Goal: Task Accomplishment & Management: Manage account settings

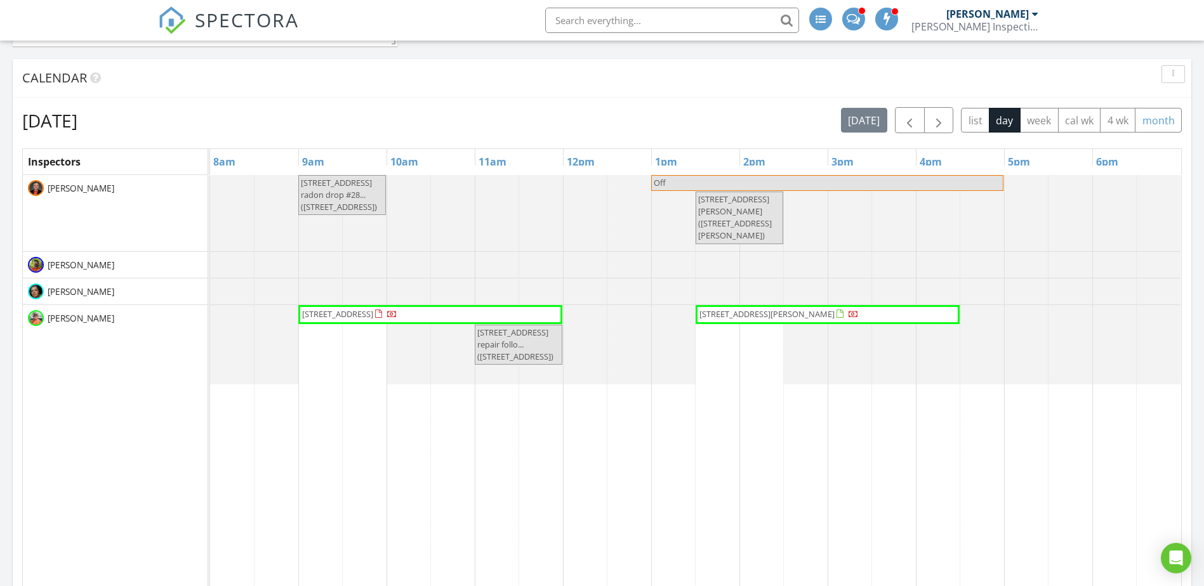
scroll to position [846, 0]
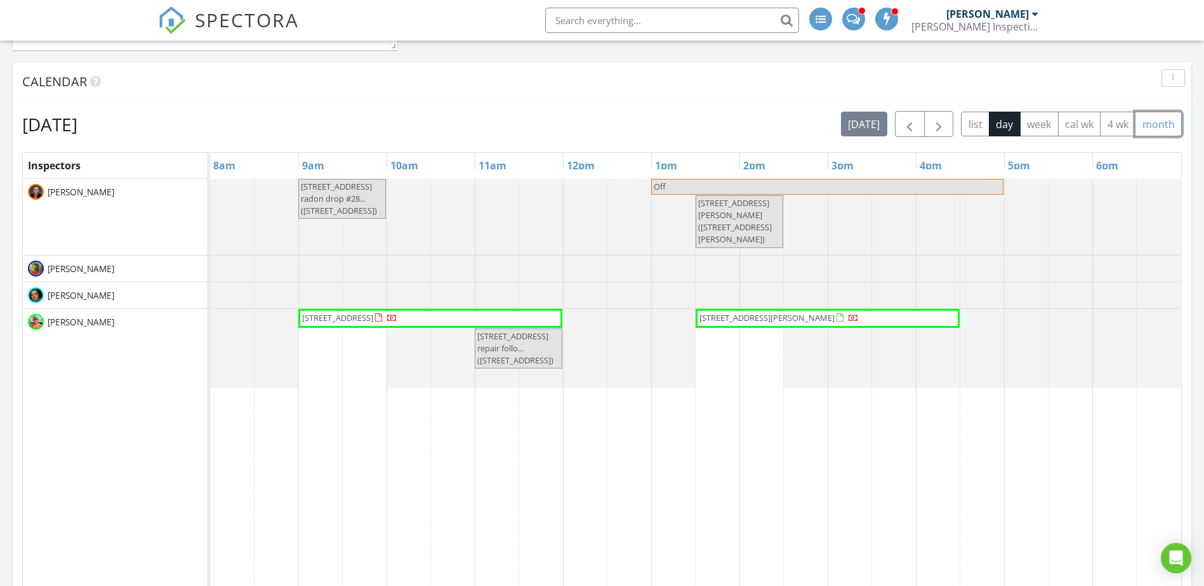
click at [1161, 126] on button "month" at bounding box center [1158, 124] width 47 height 25
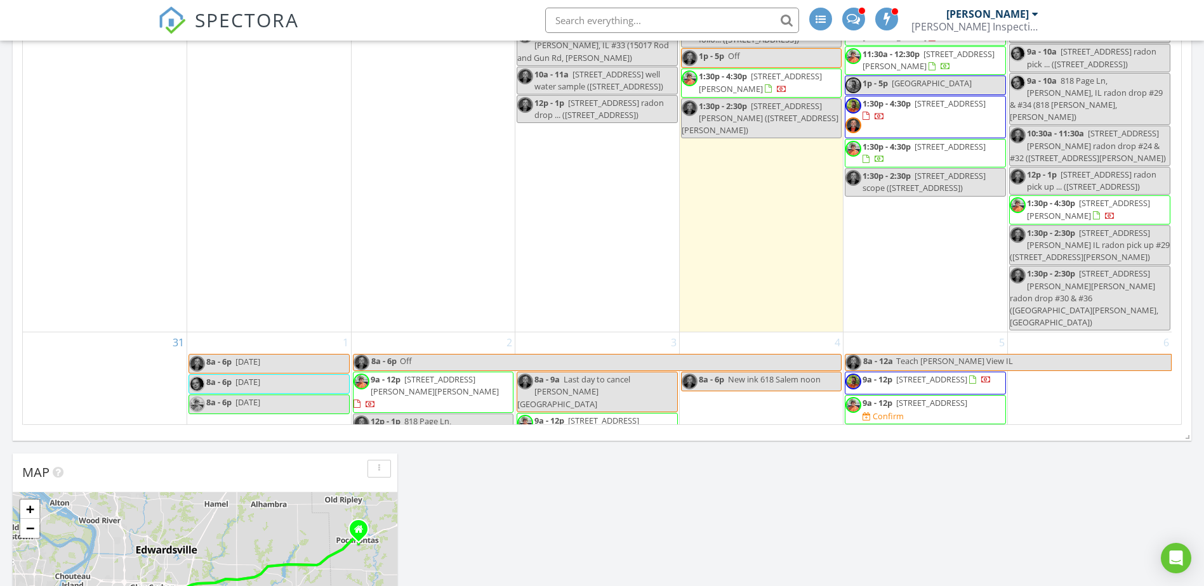
scroll to position [1093, 0]
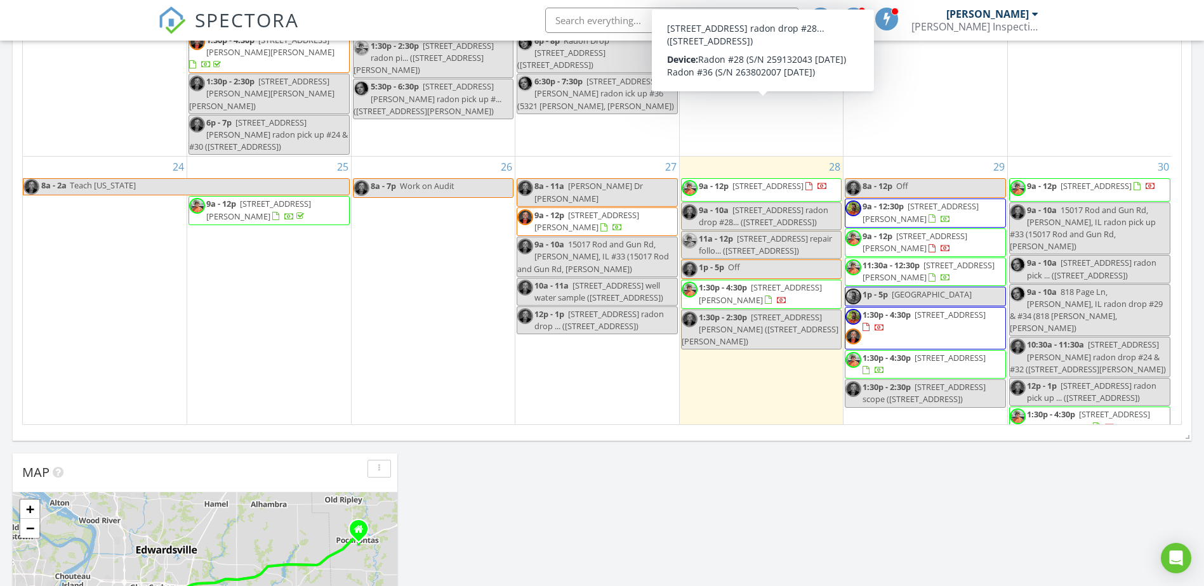
click at [796, 180] on span "7990 Sonora Rdg, Caseyville 62232" at bounding box center [767, 185] width 71 height 11
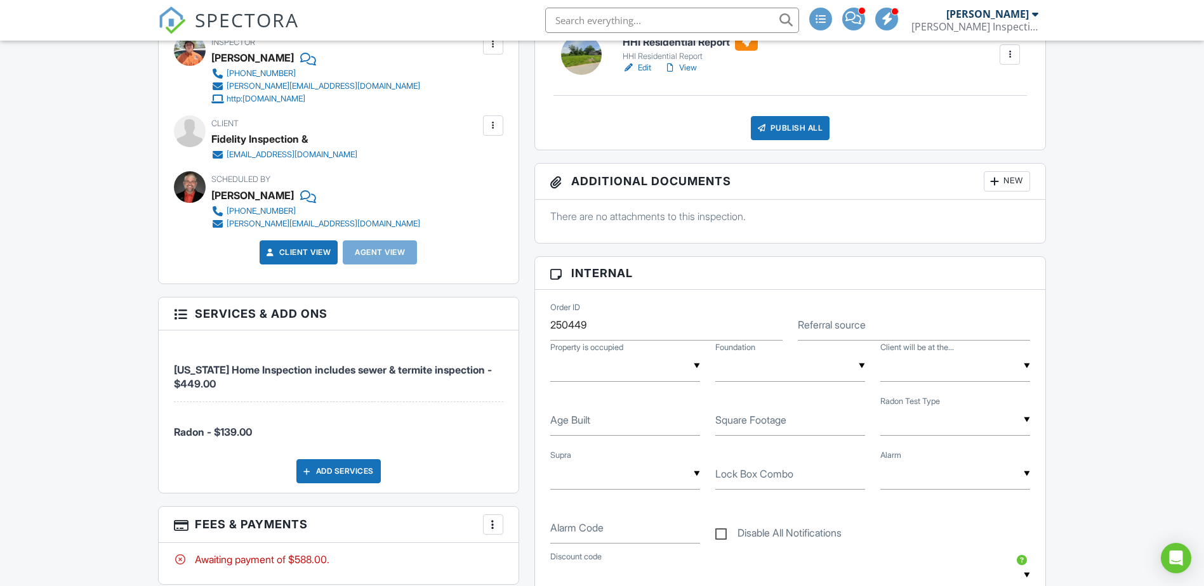
scroll to position [635, 0]
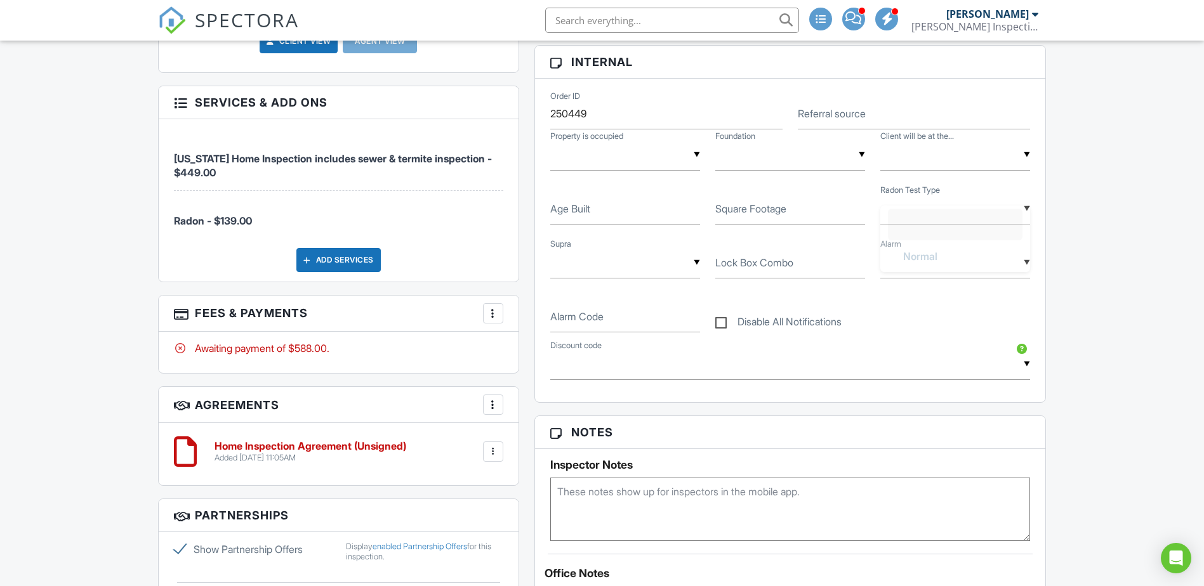
click at [911, 220] on div "▼ Normal Duplicate Simultaneous Normal Duplicate Simultaneous" at bounding box center [955, 209] width 150 height 31
click at [932, 334] on span "Simultaneous" at bounding box center [935, 338] width 84 height 32
type input "Simultaneous"
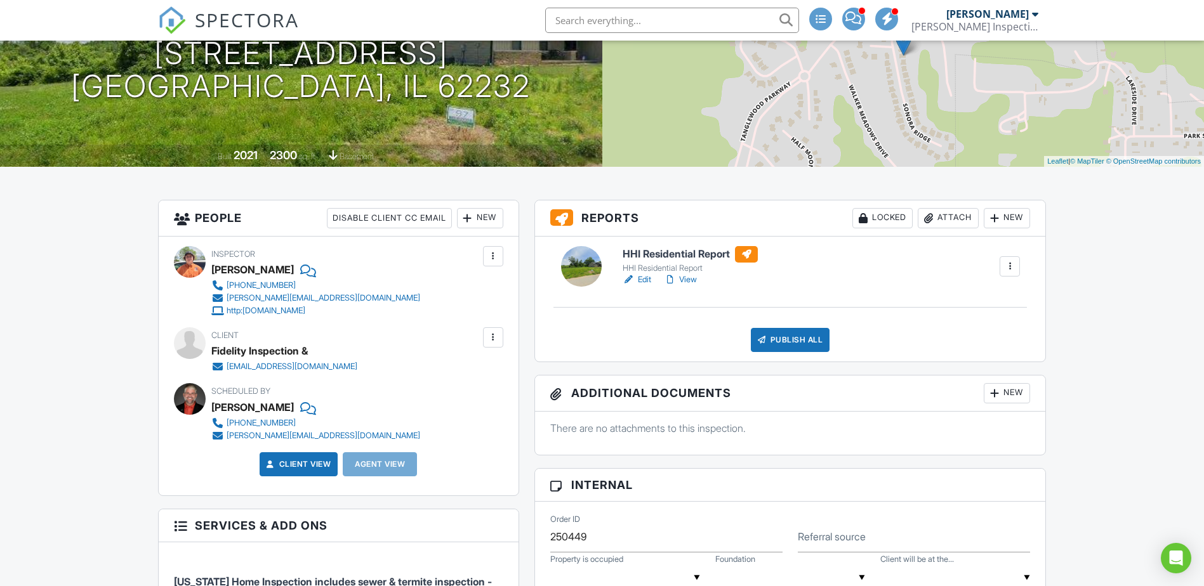
scroll to position [423, 0]
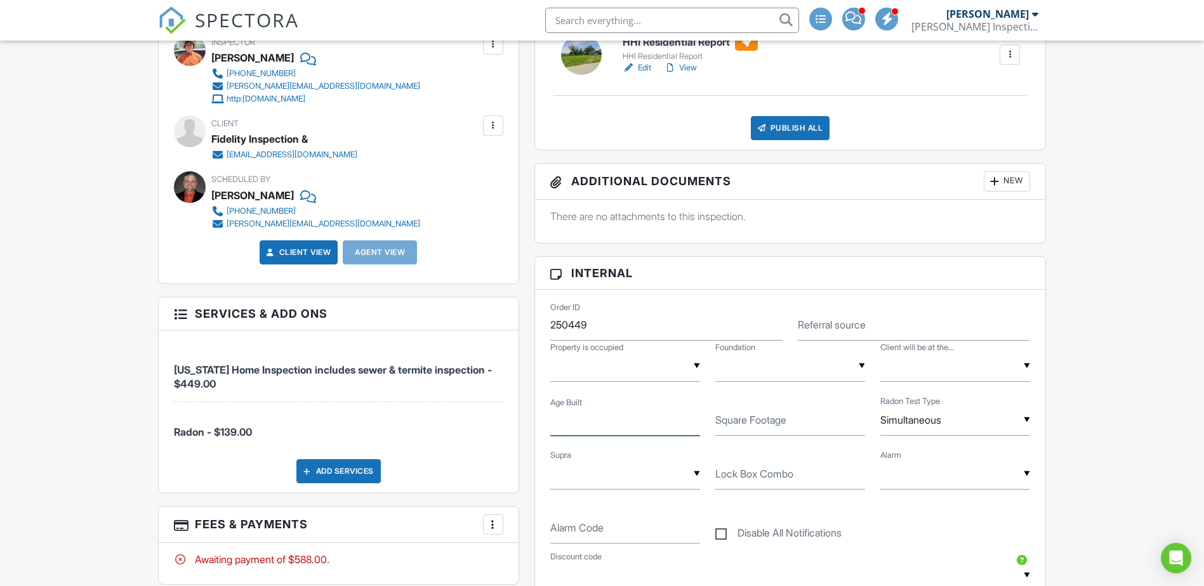
click at [623, 423] on input "Age Built" at bounding box center [625, 420] width 150 height 31
type input "2021"
click at [737, 429] on input "Square Footage" at bounding box center [790, 420] width 150 height 31
type input "2300"
click at [944, 423] on div "▼ Simultaneous Normal Duplicate Simultaneous Normal Duplicate Simultaneous" at bounding box center [955, 420] width 150 height 31
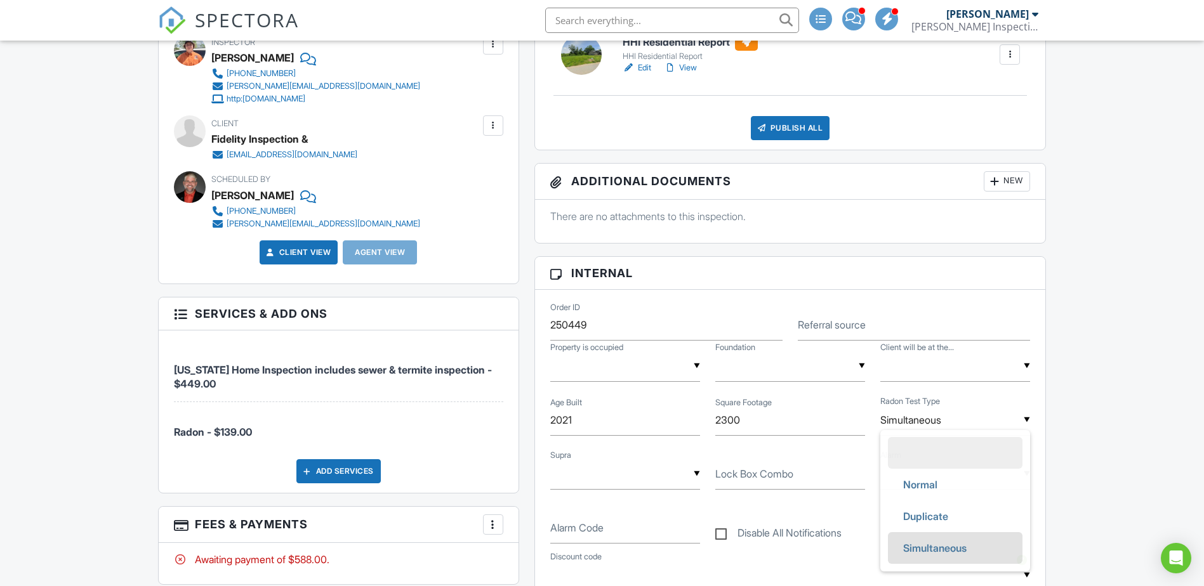
scroll to position [0, 0]
click at [935, 520] on span "Duplicate" at bounding box center [925, 517] width 65 height 32
type input "Duplicate"
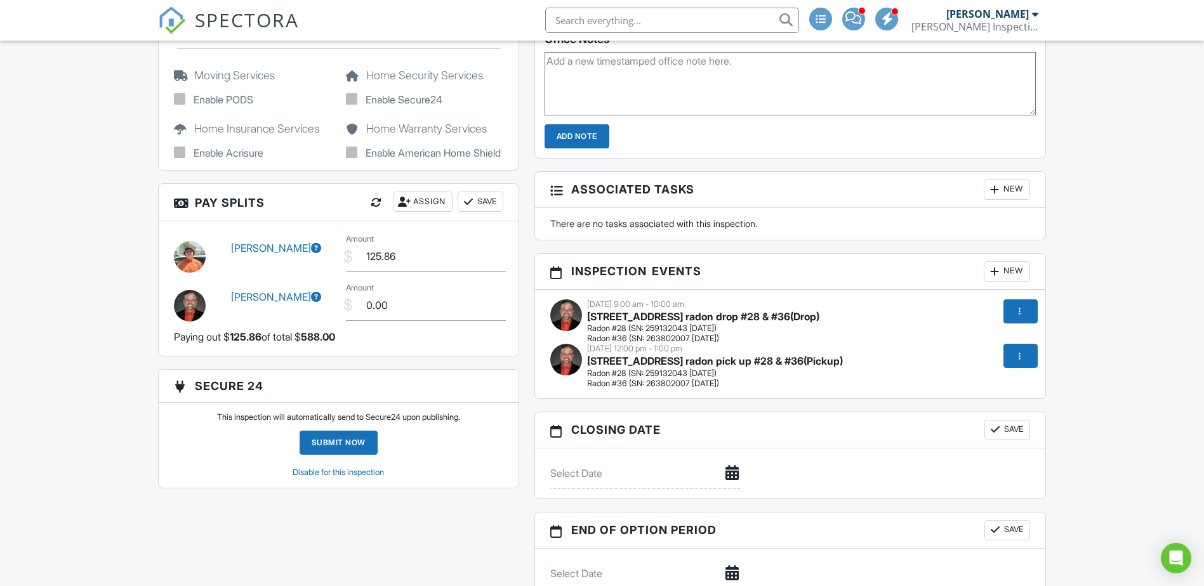
scroll to position [1269, 0]
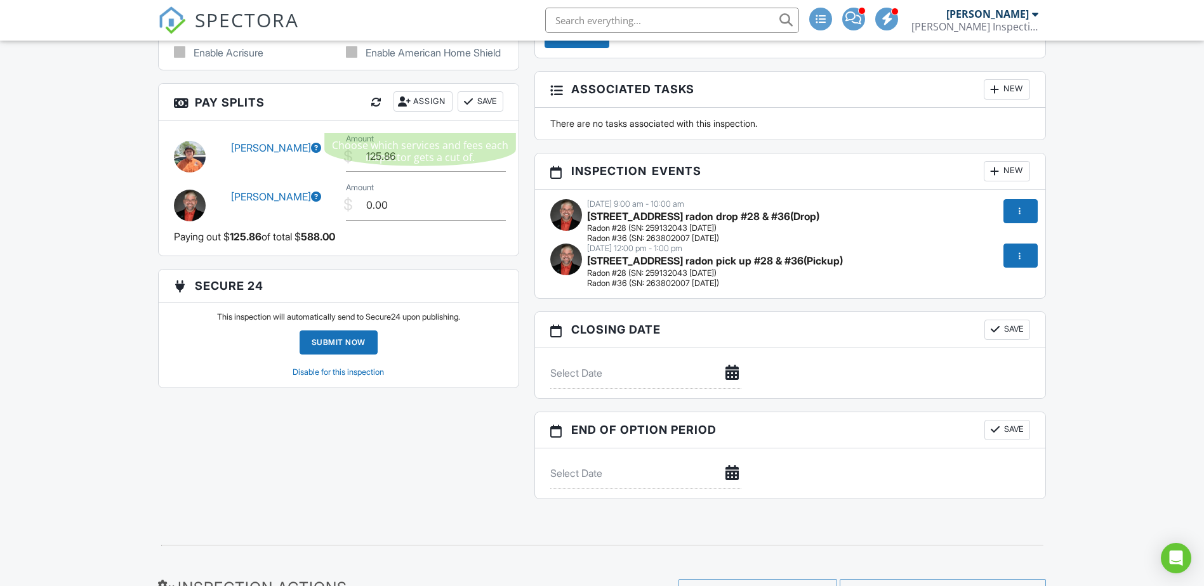
click at [428, 112] on div "Assign" at bounding box center [422, 101] width 59 height 20
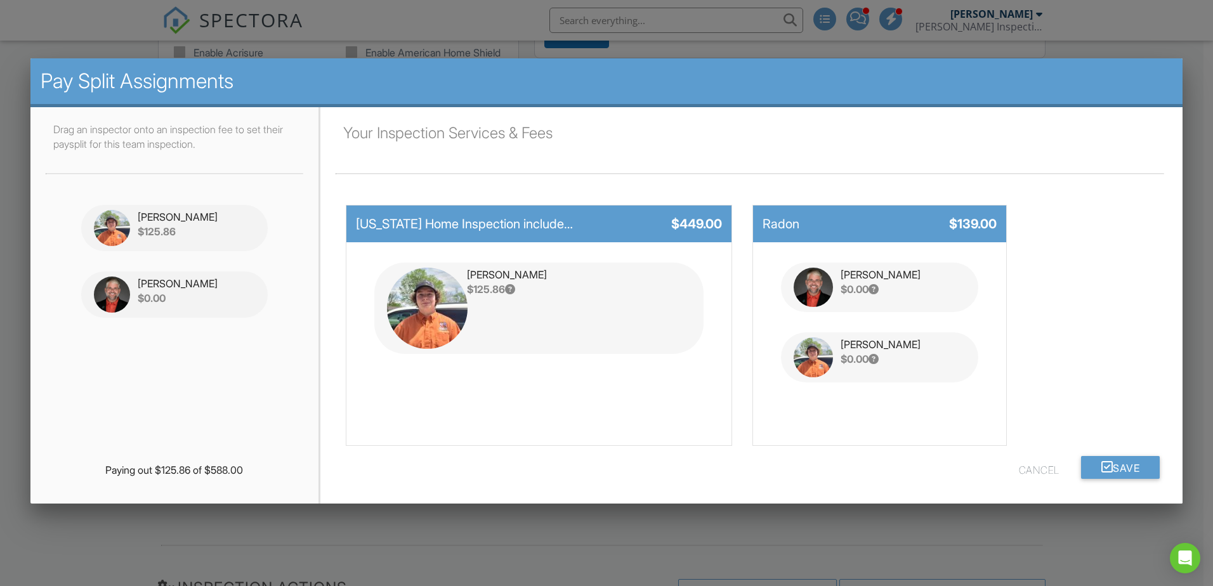
click at [1028, 473] on button "Cancel" at bounding box center [1039, 467] width 41 height 23
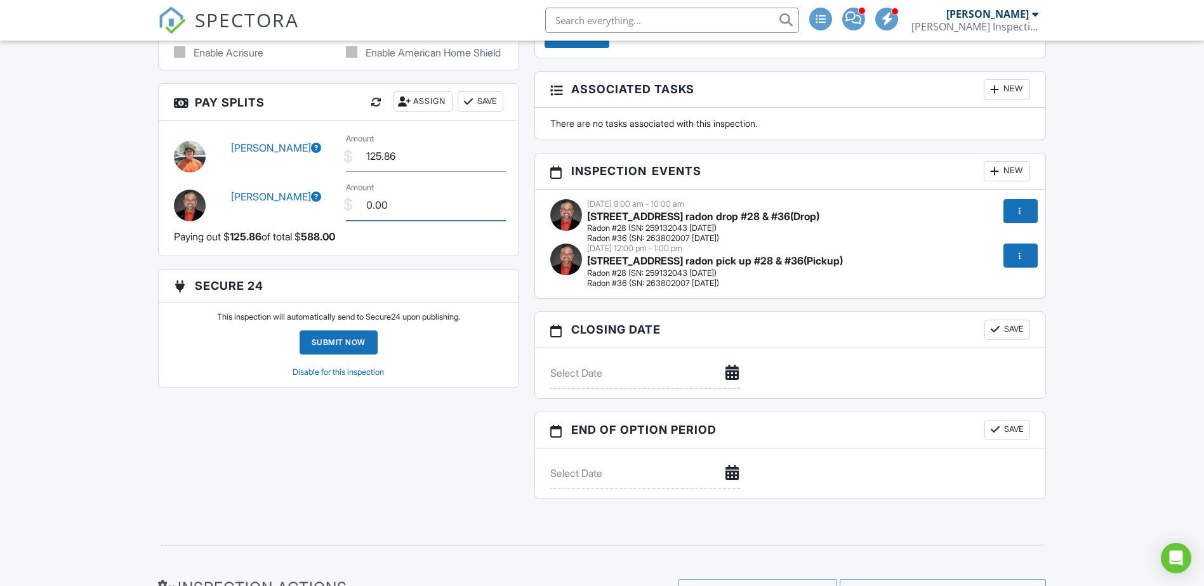
click at [372, 221] on input "0.00" at bounding box center [426, 205] width 160 height 31
type input "50.00"
click at [470, 108] on div at bounding box center [468, 101] width 13 height 13
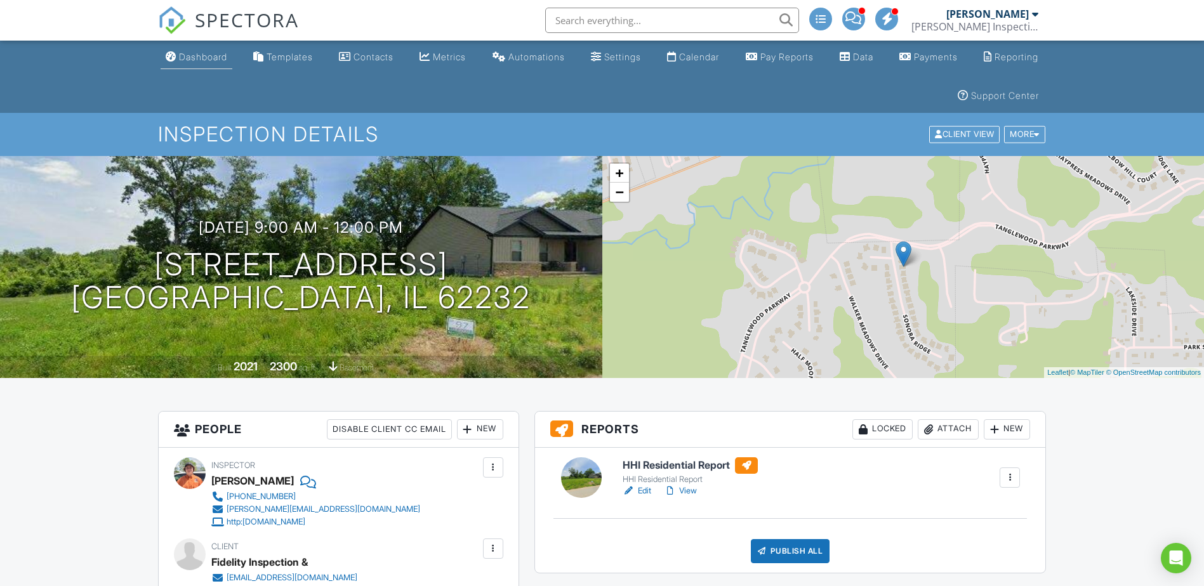
click at [199, 54] on div "Dashboard" at bounding box center [203, 56] width 48 height 11
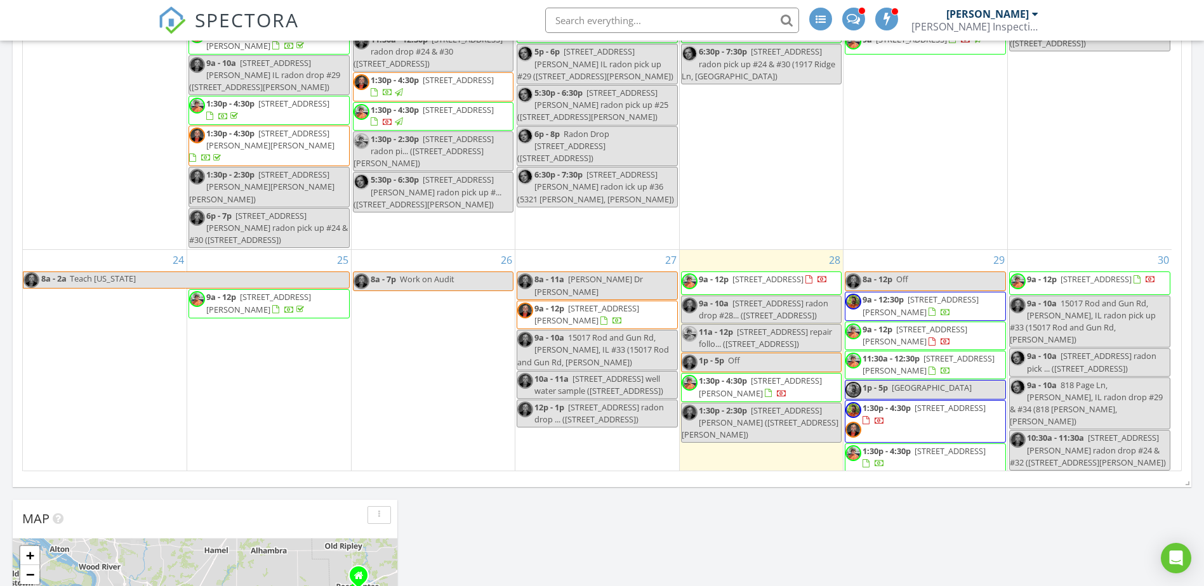
scroll to position [1058, 0]
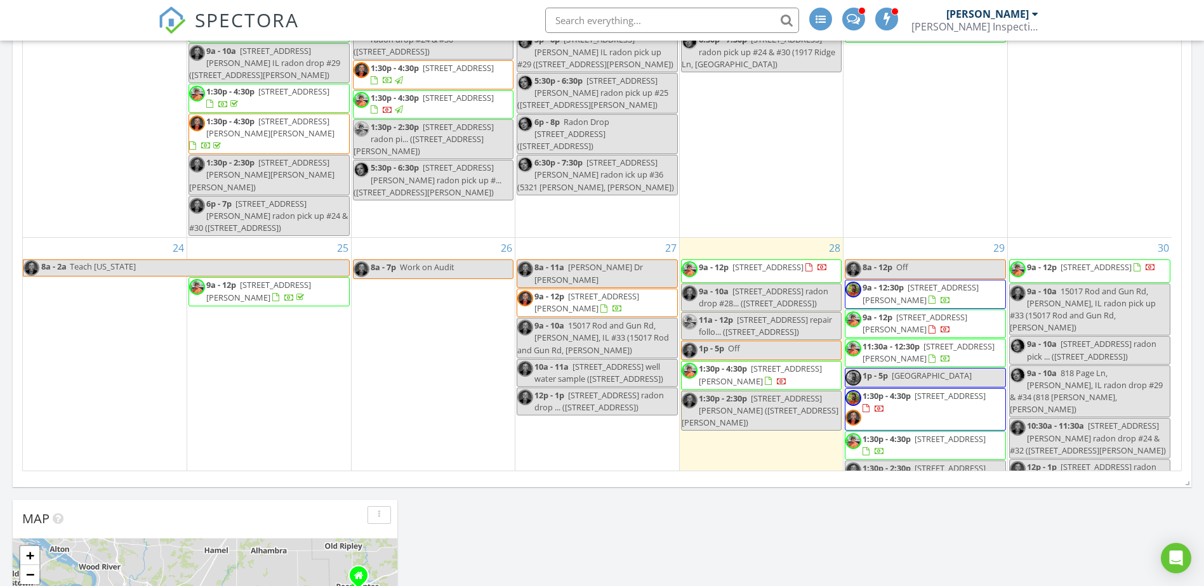
click at [784, 363] on span "115 Leo St, Columbia 62236" at bounding box center [760, 374] width 123 height 23
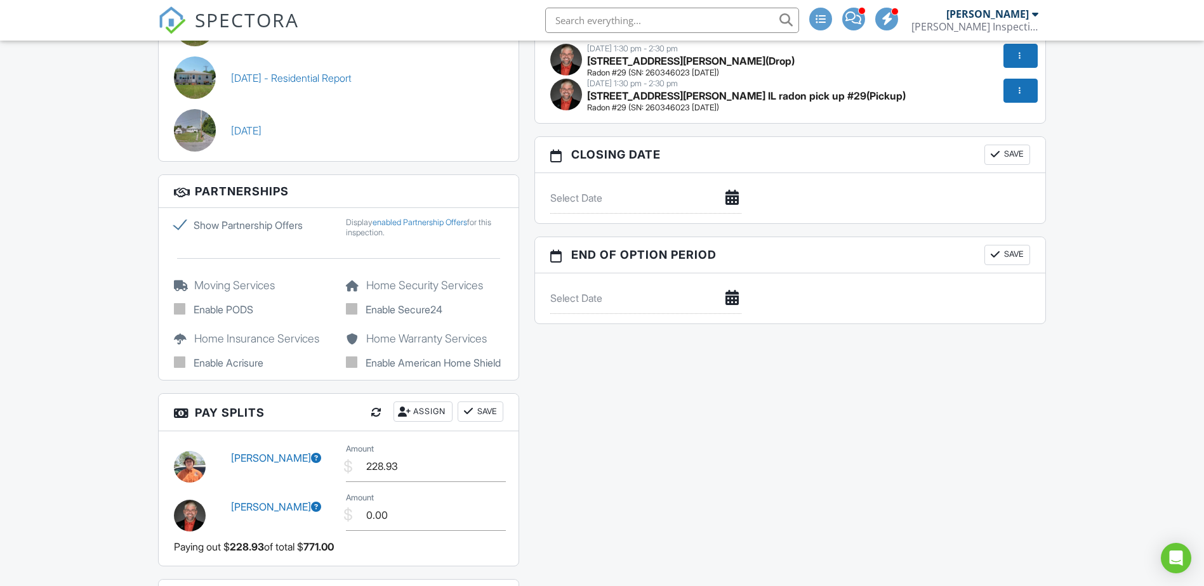
scroll to position [1269, 0]
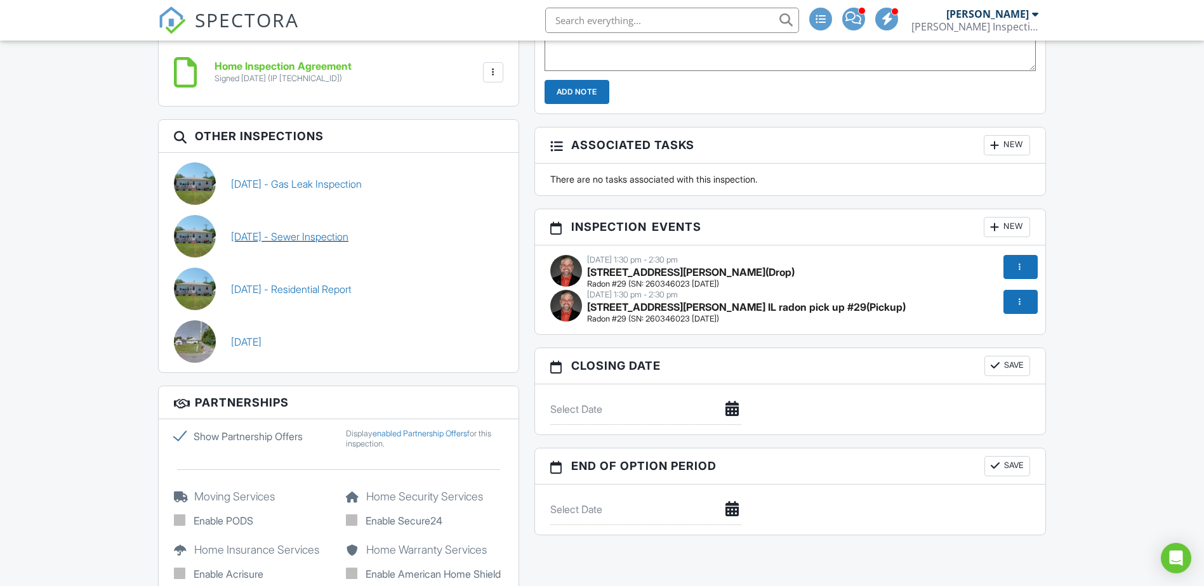
click at [300, 238] on link "[DATE] - Sewer Inspection" at bounding box center [289, 237] width 117 height 14
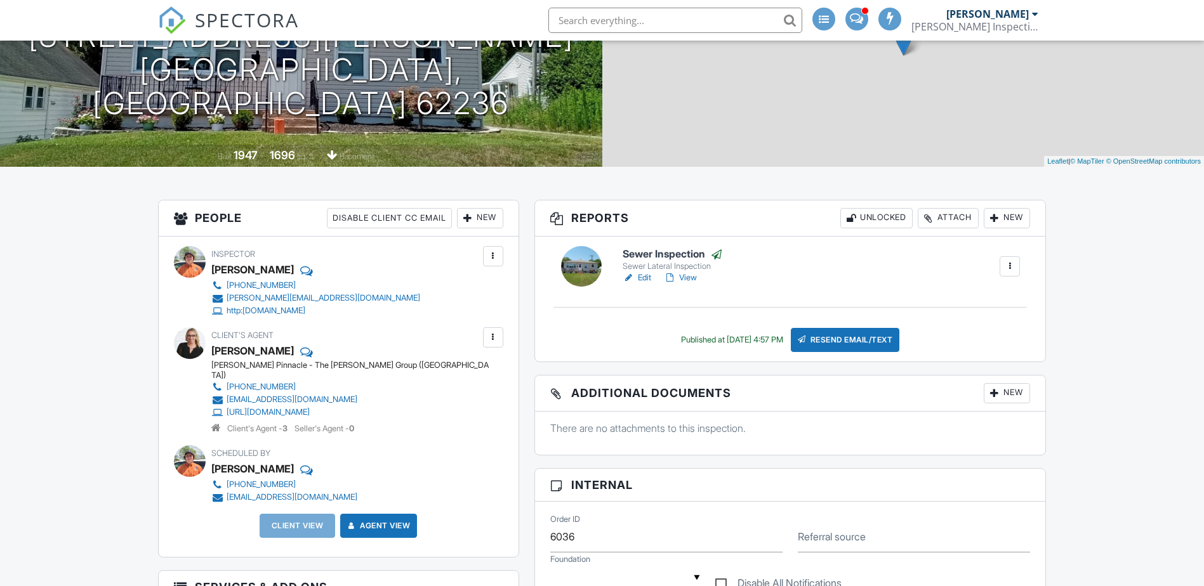
scroll to position [211, 0]
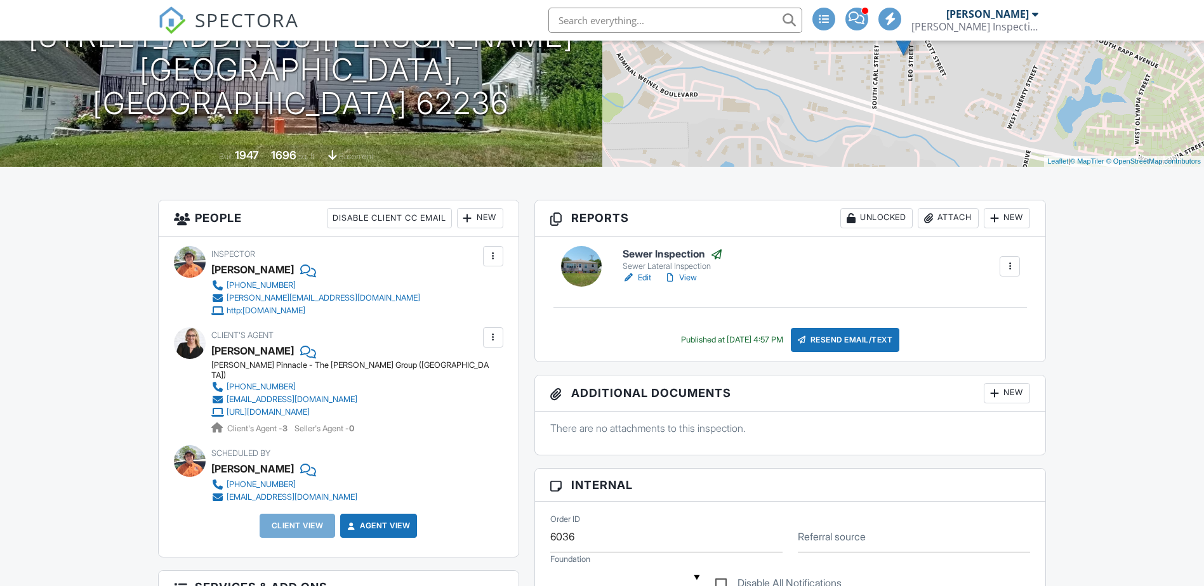
click at [690, 277] on link "View" at bounding box center [680, 278] width 33 height 13
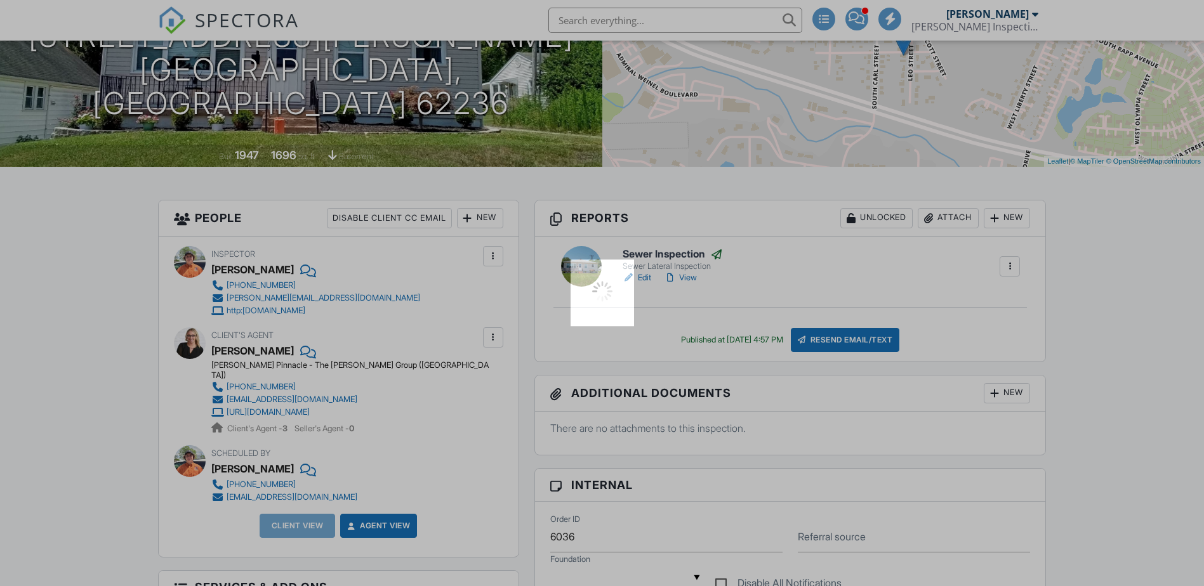
scroll to position [0, 0]
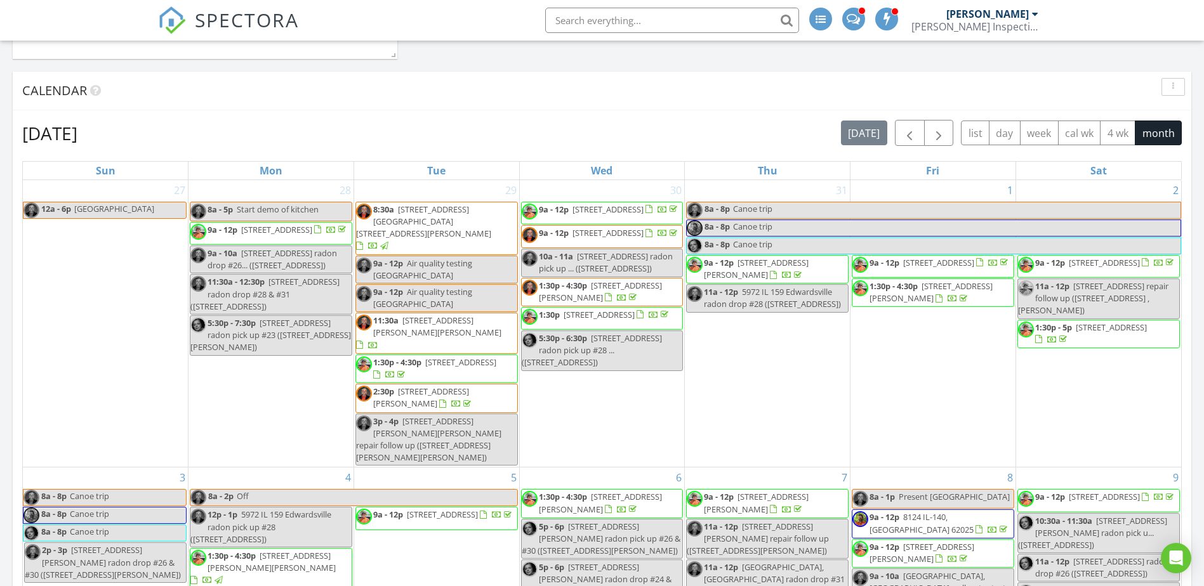
scroll to position [846, 0]
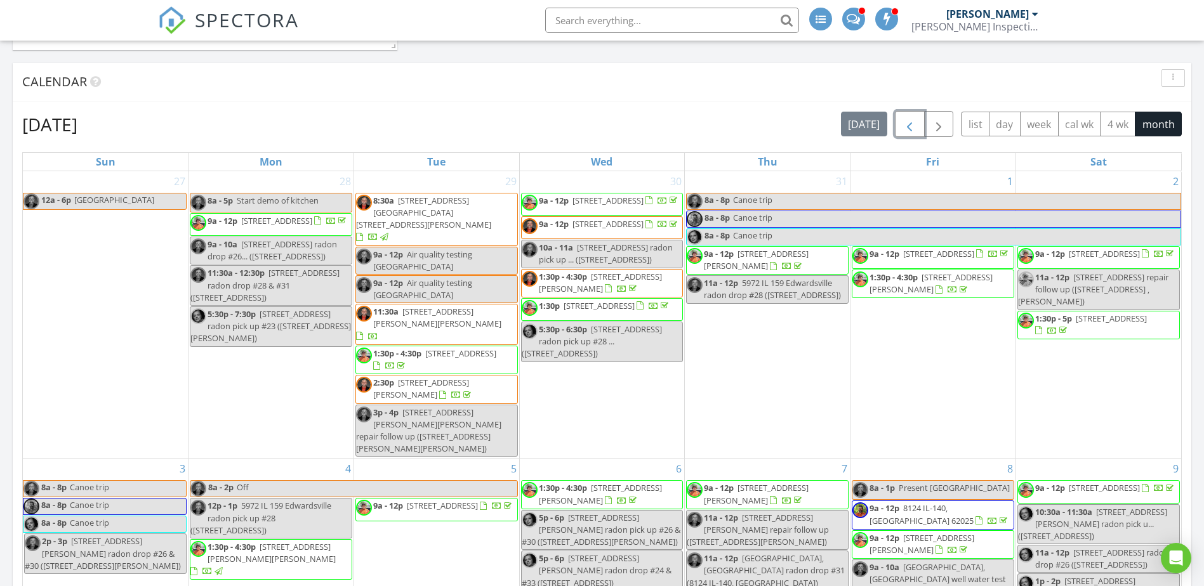
click at [899, 127] on button "button" at bounding box center [910, 124] width 30 height 26
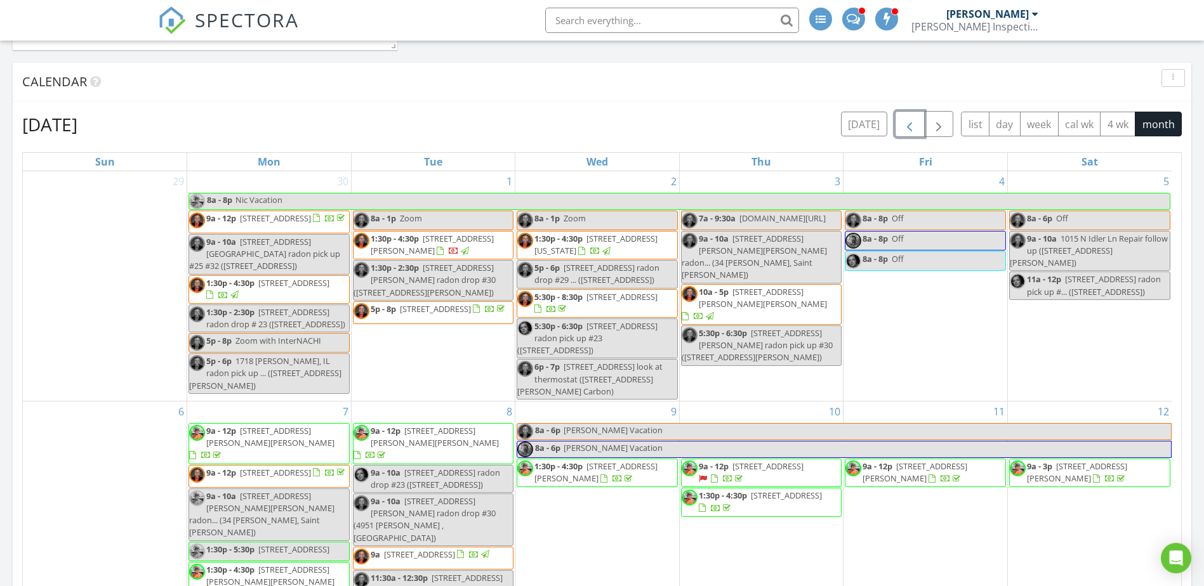
click at [820, 218] on span "zoom.us/j/95405253285" at bounding box center [782, 218] width 86 height 11
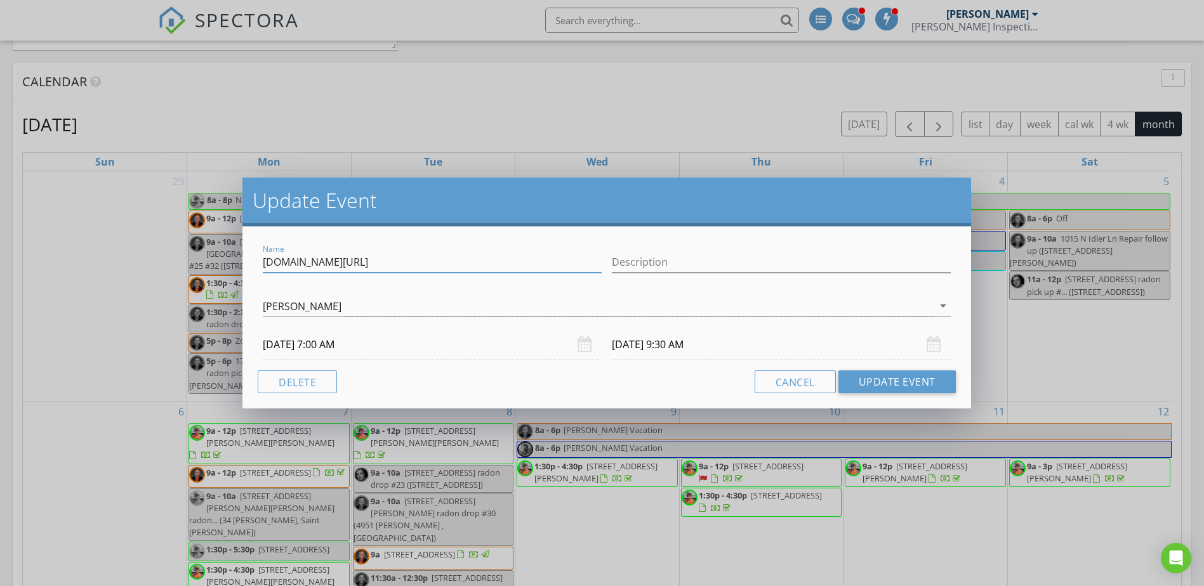
drag, startPoint x: 263, startPoint y: 264, endPoint x: 376, endPoint y: 263, distance: 112.3
click at [376, 263] on input "zoom.us/j/95405253285" at bounding box center [432, 262] width 339 height 21
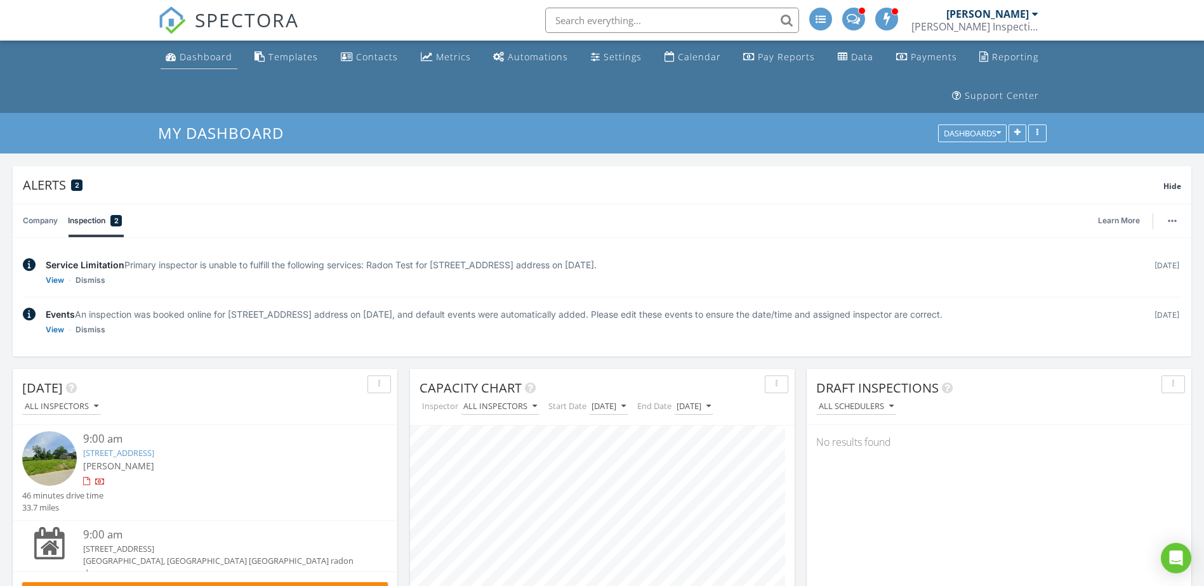
click at [213, 55] on div "Dashboard" at bounding box center [206, 57] width 53 height 12
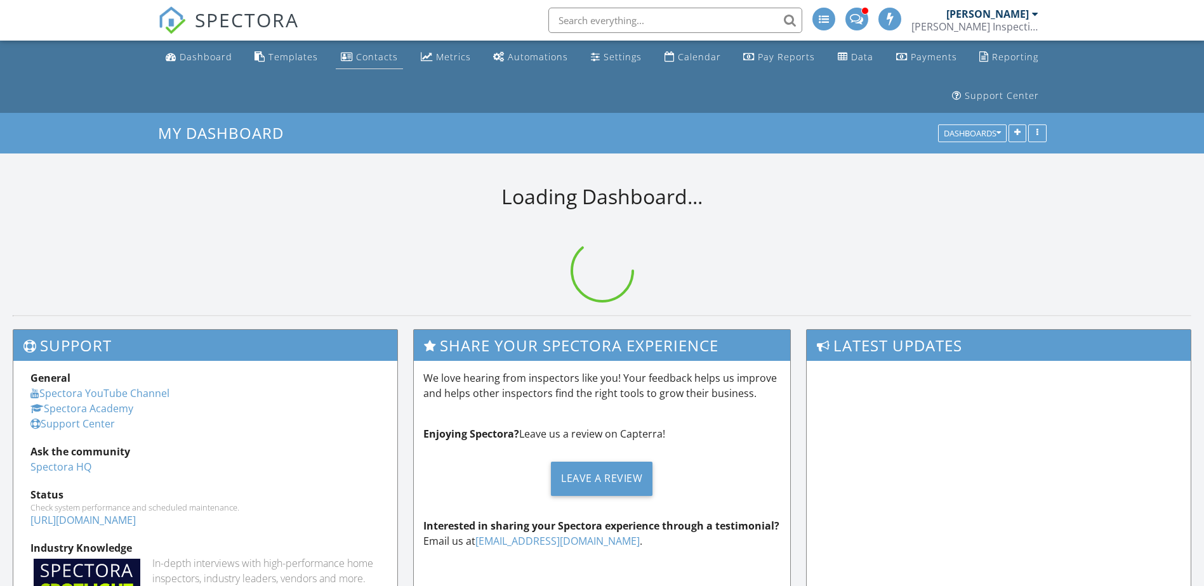
click at [357, 56] on div "Contacts" at bounding box center [377, 57] width 42 height 12
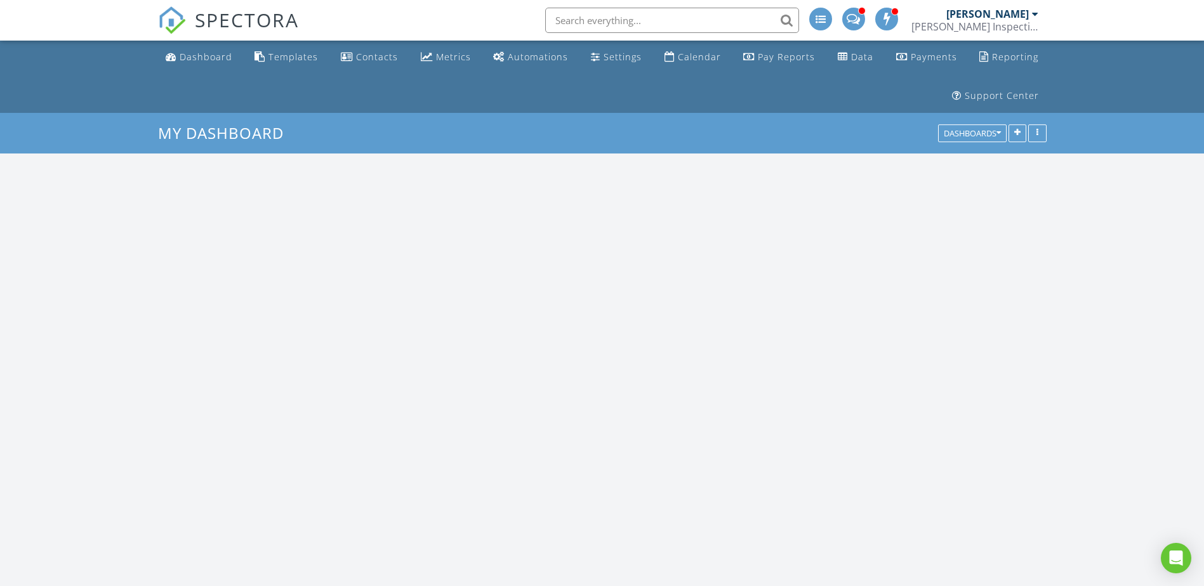
scroll to position [1968, 1224]
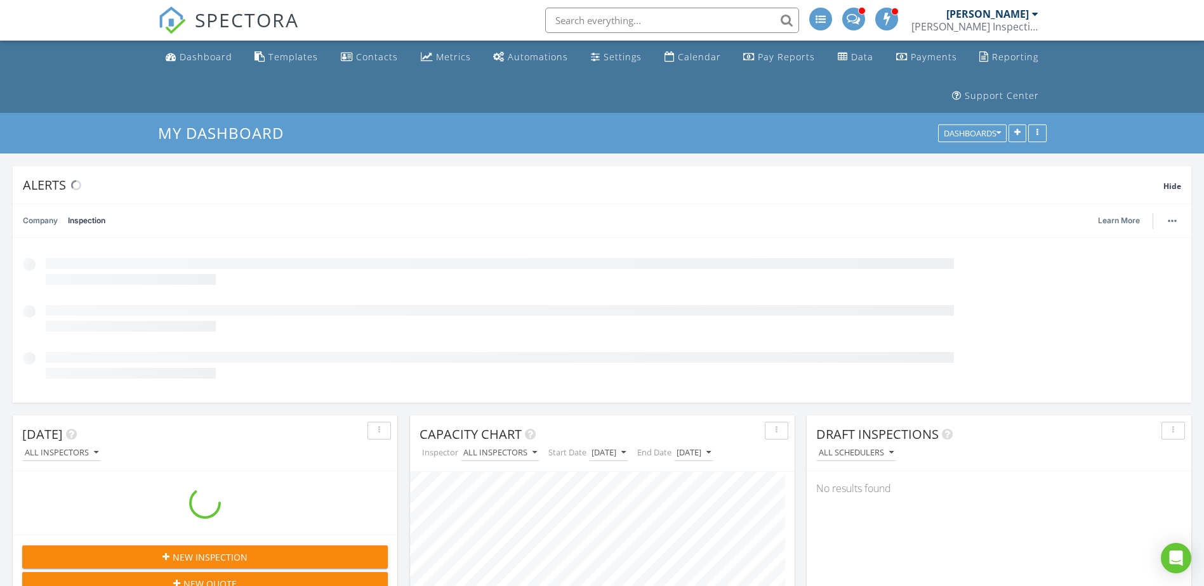
click at [716, 22] on input "text" at bounding box center [672, 20] width 254 height 25
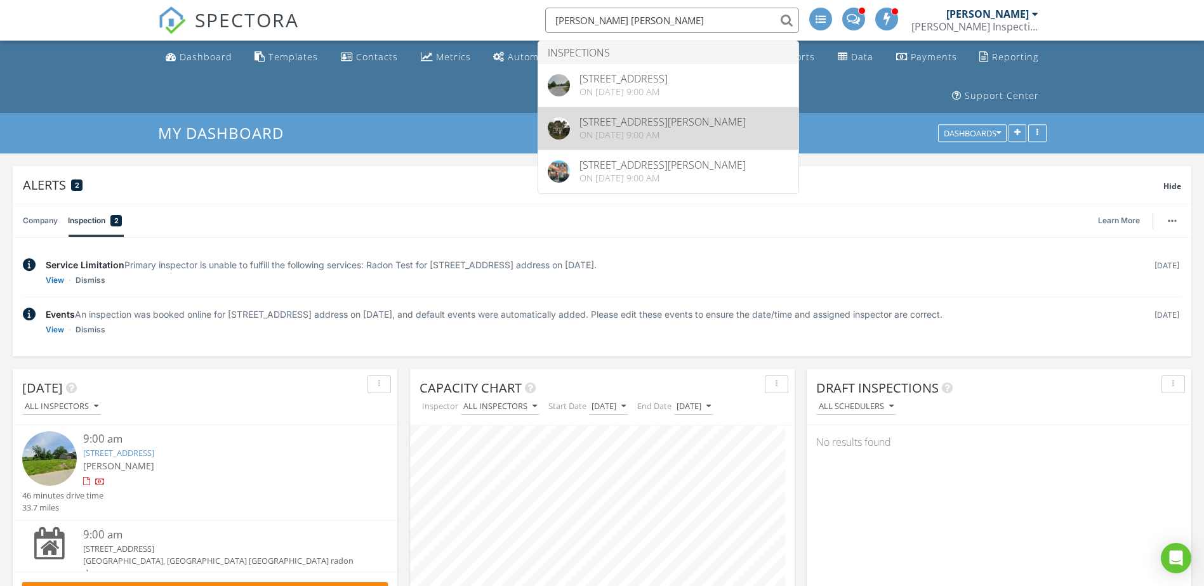
type input "[PERSON_NAME] [PERSON_NAME]"
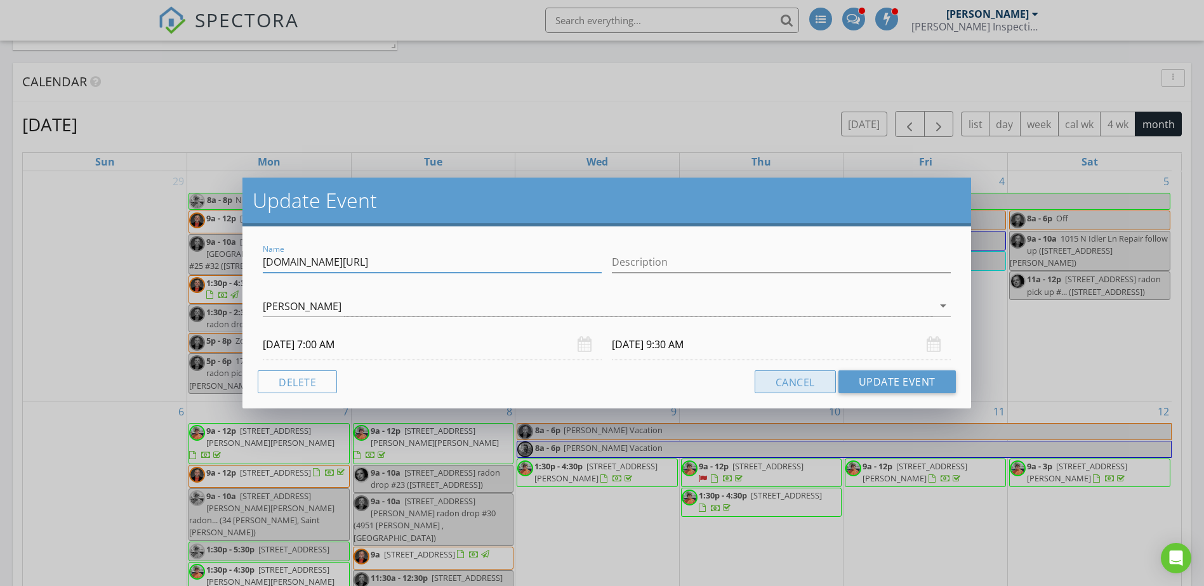
scroll to position [1968, 1224]
click at [810, 378] on button "Cancel" at bounding box center [795, 382] width 81 height 23
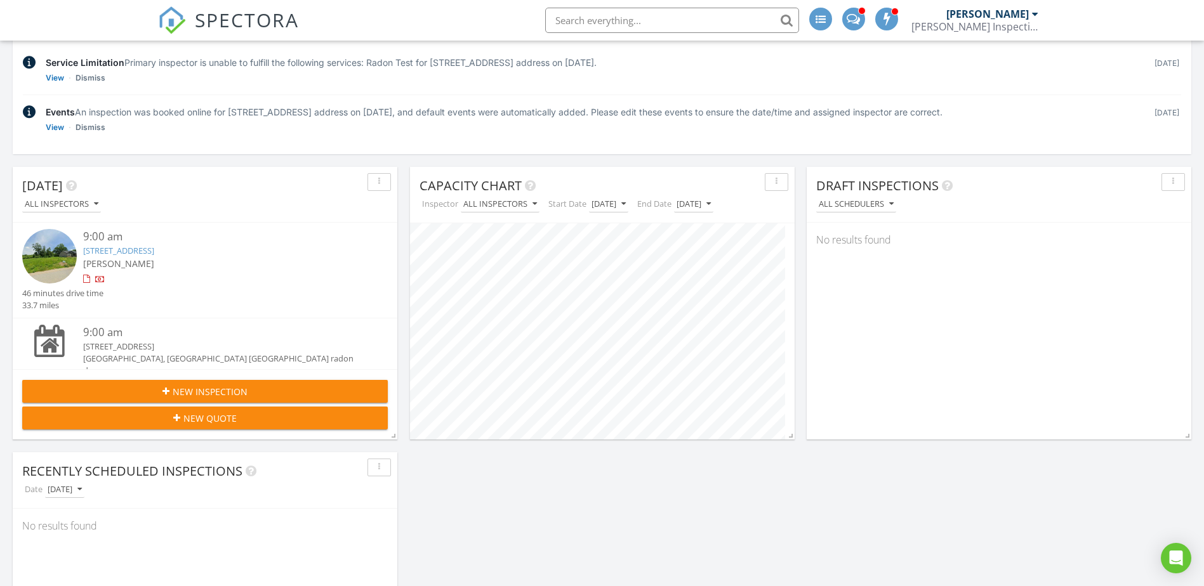
scroll to position [0, 0]
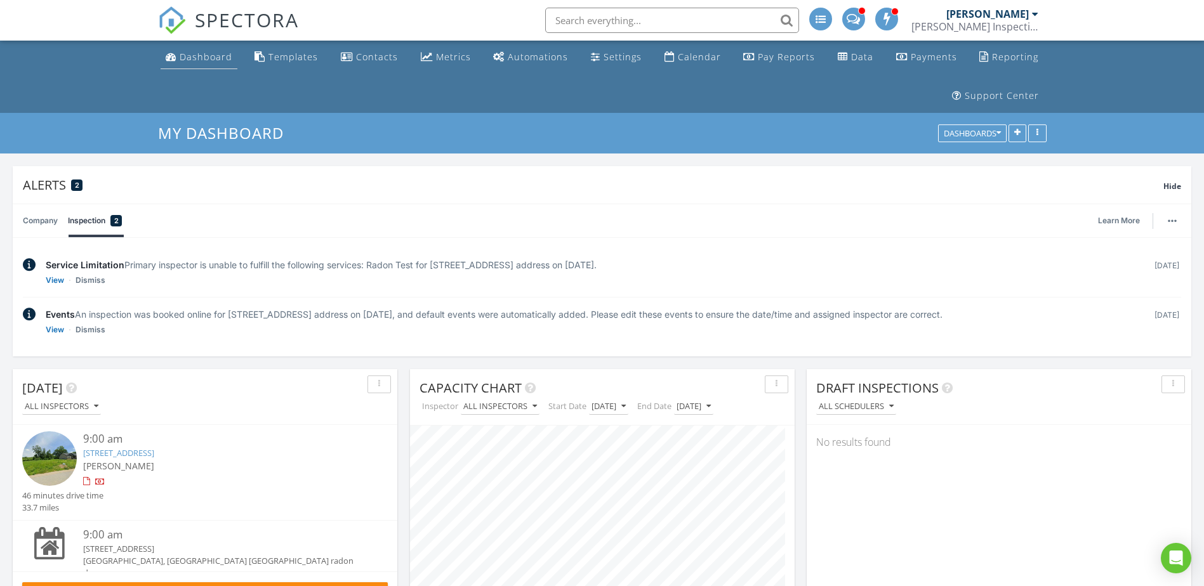
click at [193, 59] on div "Dashboard" at bounding box center [206, 57] width 53 height 12
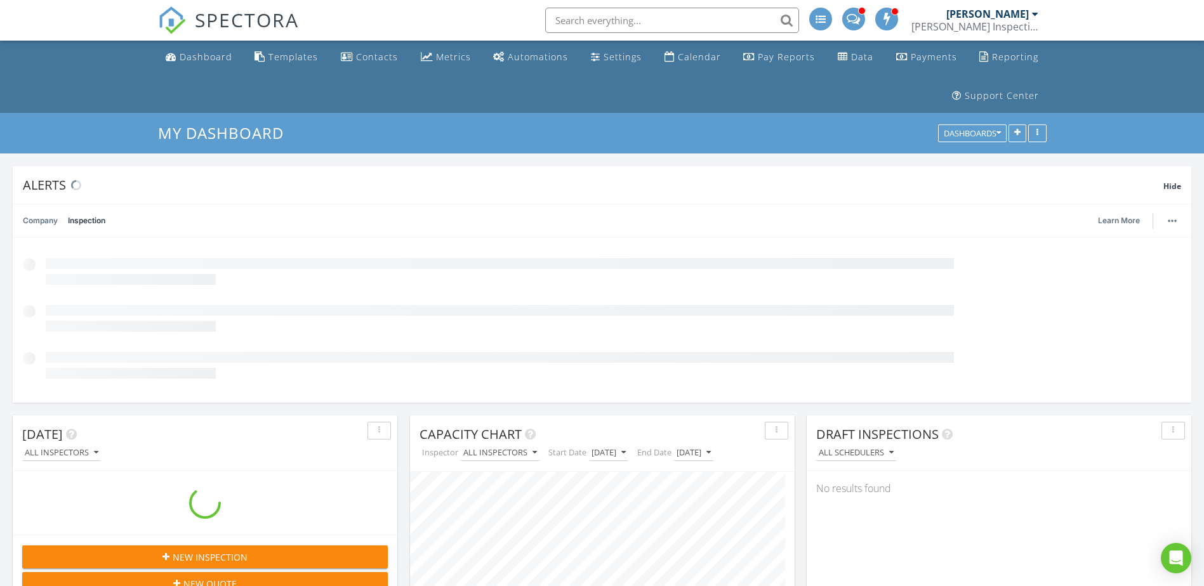
scroll to position [273, 385]
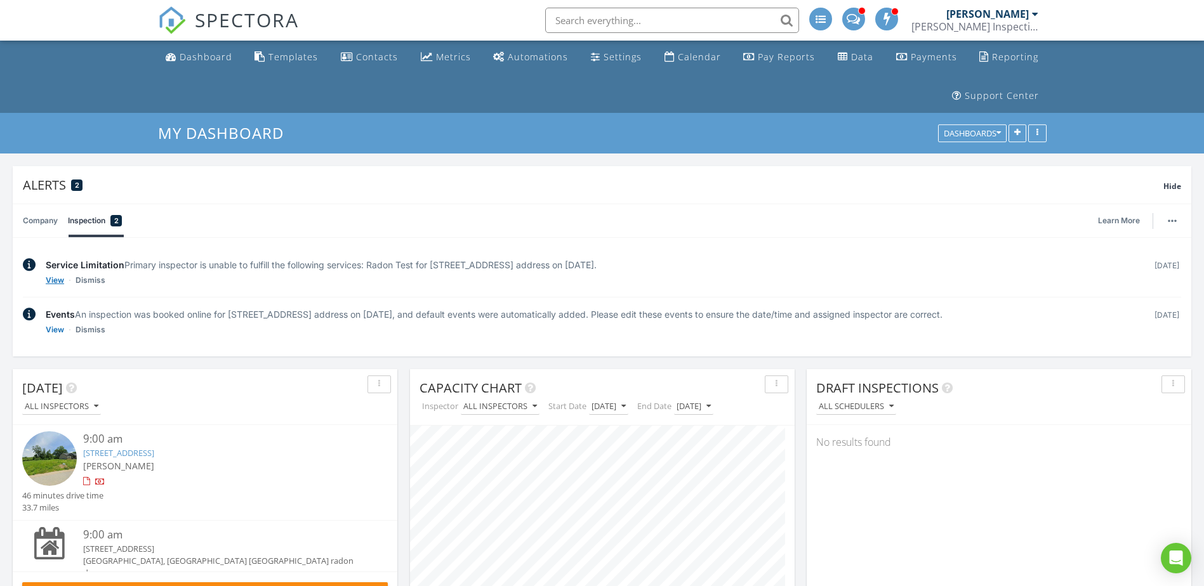
click at [53, 278] on link "View" at bounding box center [55, 280] width 18 height 13
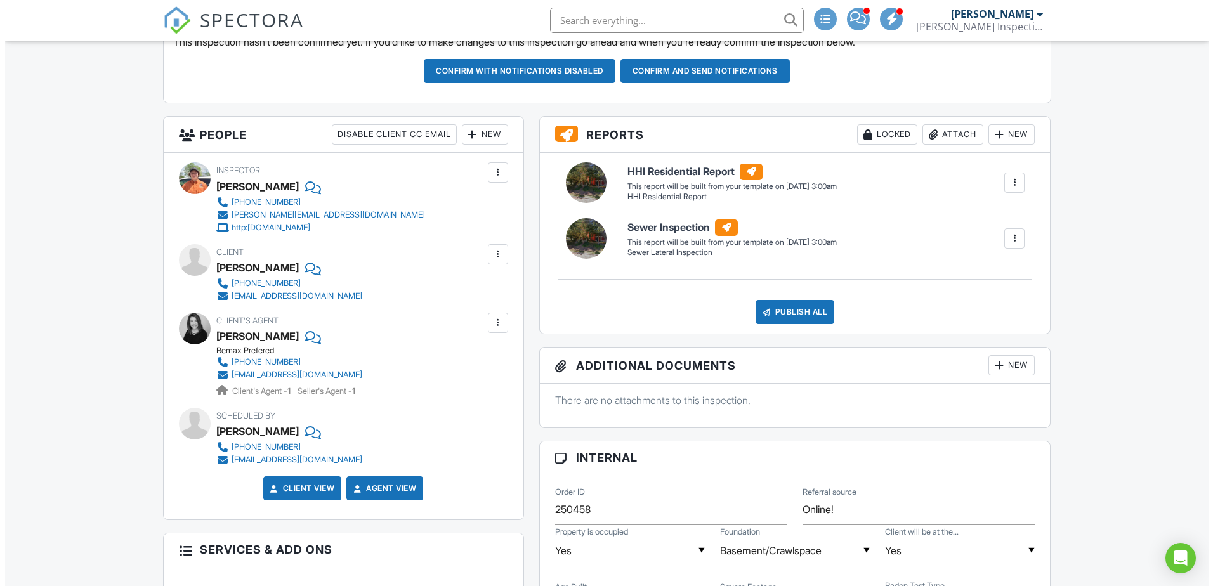
scroll to position [423, 0]
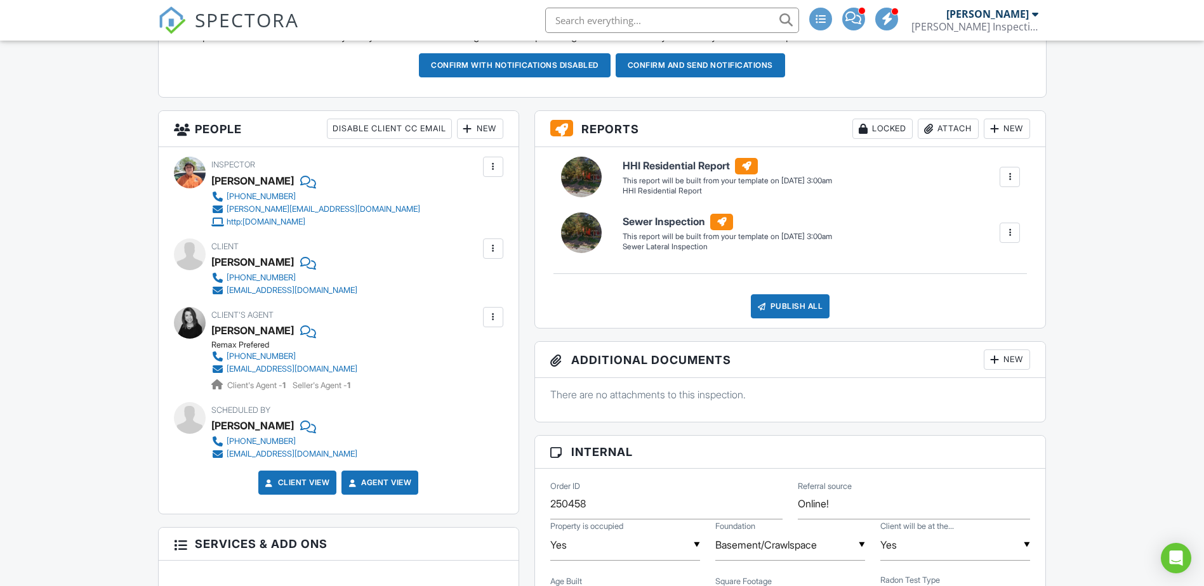
click at [485, 129] on div "New" at bounding box center [480, 129] width 46 height 20
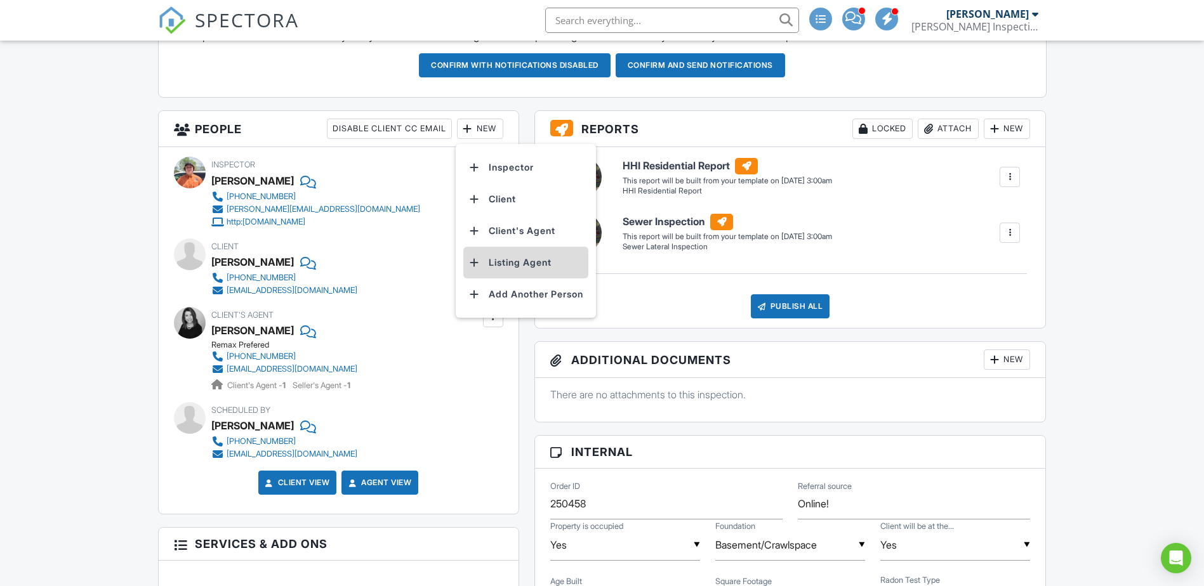
click at [517, 262] on li "Listing Agent" at bounding box center [525, 263] width 125 height 32
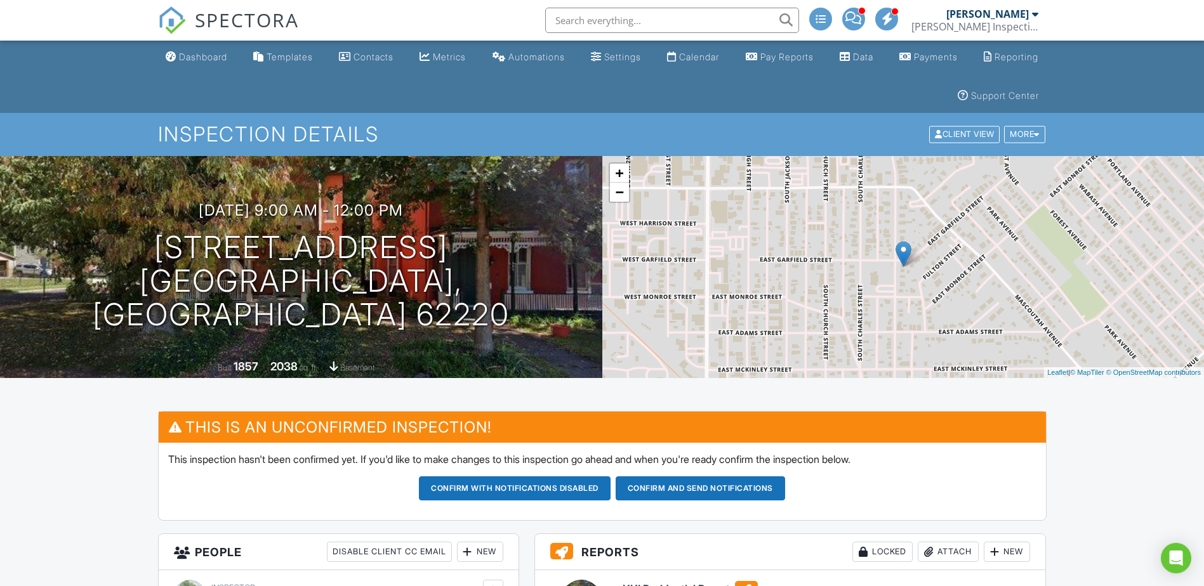
click at [611, 486] on button "Confirm and send notifications" at bounding box center [515, 489] width 192 height 24
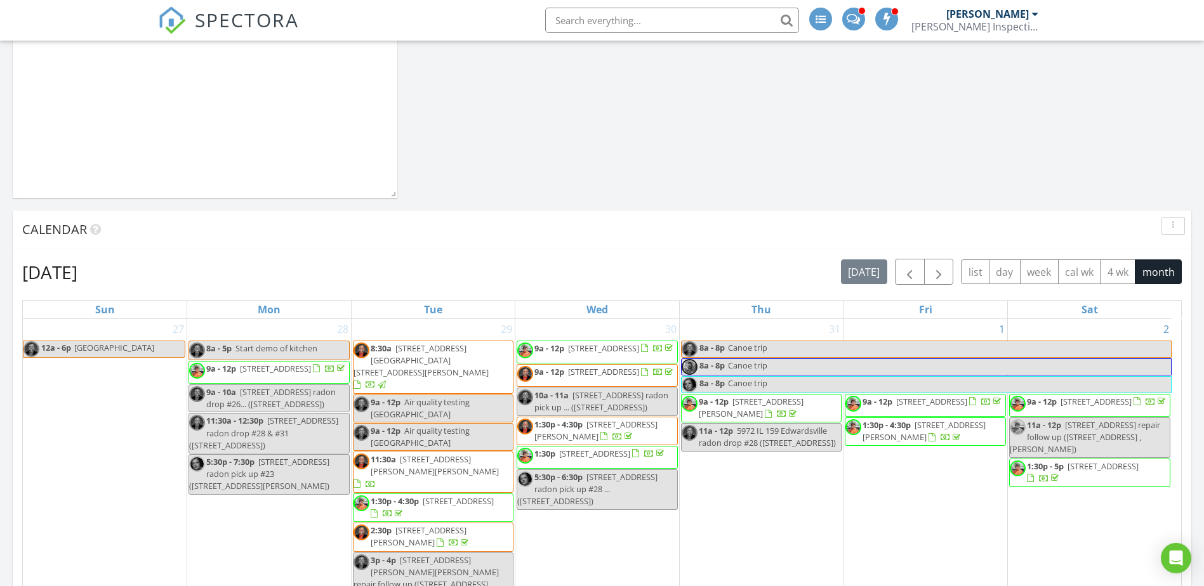
scroll to position [588, 0]
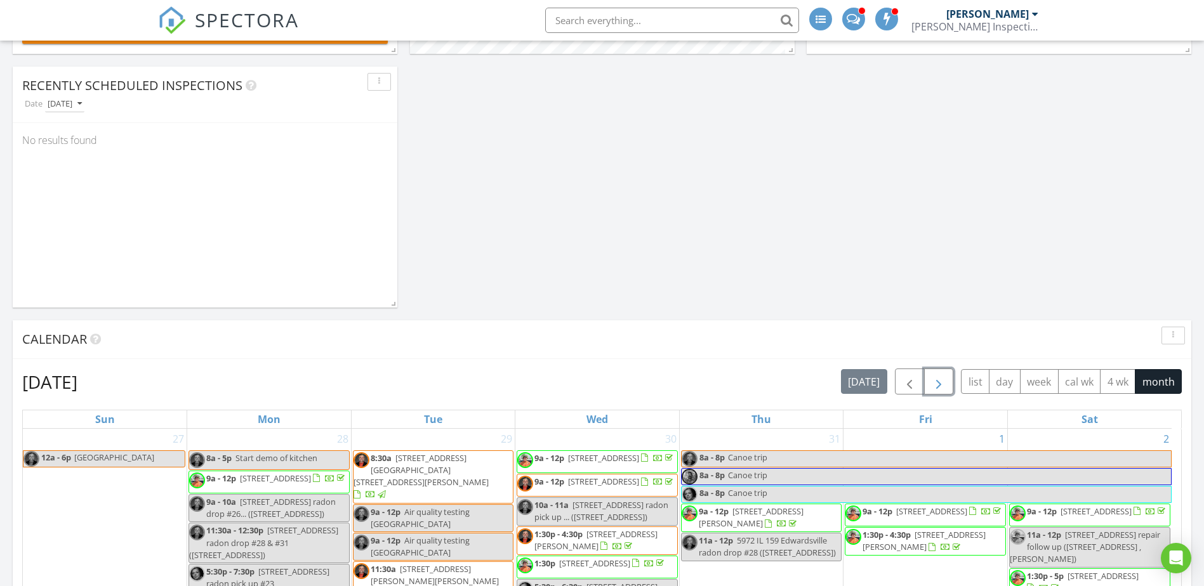
click at [937, 385] on span "button" at bounding box center [938, 381] width 15 height 15
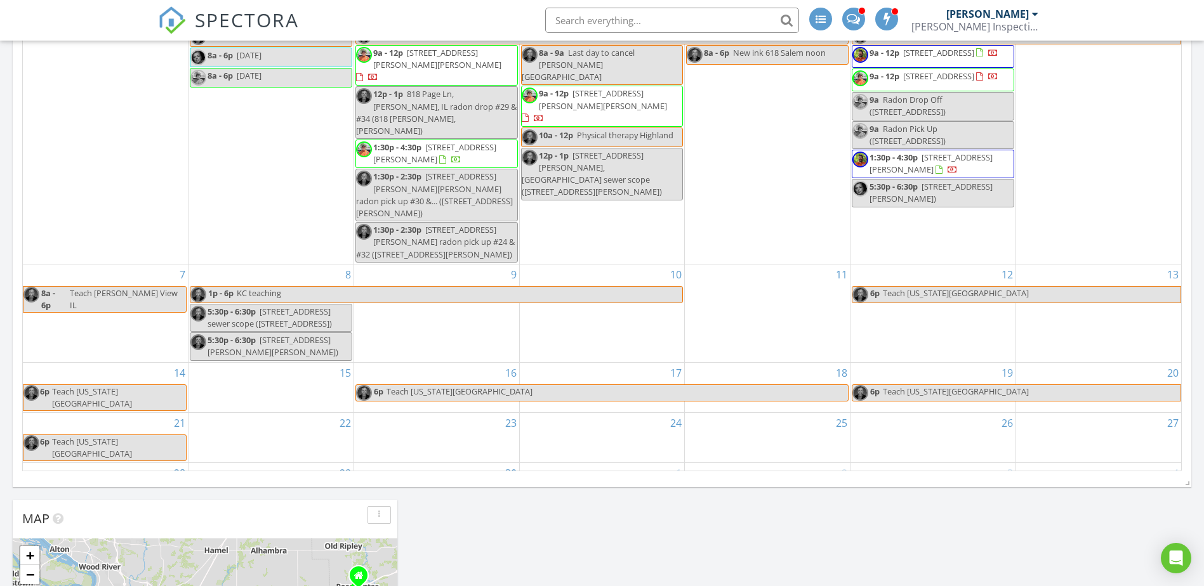
scroll to position [800, 0]
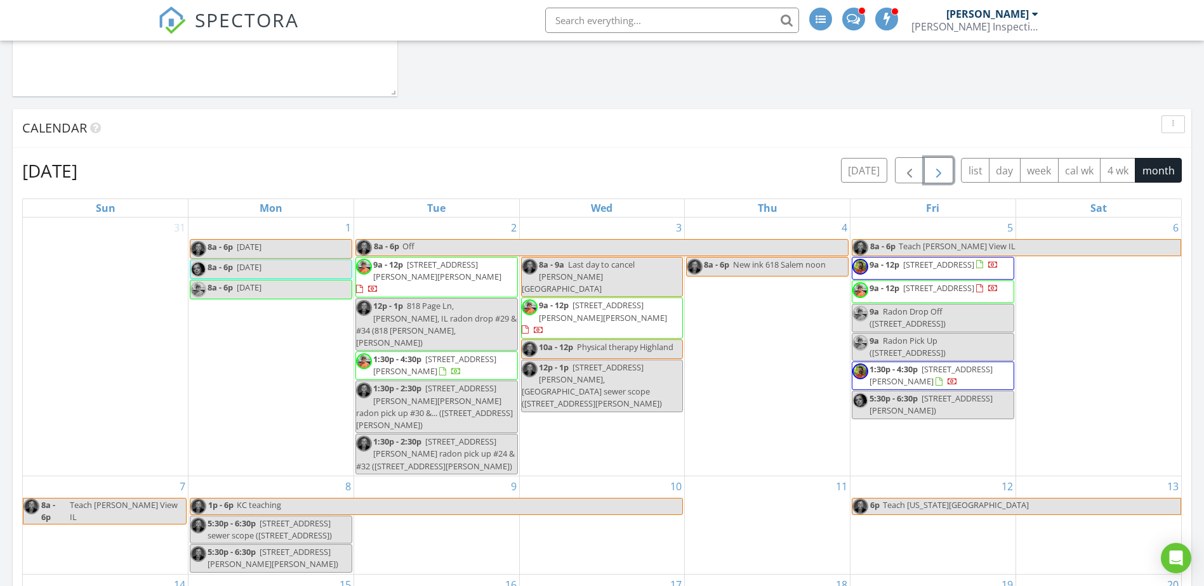
click at [949, 301] on span "9a - 12p 402 Abend St, Belleville 62220" at bounding box center [925, 291] width 146 height 19
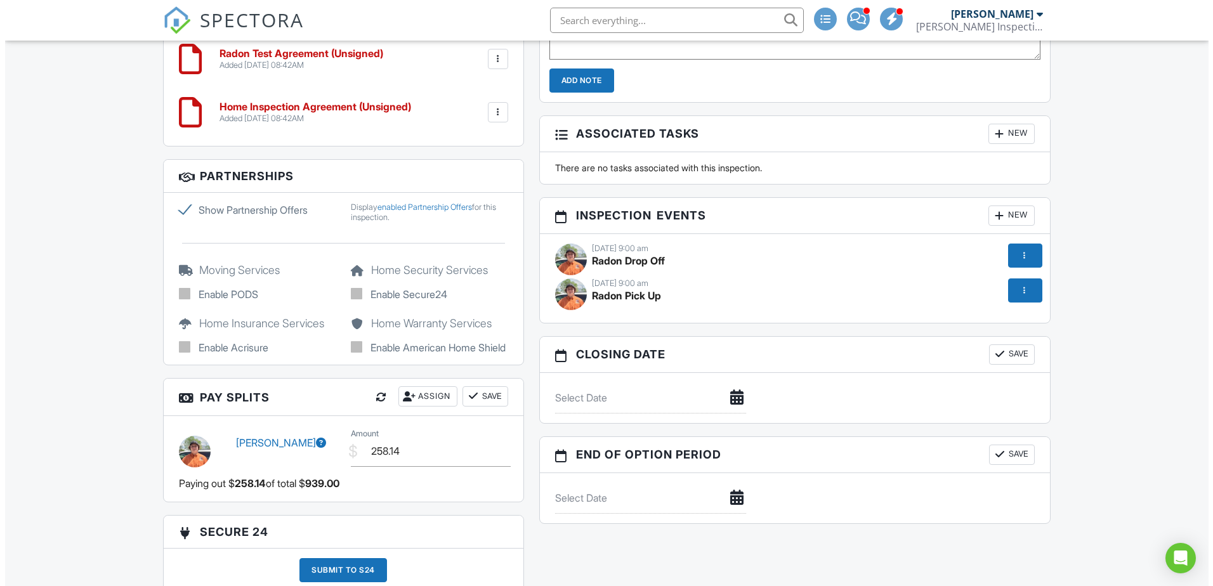
scroll to position [1269, 0]
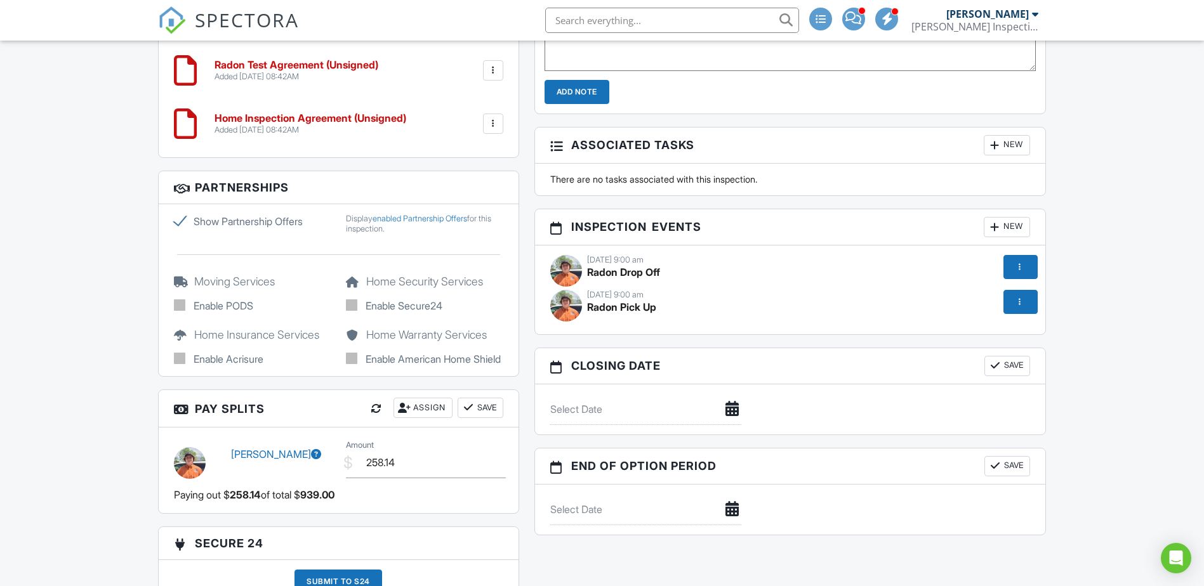
click at [1015, 269] on div at bounding box center [1019, 267] width 13 height 13
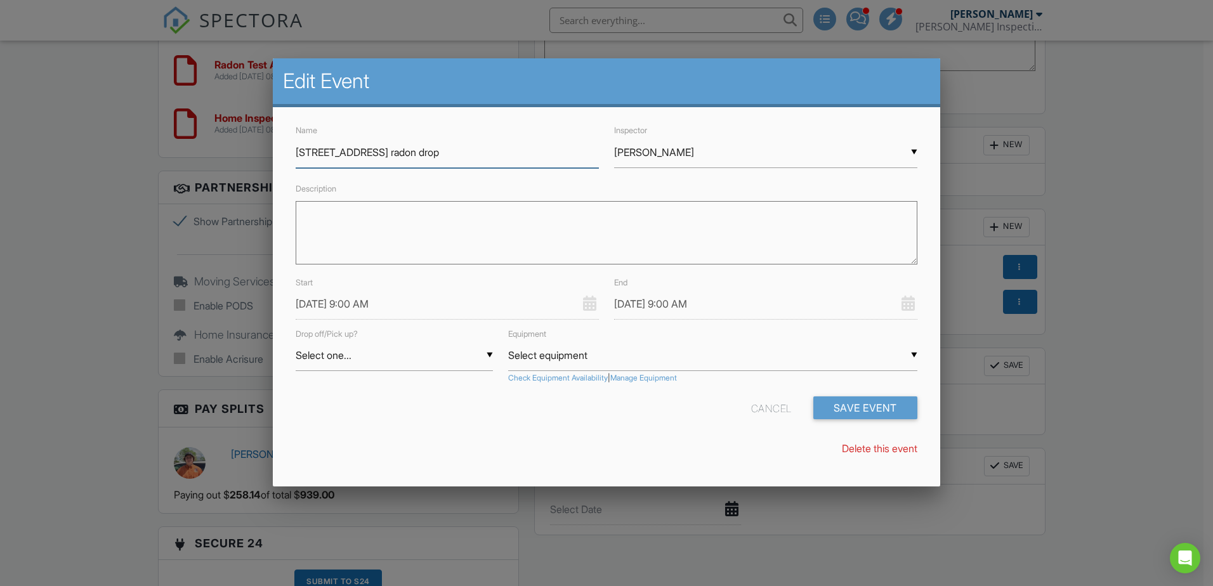
type input "402 Abend St, Belleville, IL radon drop"
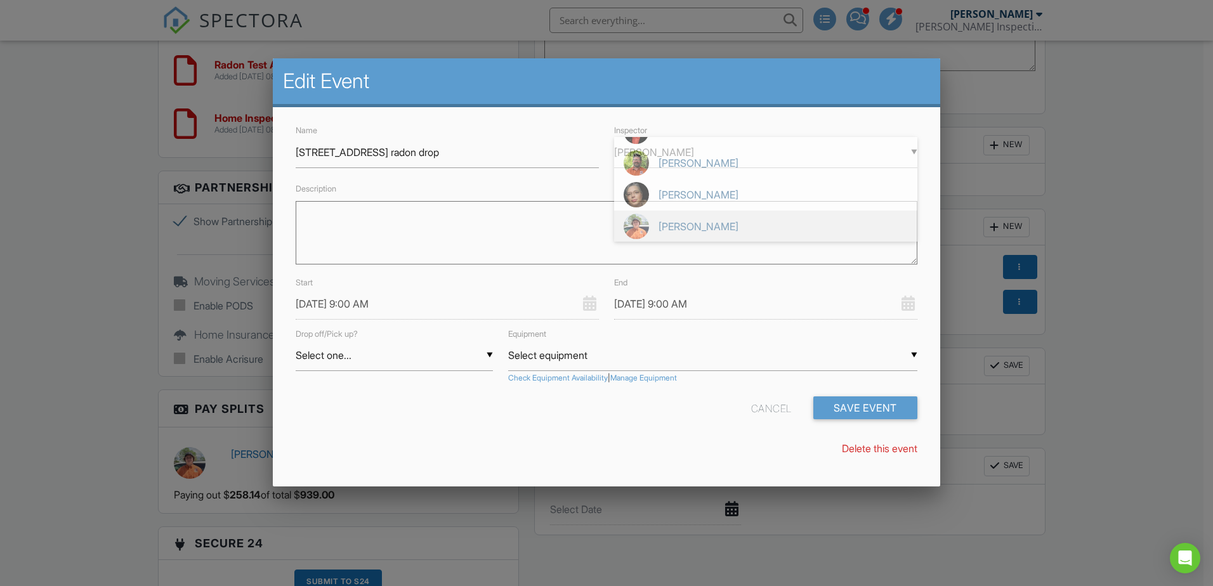
click at [690, 159] on div "▼ Nicholas Boyles Matthew Hawley Jason Hawley Maggy Hawley Nicholas Boyles Matt…" at bounding box center [765, 152] width 303 height 31
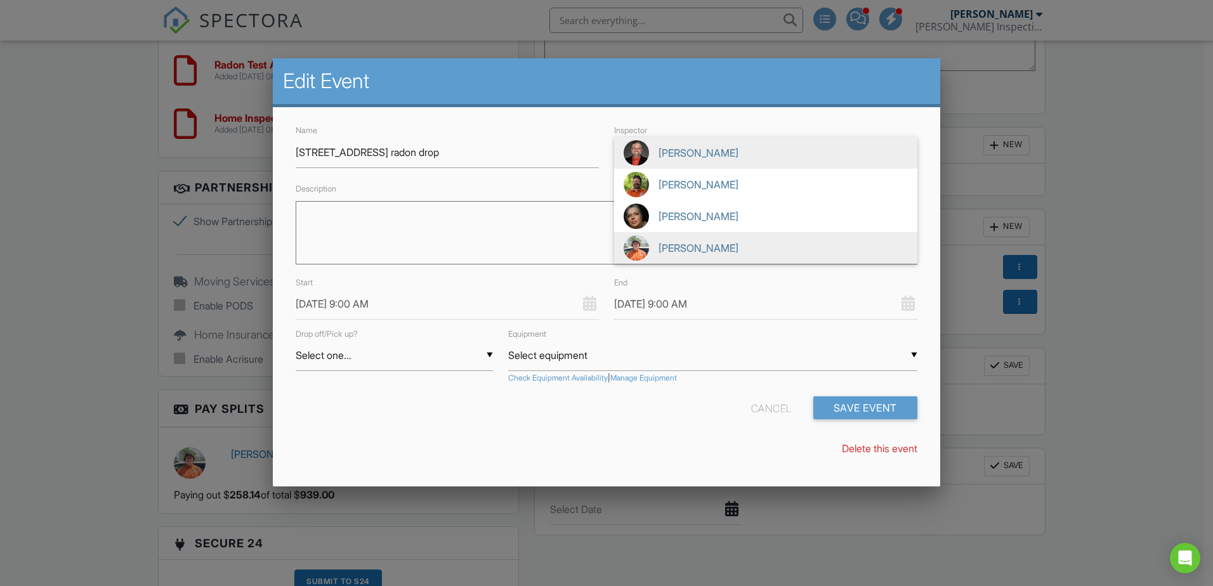
drag, startPoint x: 683, startPoint y: 150, endPoint x: 673, endPoint y: 160, distance: 13.9
click at [683, 150] on span "[PERSON_NAME]" at bounding box center [765, 153] width 303 height 32
type input "[PERSON_NAME]"
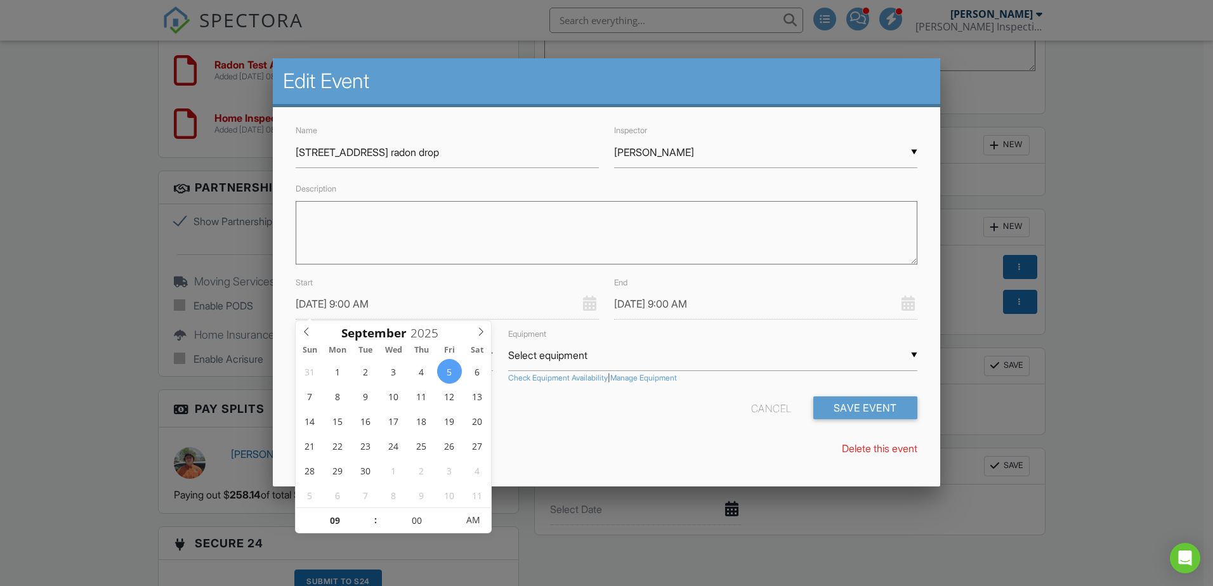
click at [322, 307] on input "[DATE] 9:00 AM" at bounding box center [447, 304] width 303 height 31
type input "09/03/2025 9:00 AM"
type input "09/03/2025 10:00 AM"
type input "10"
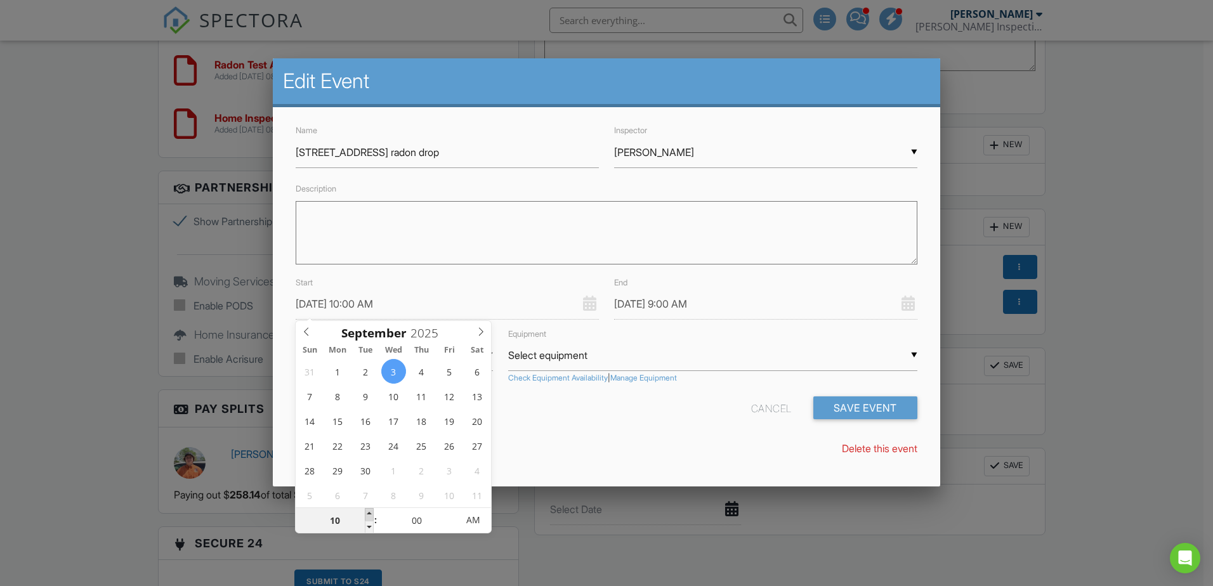
click at [369, 511] on span at bounding box center [369, 514] width 9 height 13
type input "09/03/2025 11:00 AM"
type input "11"
click at [369, 511] on span at bounding box center [369, 514] width 9 height 13
type input "09/03/2025 11:00 AM"
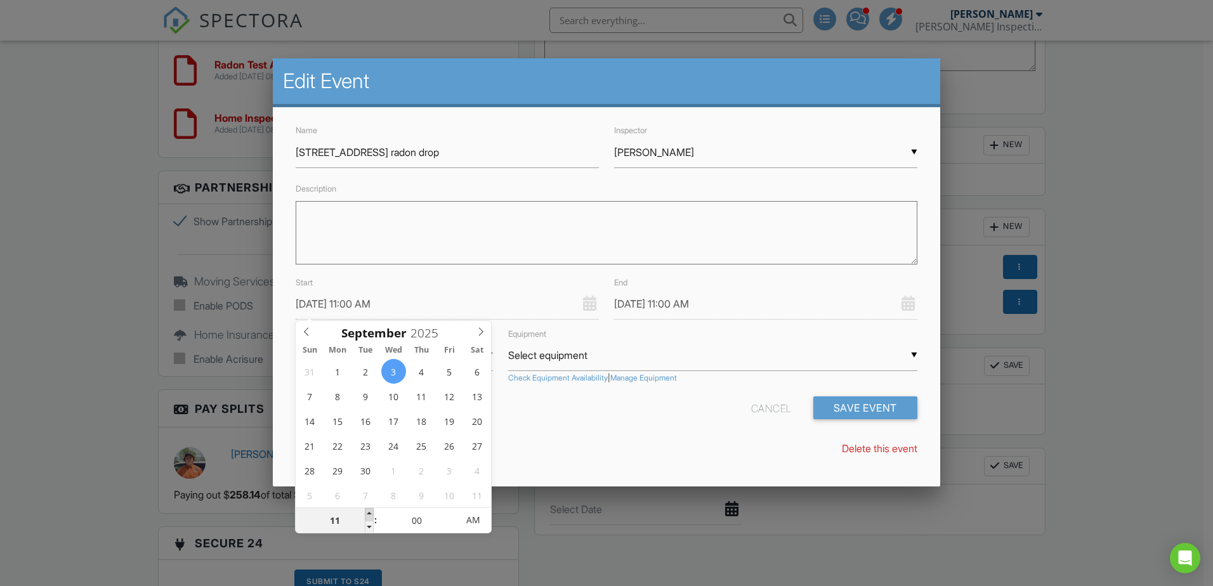
type input "09/03/2025 12:00 PM"
type input "12"
click at [369, 511] on span at bounding box center [369, 514] width 9 height 13
type input "09/03/2025 12:00 PM"
click at [525, 438] on div "Name 402 Abend St, Belleville, IL radon drop Inspector ▼ Matthew Hawley Matthew…" at bounding box center [607, 295] width 668 height 376
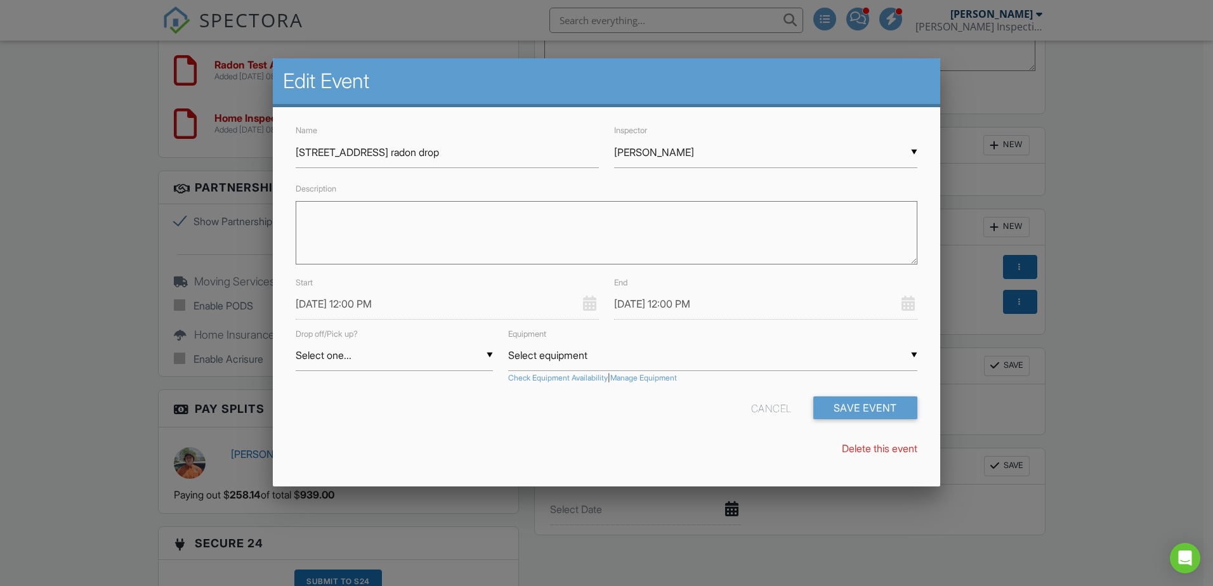
click at [341, 366] on div "▼ Select one... Select one... Drop Pickup Select one... Drop Pickup" at bounding box center [394, 355] width 197 height 31
click at [341, 391] on span "Drop" at bounding box center [394, 388] width 197 height 32
type input "Drop"
click at [541, 376] on link "Check Equipment Availability" at bounding box center [558, 378] width 100 height 11
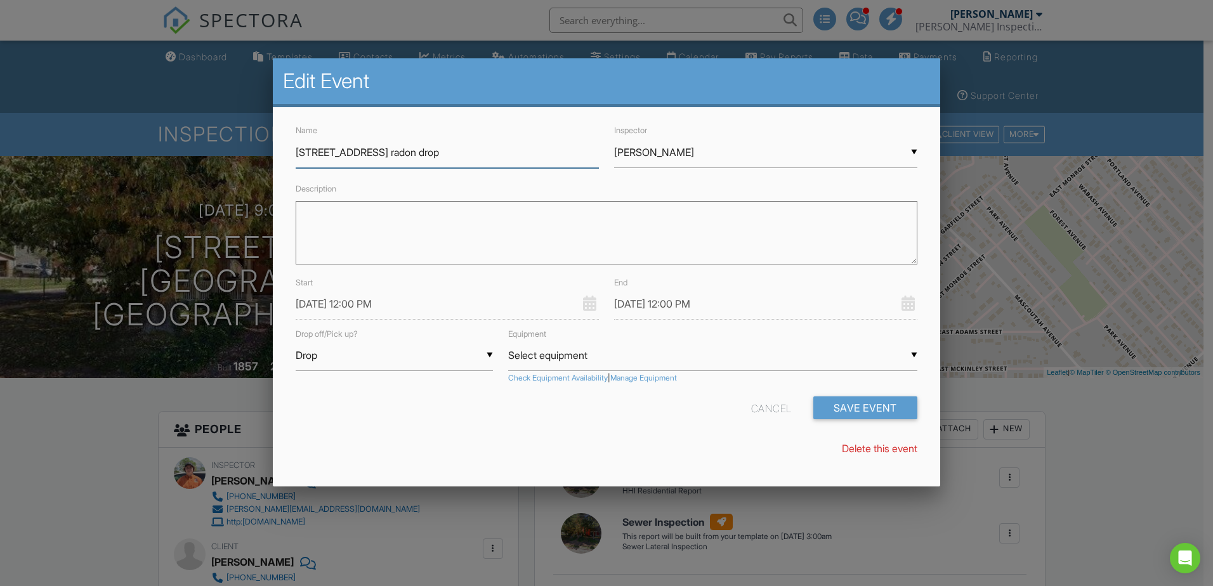
click at [506, 154] on input "402 Abend St, Belleville, IL radon drop" at bounding box center [447, 152] width 303 height 31
type input "402 Abend St, Belleville, IL radon drop #28"
click at [515, 357] on div "▼ Select equipment Select equipment Radon #23 (S/N: 231160035 10/24/2025) Radon…" at bounding box center [712, 355] width 409 height 31
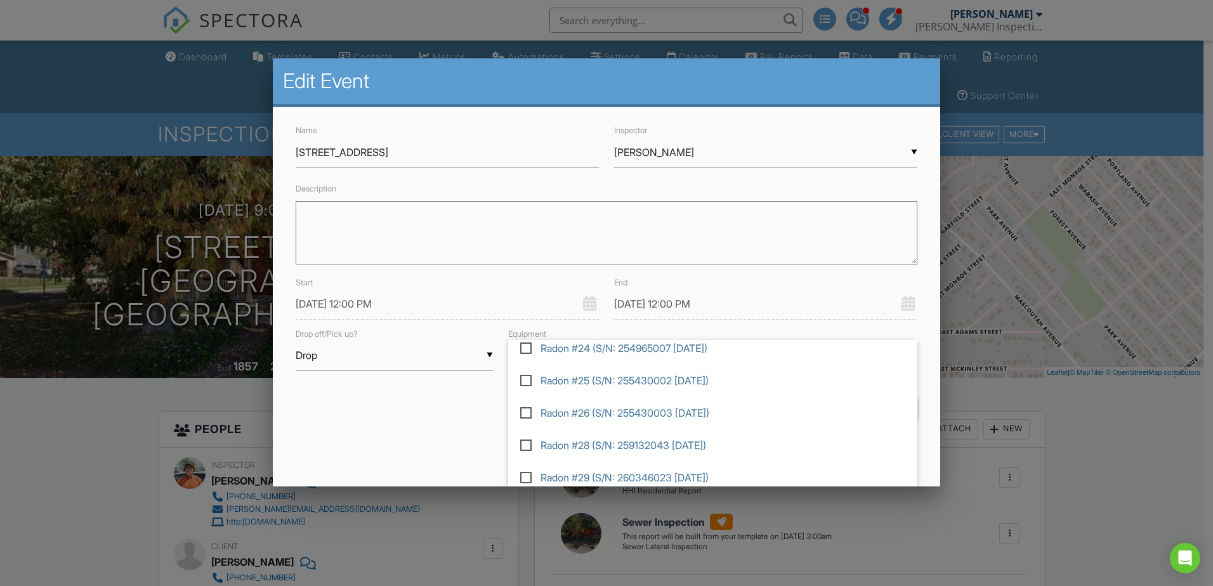
scroll to position [85, 0]
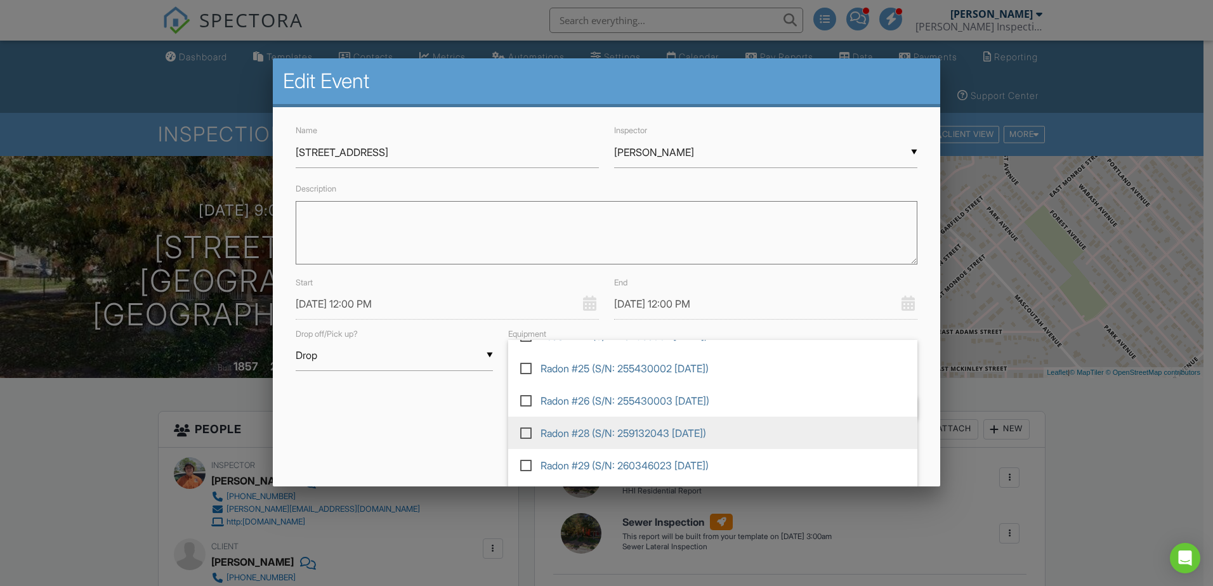
click at [528, 435] on label at bounding box center [531, 431] width 22 height 11
type input "Radon #28 (S/N: 259132043 10/17/2025)"
checkbox input "true"
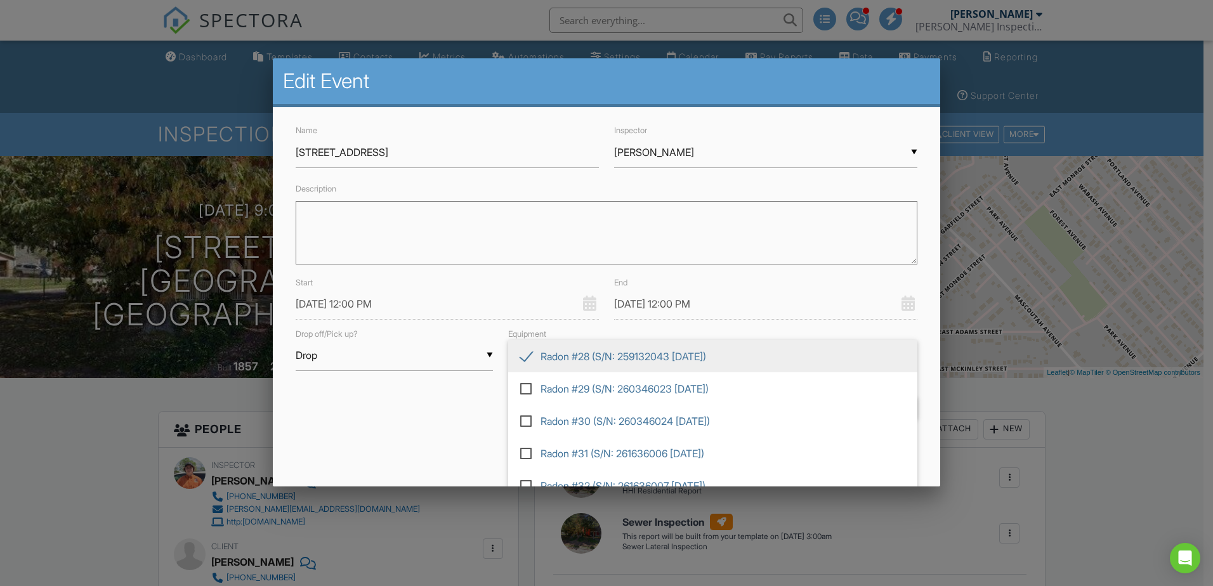
click at [468, 432] on div "Name 402 Abend St, Belleville, IL radon drop #28 Inspector ▼ Matthew Hawley Mat…" at bounding box center [607, 295] width 668 height 376
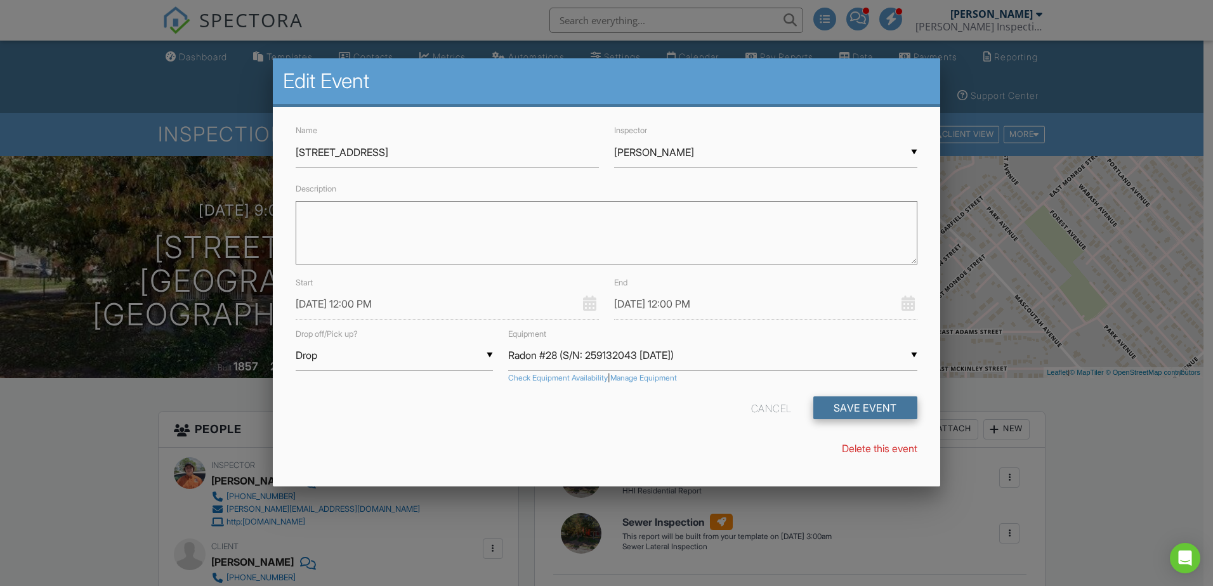
click at [850, 403] on button "Save Event" at bounding box center [866, 408] width 104 height 23
click at [680, 305] on input "09/03/2025 12:00 PM" at bounding box center [765, 304] width 303 height 31
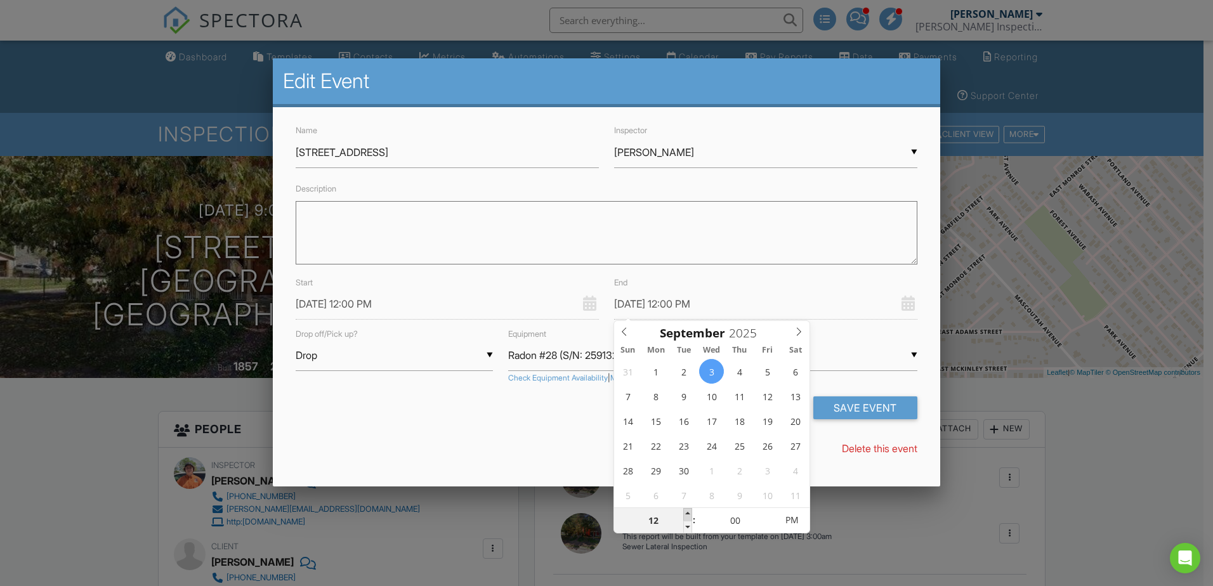
type input "09/03/2025 1:00 PM"
type input "01"
click at [691, 515] on span at bounding box center [687, 514] width 9 height 13
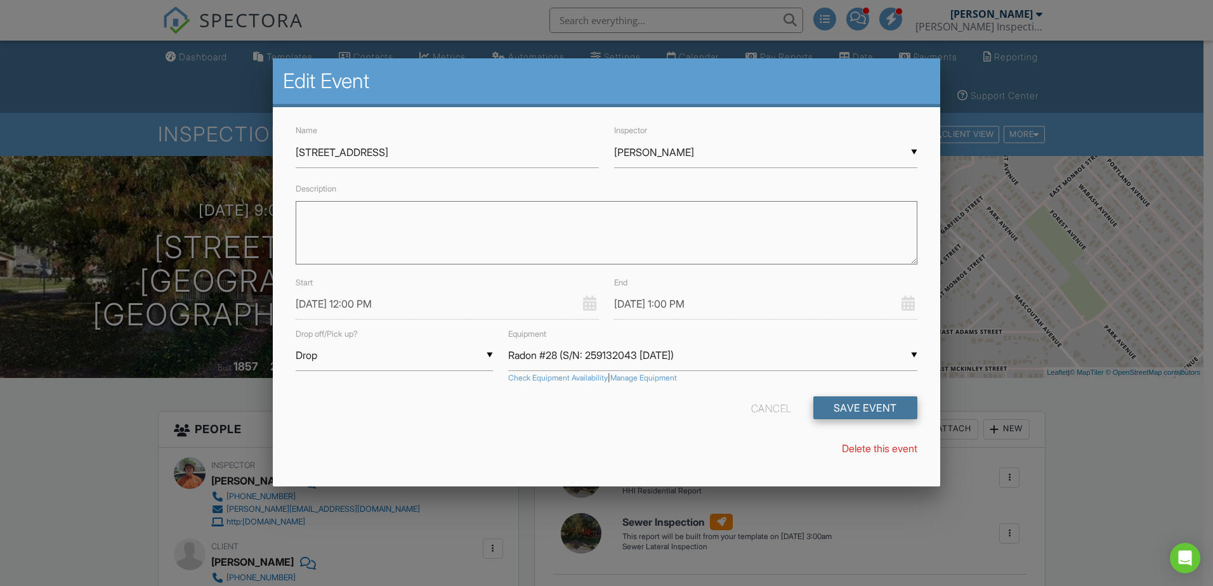
click at [842, 415] on button "Save Event" at bounding box center [866, 408] width 104 height 23
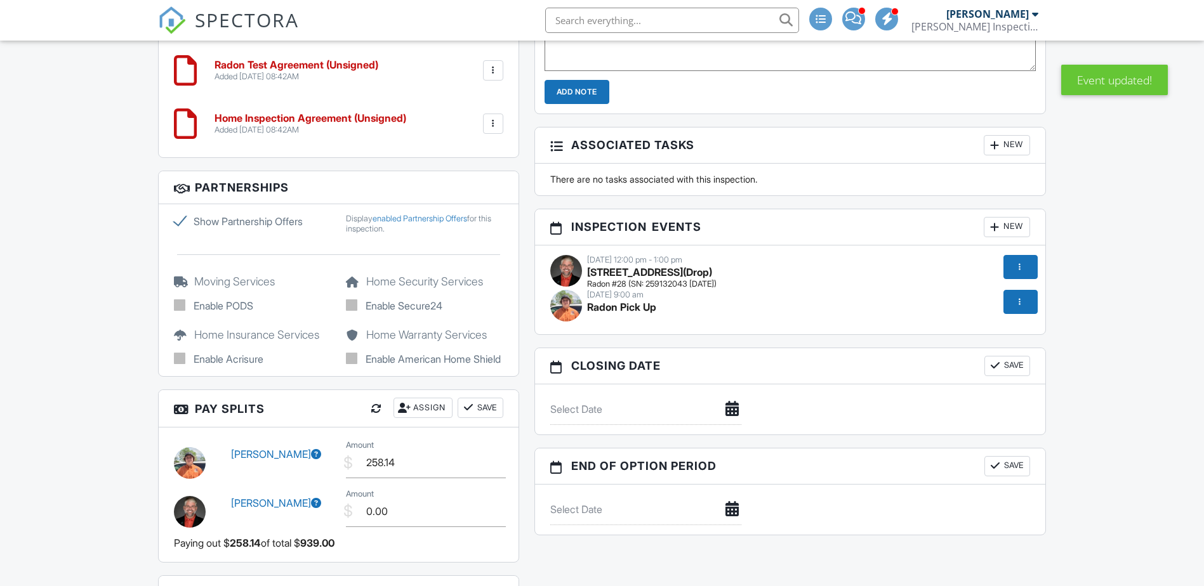
click at [1014, 298] on div at bounding box center [1019, 302] width 13 height 13
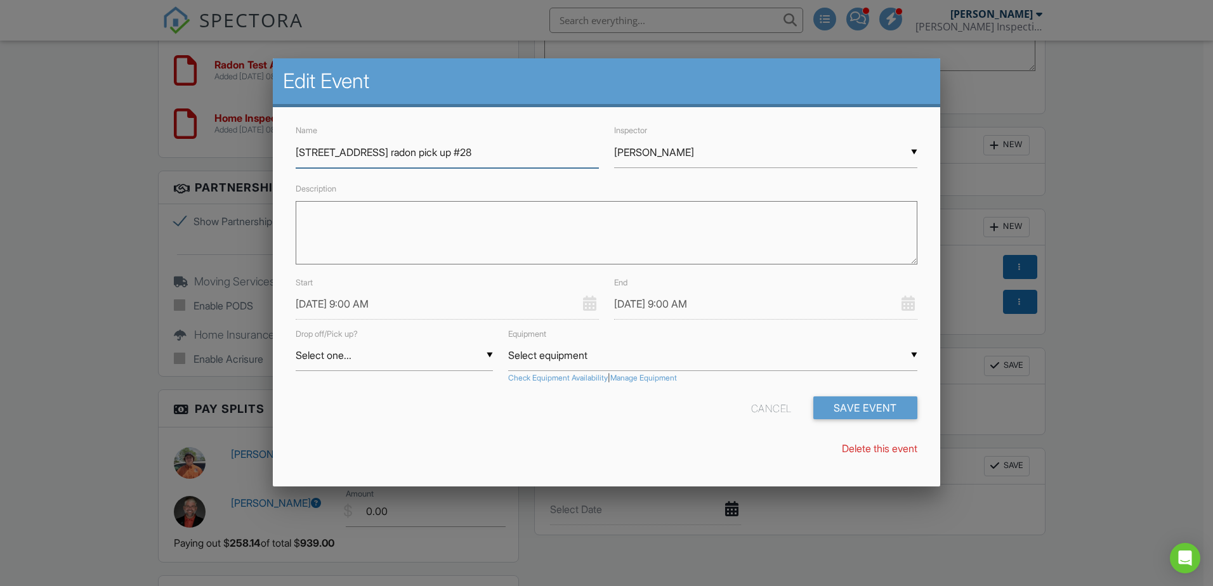
type input "402 Abend St, Belleville, IL radon pick up #28"
click at [640, 150] on div "▼ Nicholas Boyles Matthew Hawley Jason Hawley Maggy Hawley Nicholas Boyles Matt…" at bounding box center [765, 152] width 303 height 31
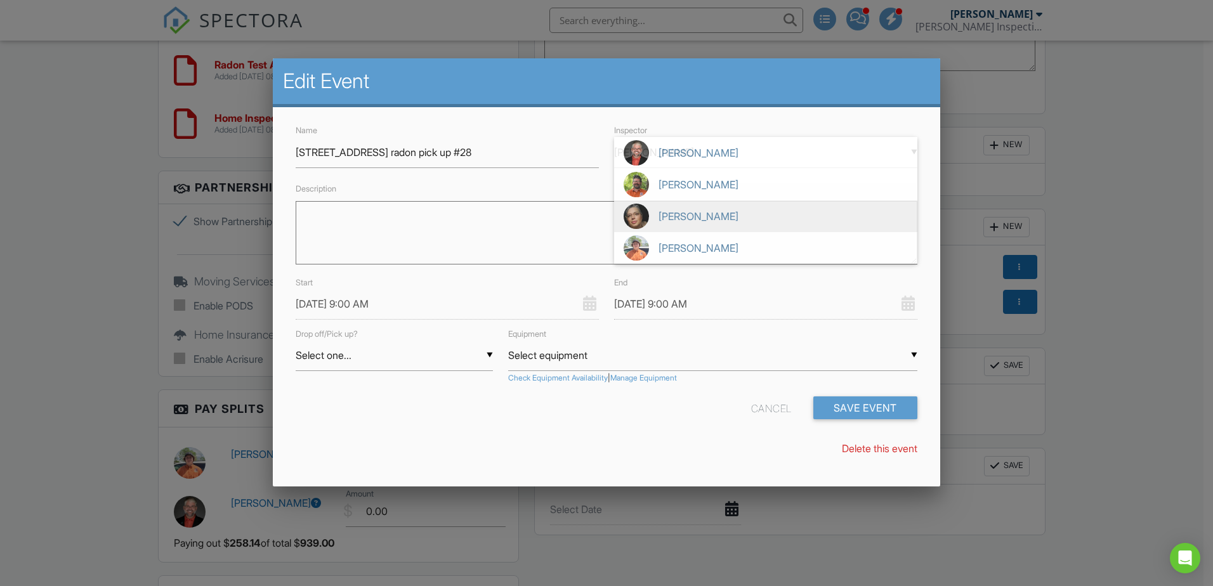
click at [657, 218] on span "[PERSON_NAME]" at bounding box center [765, 217] width 303 height 32
type input "[PERSON_NAME]"
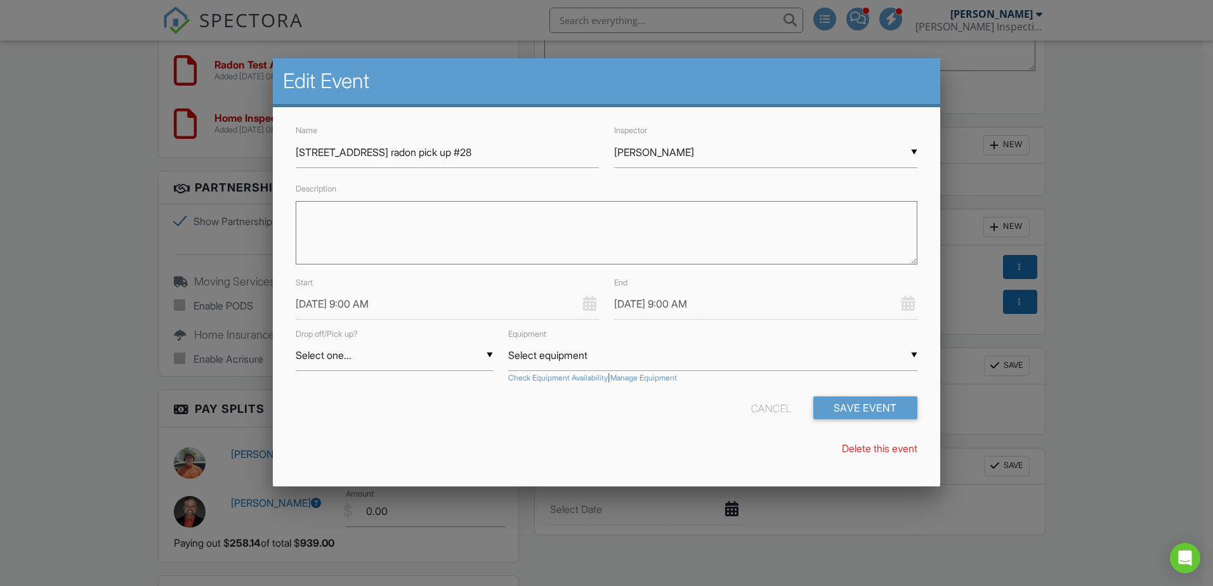
click at [360, 305] on input "[DATE] 9:00 AM" at bounding box center [447, 304] width 303 height 31
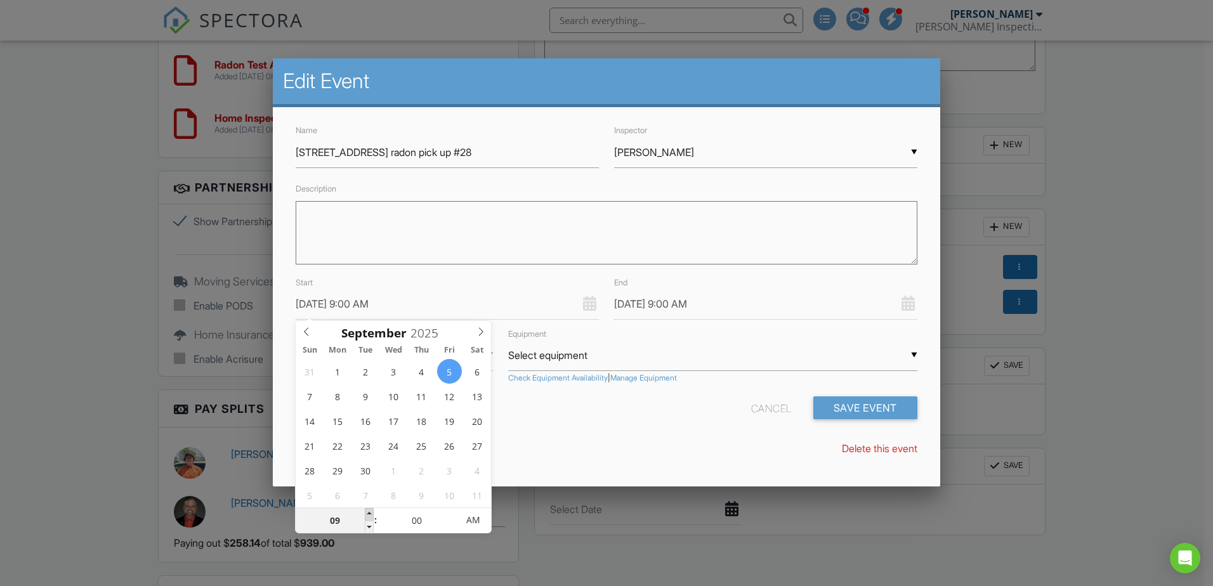
type input "09/05/2025 10:00 AM"
type input "10"
click at [370, 515] on span at bounding box center [369, 514] width 9 height 13
type input "09/05/2025 11:00 AM"
type input "11"
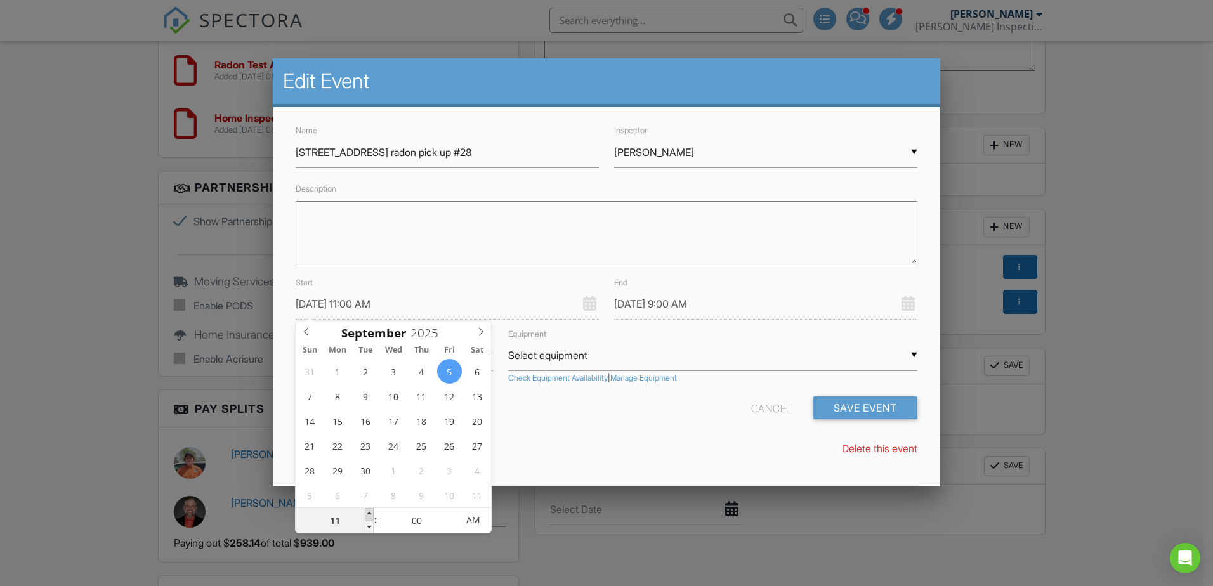
click at [371, 515] on span at bounding box center [369, 514] width 9 height 13
type input "09/05/2025 12:00 PM"
type input "12"
click at [371, 514] on span at bounding box center [369, 514] width 9 height 13
type input "09/05/2025 1:00 PM"
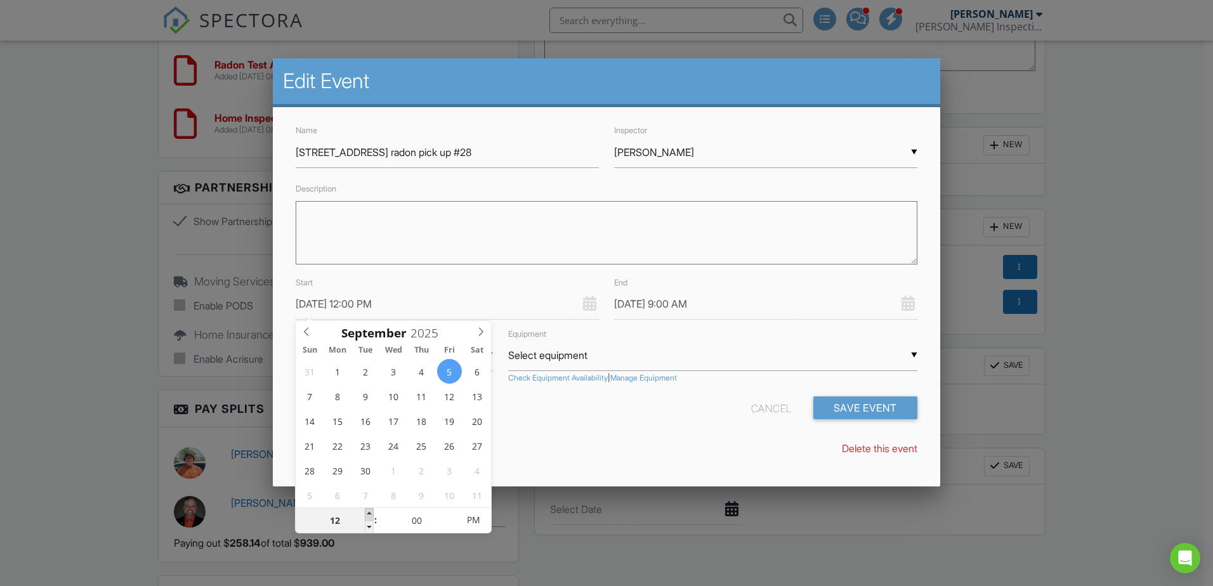
type input "01"
click at [371, 514] on span at bounding box center [369, 514] width 9 height 13
type input "09/05/2025 2:00 PM"
type input "02"
click at [371, 514] on span at bounding box center [369, 514] width 9 height 13
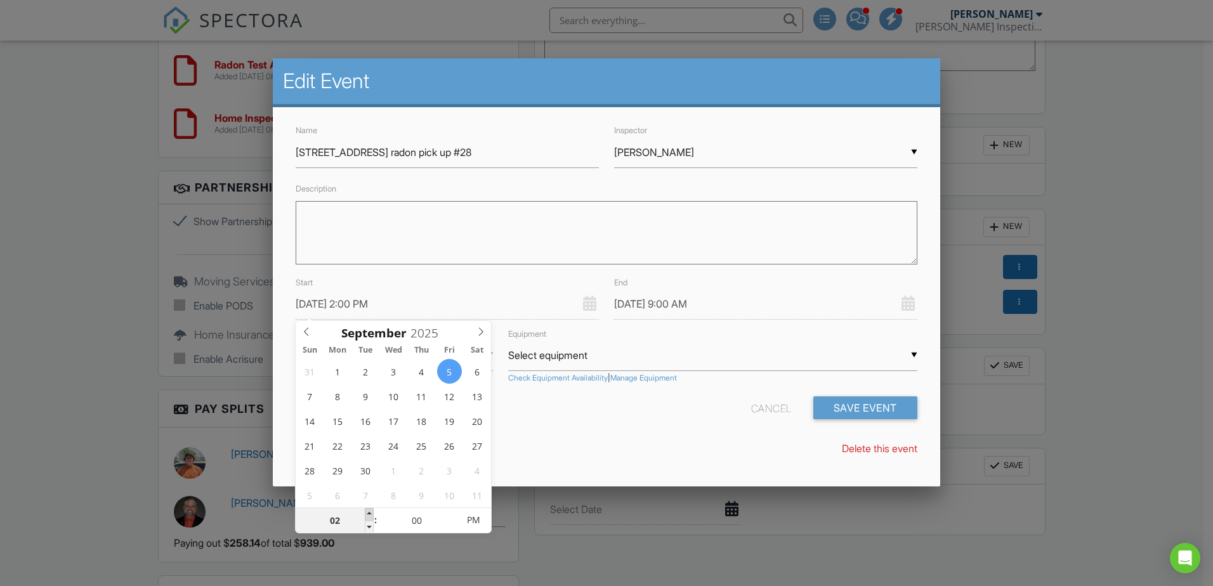
type input "09/05/2025 3:00 PM"
type input "03"
click at [371, 514] on span at bounding box center [369, 514] width 9 height 13
type input "09/05/2025 4:00 PM"
type input "04"
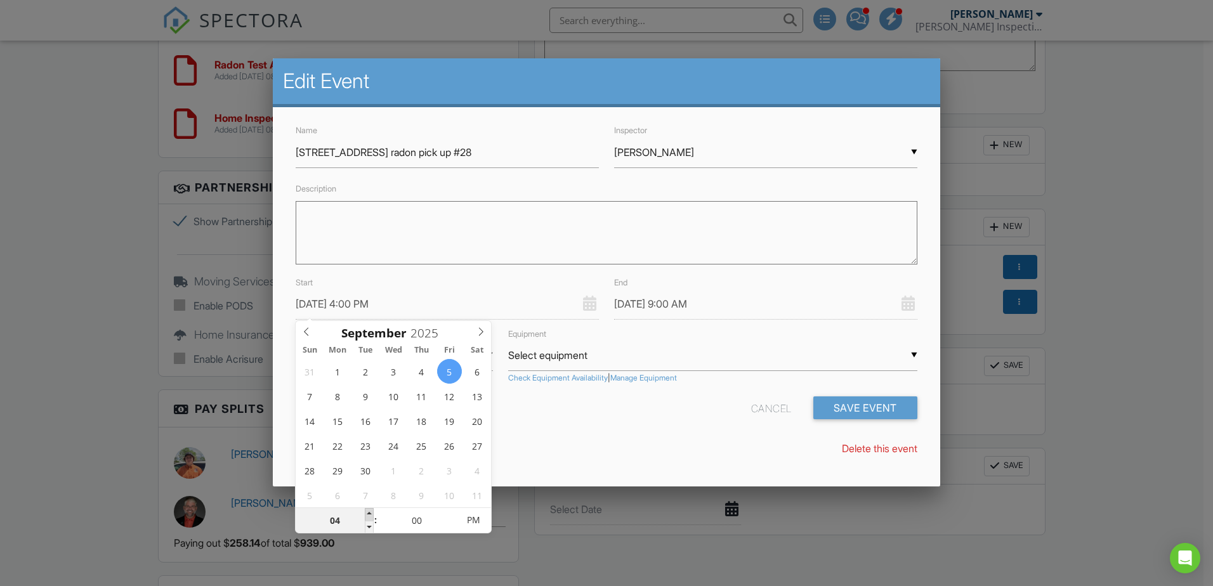
click at [371, 514] on span at bounding box center [369, 514] width 9 height 13
type input "09/05/2025 5:00 PM"
type input "05"
click at [371, 514] on span at bounding box center [369, 514] width 9 height 13
type input "09/05/2025 5:00 PM"
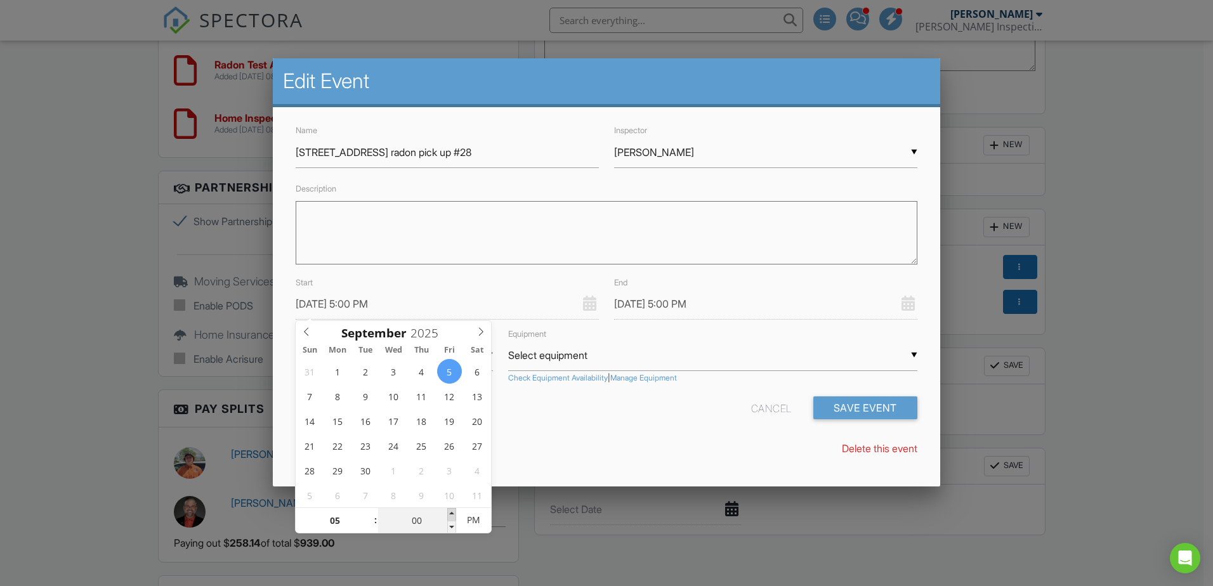
type input "09/05/2025 5:05 PM"
type input "05"
click at [451, 513] on span at bounding box center [451, 514] width 9 height 13
type input "09/05/2025 5:10 PM"
type input "10"
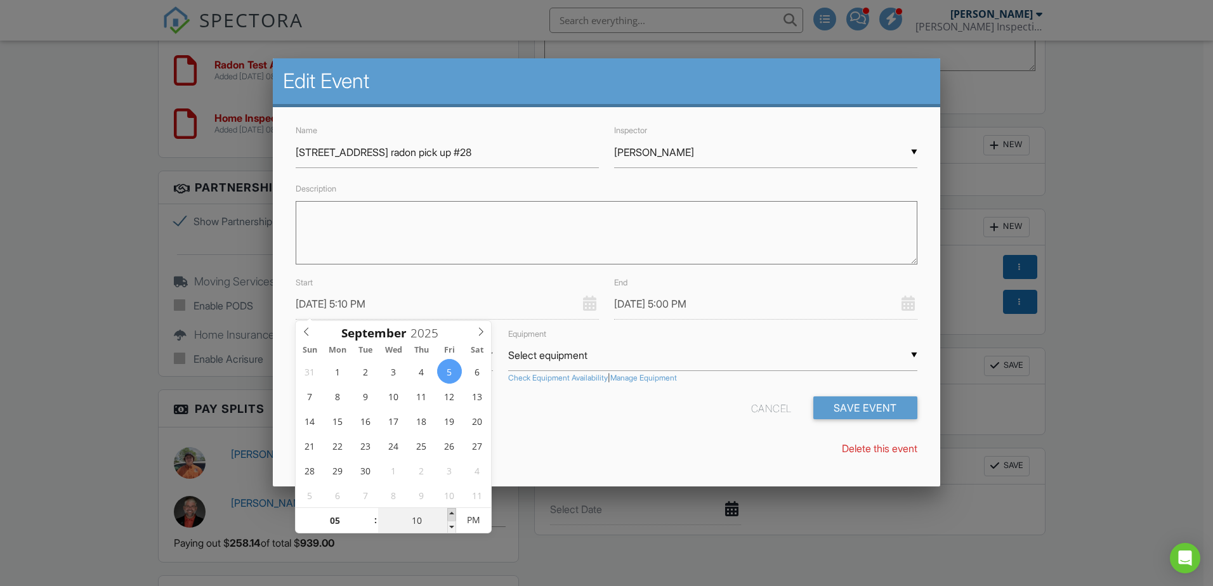
click at [451, 513] on span at bounding box center [451, 514] width 9 height 13
type input "09/05/2025 5:15 PM"
type input "15"
click at [451, 513] on span at bounding box center [451, 514] width 9 height 13
type input "09/05/2025 5:20 PM"
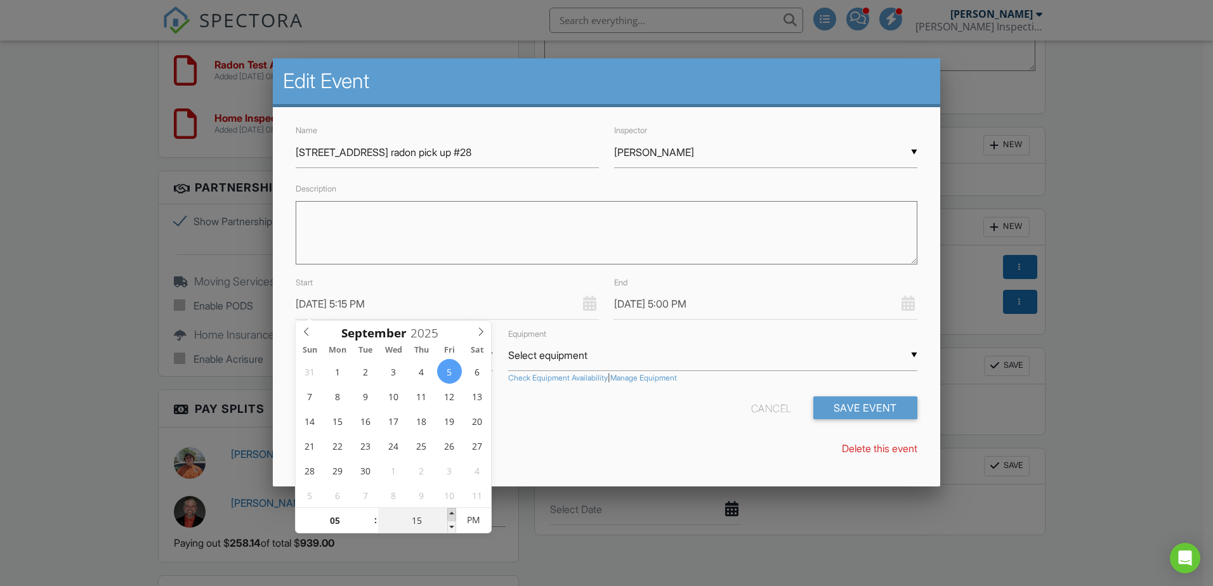
type input "20"
click at [451, 513] on span at bounding box center [451, 514] width 9 height 13
type input "09/05/2025 5:25 PM"
type input "25"
click at [451, 512] on span at bounding box center [451, 514] width 9 height 13
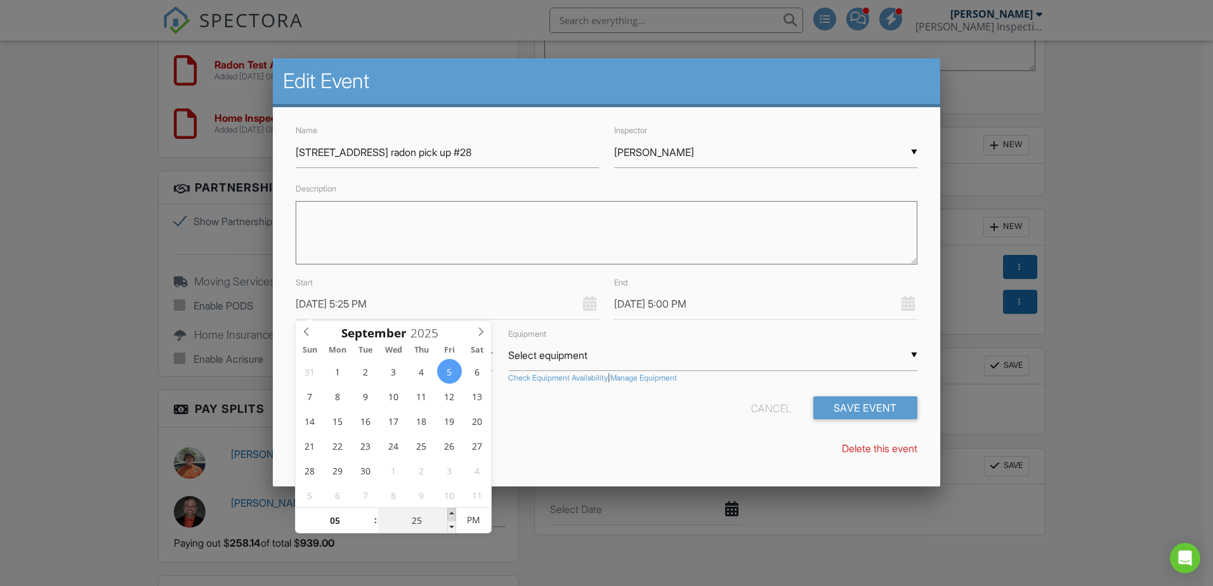
type input "09/05/2025 5:25 PM"
type input "09/05/2025 5:30 PM"
type input "30"
click at [451, 512] on span at bounding box center [451, 514] width 9 height 13
type input "09/05/2025 5:30 PM"
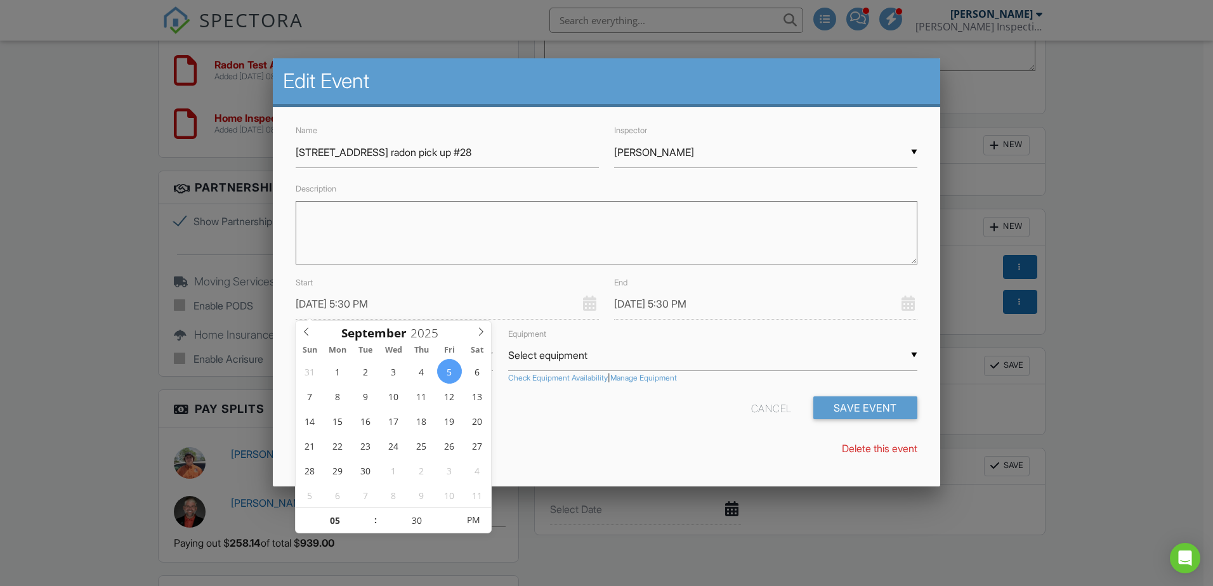
click at [513, 464] on div "Name 402 Abend St, Belleville, IL radon pick up #28 Inspector ▼ Maggy Hawley Ma…" at bounding box center [607, 295] width 668 height 376
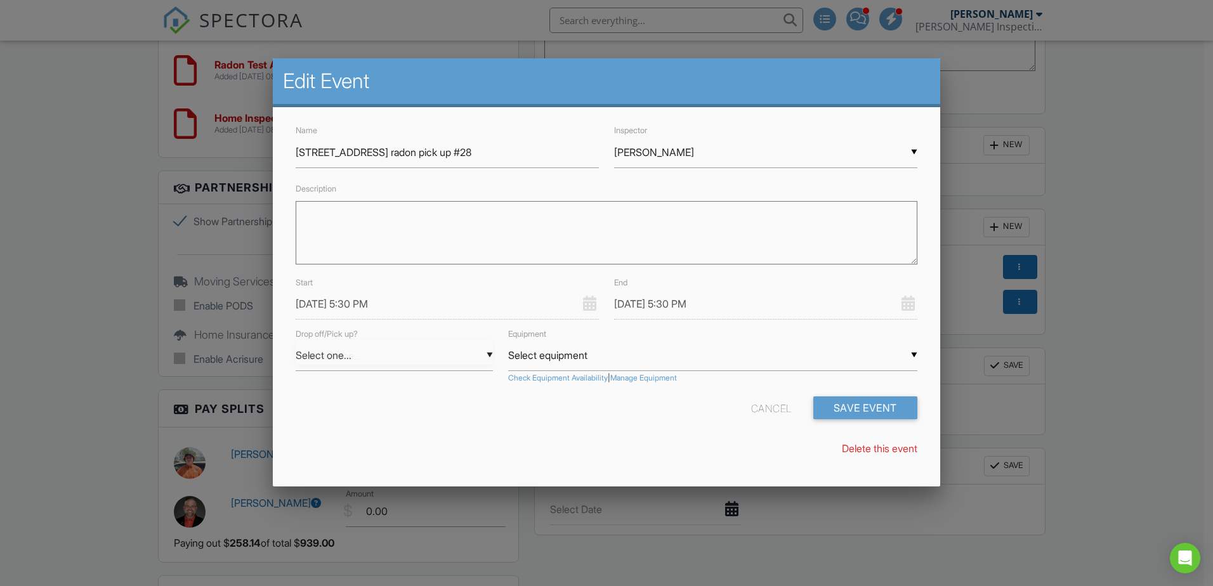
click at [337, 361] on div "▼ Select one... Select one... Drop Pickup Select one... Drop Pickup" at bounding box center [394, 355] width 197 height 31
click at [325, 420] on span "Pickup" at bounding box center [394, 420] width 197 height 32
type input "Pickup"
click at [532, 358] on div "▼ Select equipment Select equipment Radon #23 (S/N: 231160035 10/24/2025) Radon…" at bounding box center [712, 355] width 409 height 31
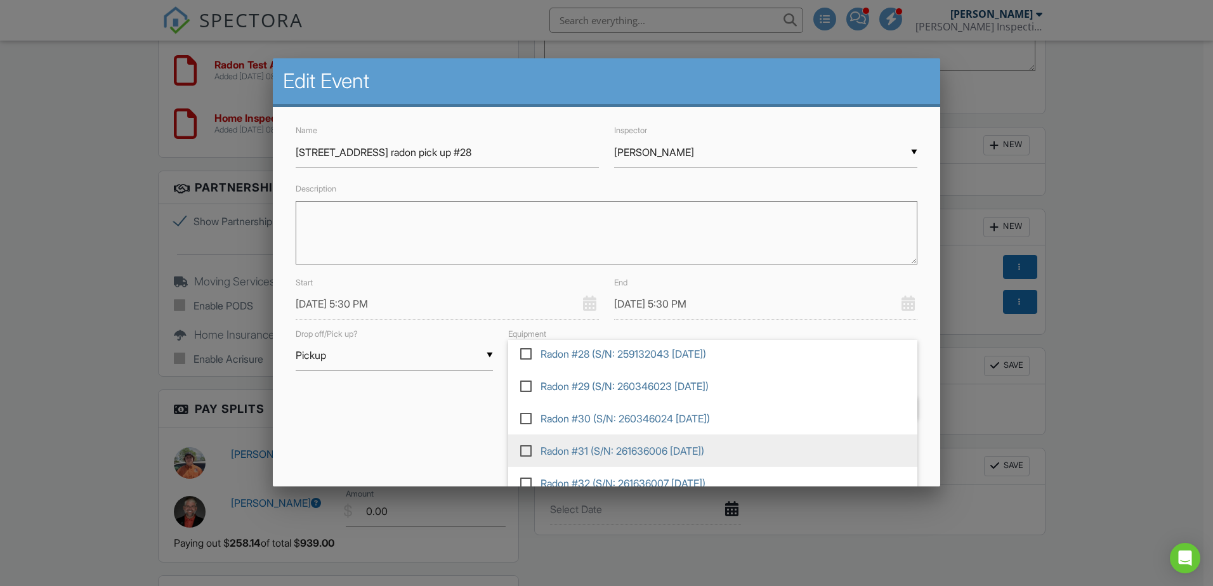
scroll to position [163, 0]
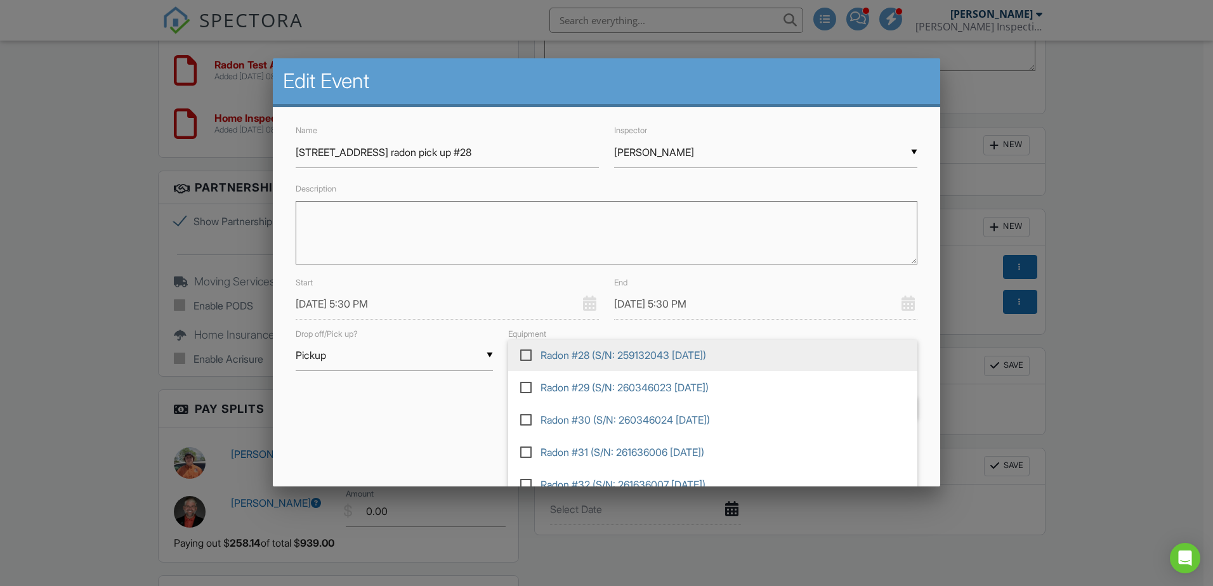
click at [520, 355] on label at bounding box center [531, 353] width 22 height 11
type input "Radon #28 (S/N: 259132043 10/17/2025)"
checkbox input "true"
click at [468, 407] on div "Cancel Save Event" at bounding box center [606, 413] width 637 height 32
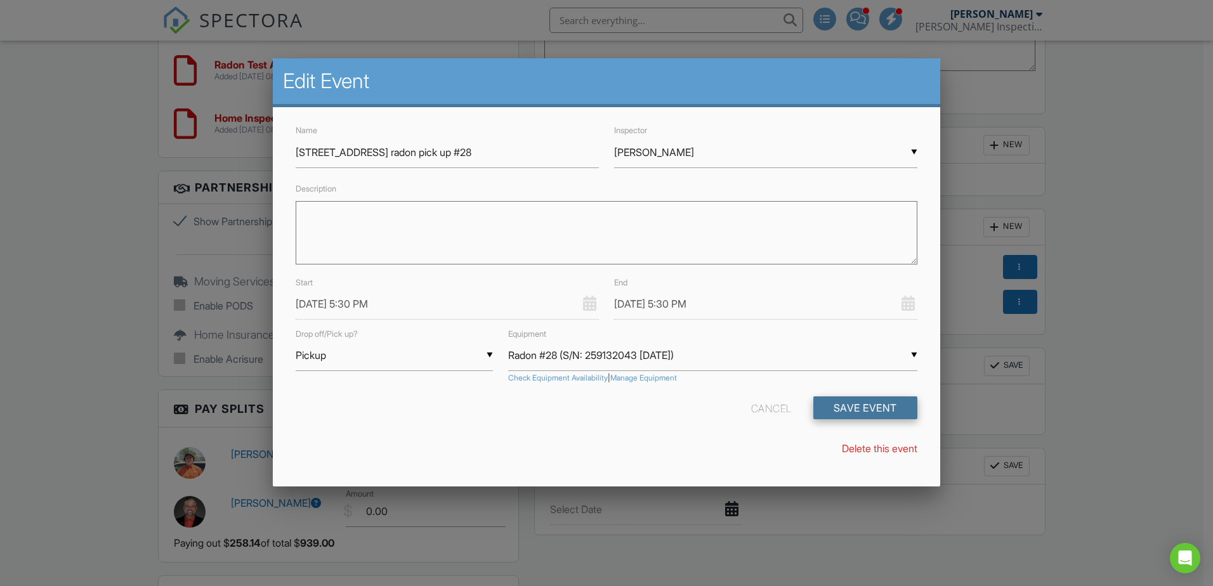
click at [835, 403] on button "Save Event" at bounding box center [866, 408] width 104 height 23
click at [683, 302] on input "09/05/2025 5:30 PM" at bounding box center [765, 304] width 303 height 31
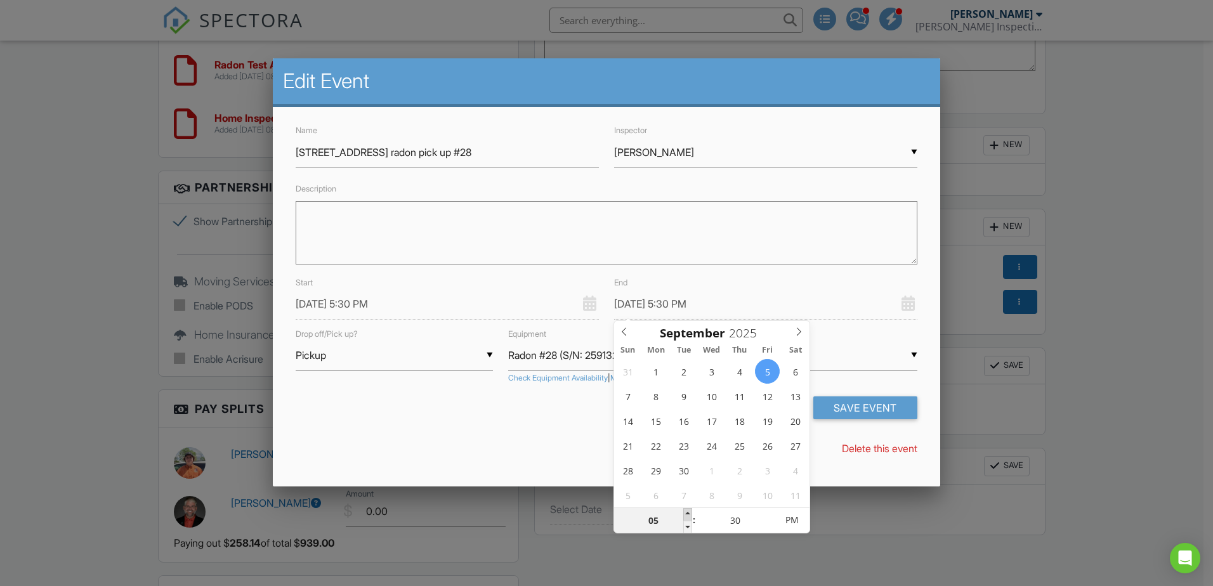
type input "09/05/2025 6:30 PM"
type input "06"
click at [690, 512] on span at bounding box center [687, 514] width 9 height 13
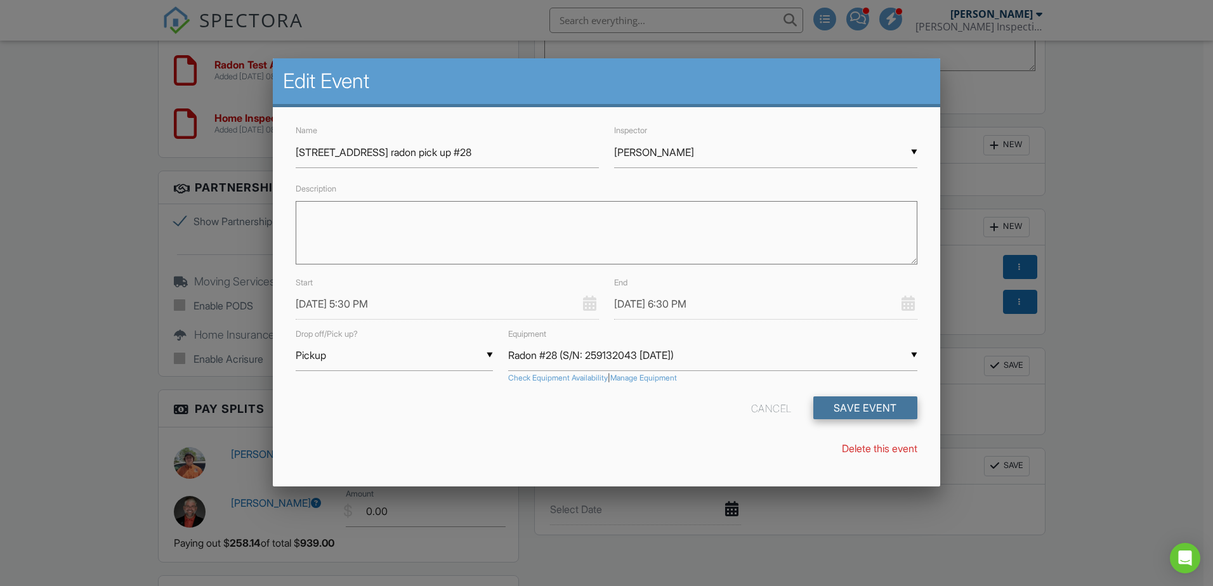
click at [842, 402] on button "Save Event" at bounding box center [866, 408] width 104 height 23
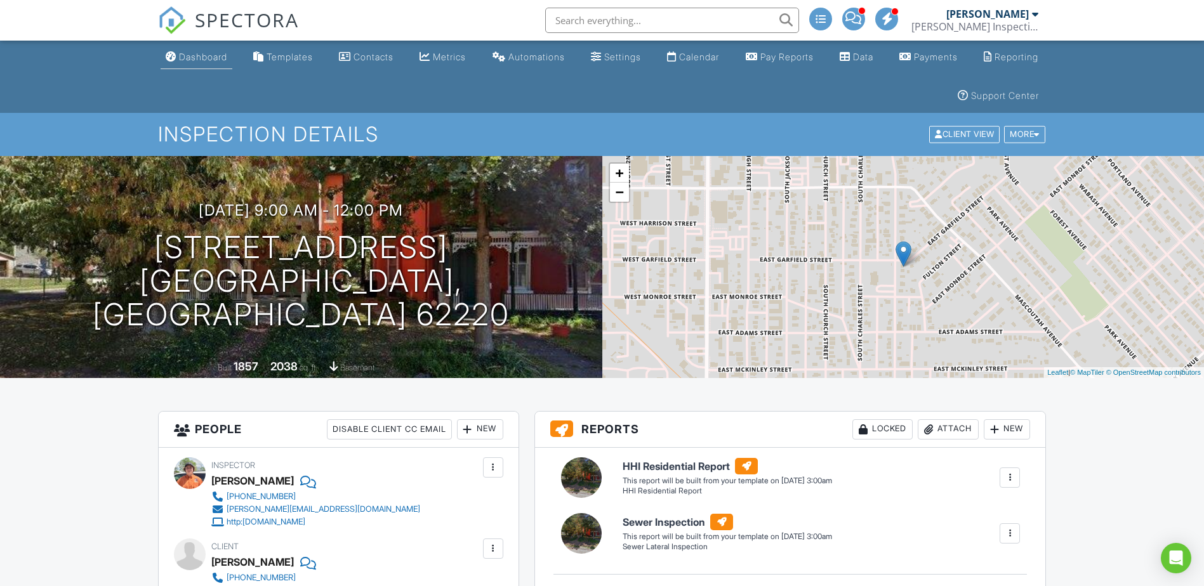
click at [206, 53] on div "Dashboard" at bounding box center [203, 56] width 48 height 11
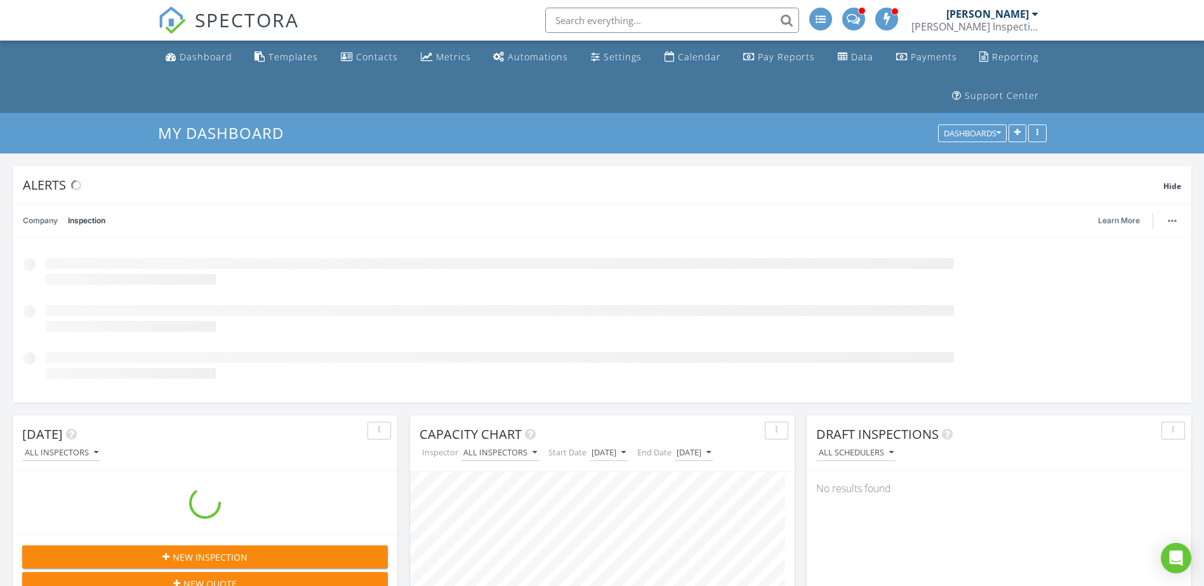
scroll to position [273, 385]
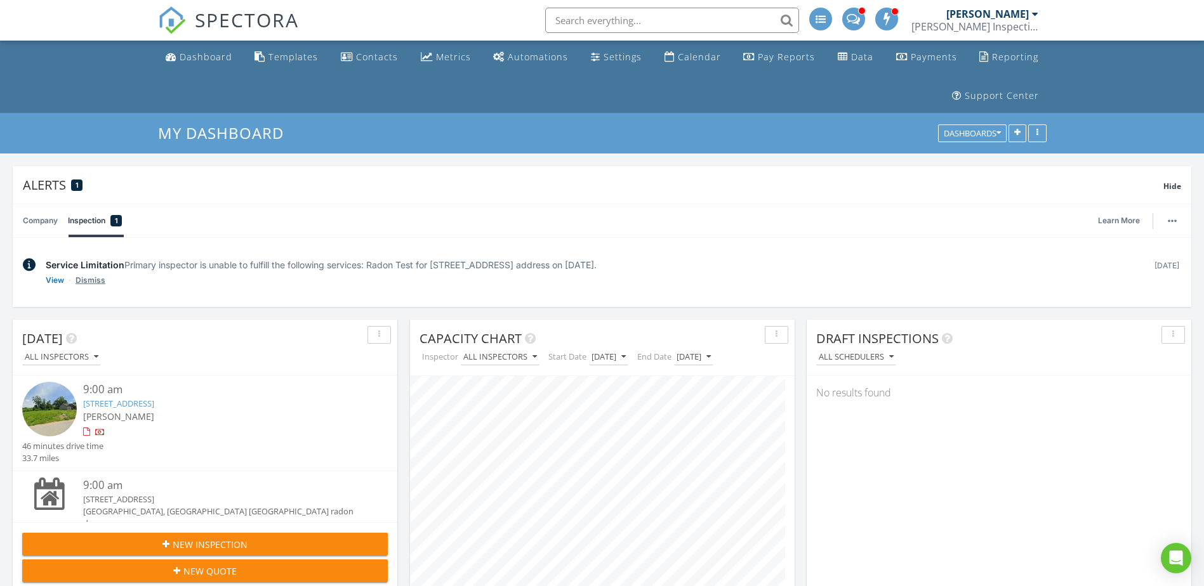
click at [89, 277] on link "Dismiss" at bounding box center [91, 280] width 30 height 13
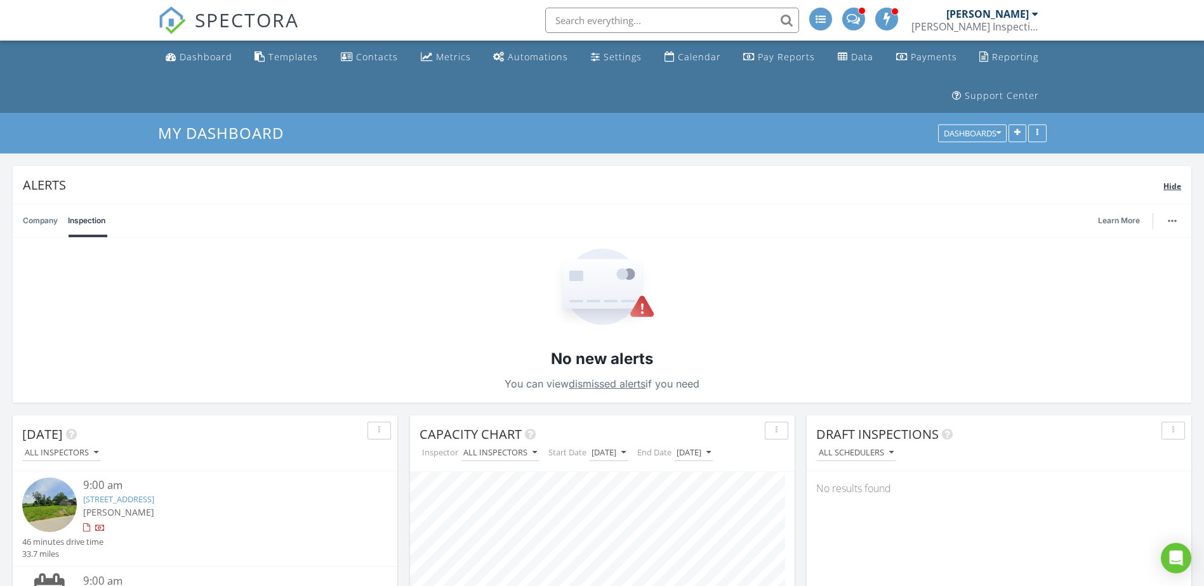
click at [1170, 187] on span "Hide" at bounding box center [1172, 186] width 18 height 11
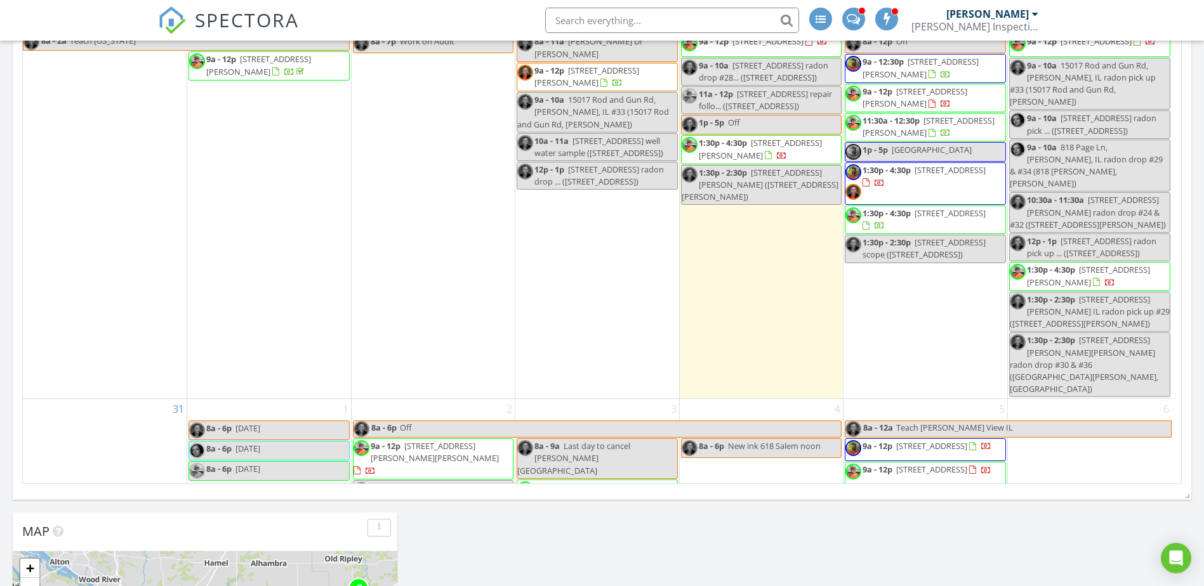
scroll to position [1304, 0]
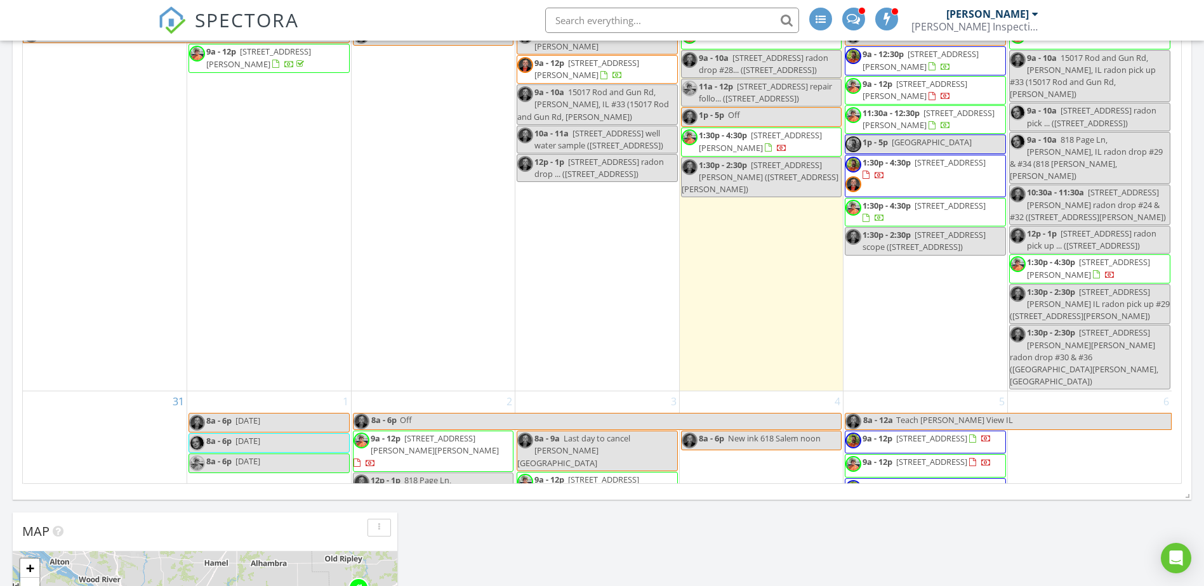
click at [899, 510] on span "5:30p - 6:30p" at bounding box center [886, 515] width 48 height 11
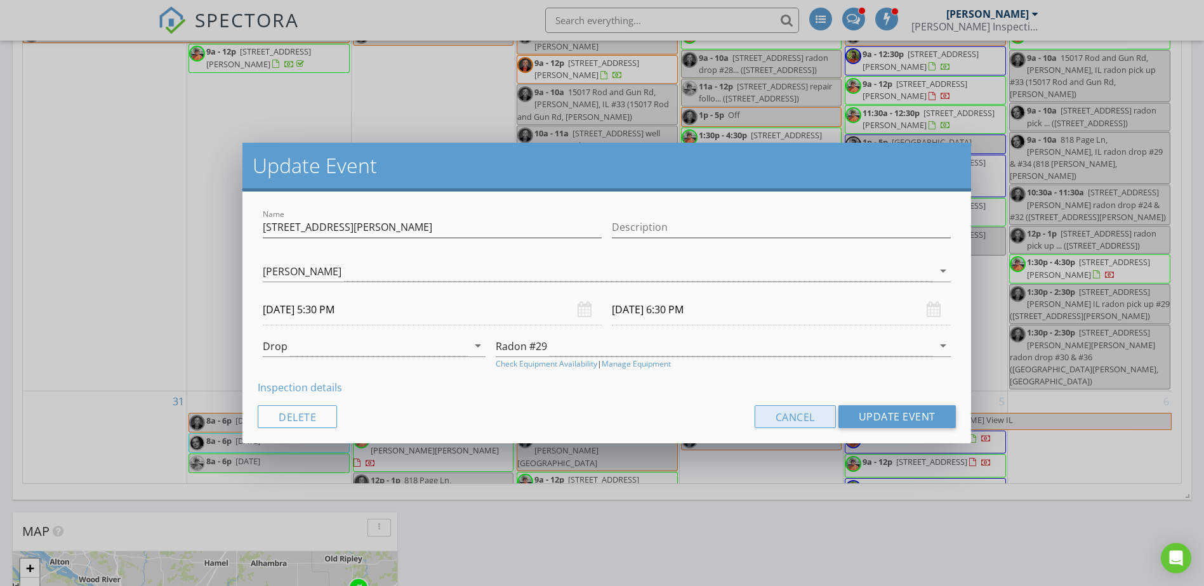
click at [813, 416] on button "Cancel" at bounding box center [795, 417] width 81 height 23
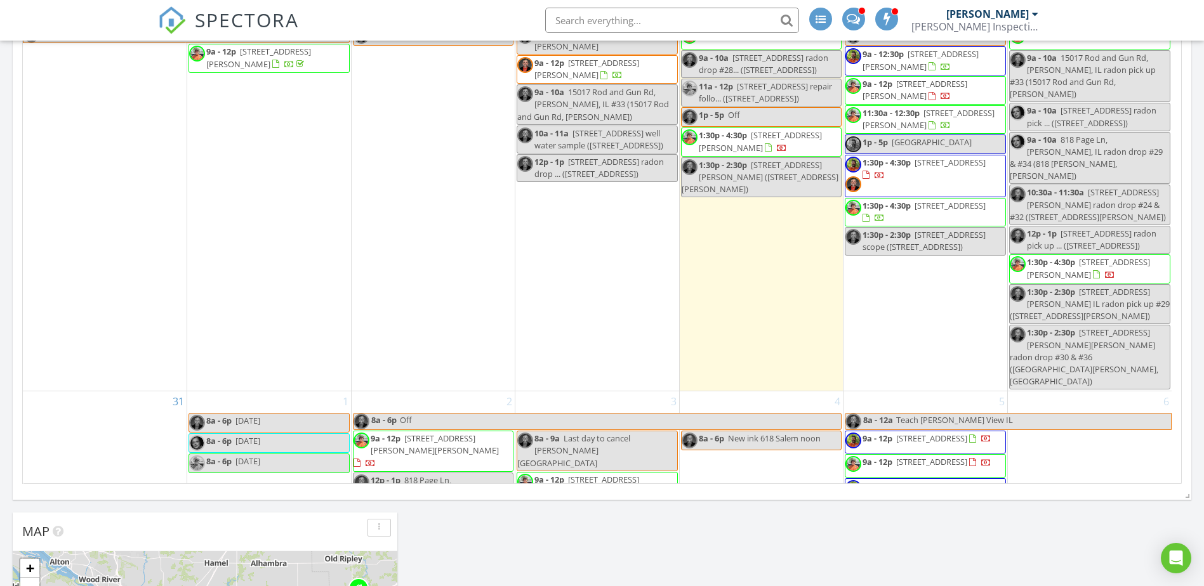
click at [946, 433] on span "9a - 12p 3219 Rand Ln, Swansea 62226" at bounding box center [918, 442] width 146 height 19
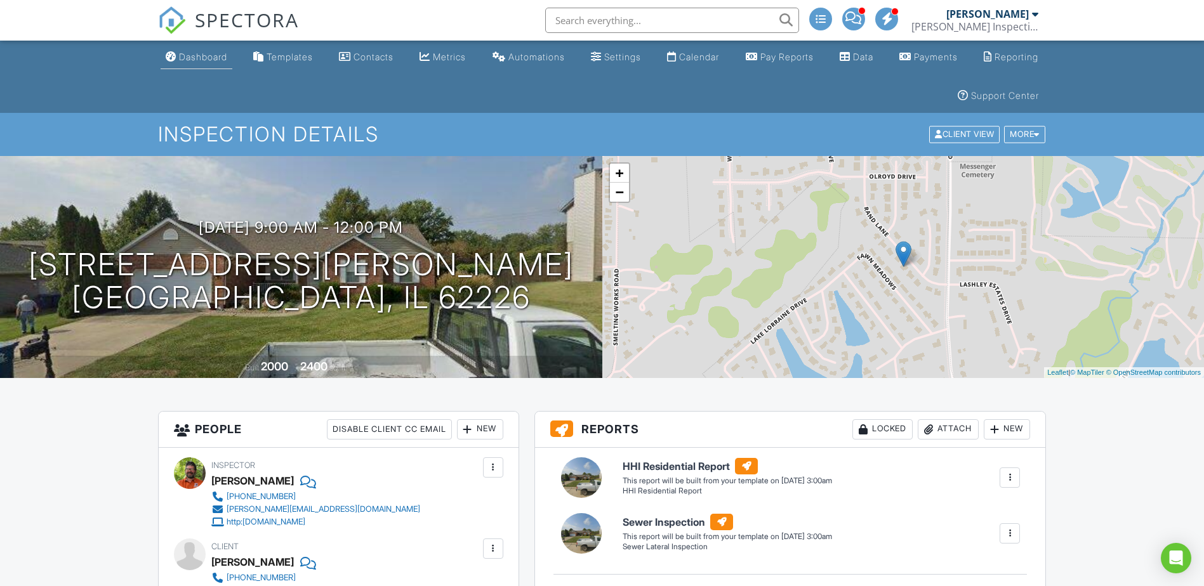
click at [211, 59] on div "Dashboard" at bounding box center [203, 56] width 48 height 11
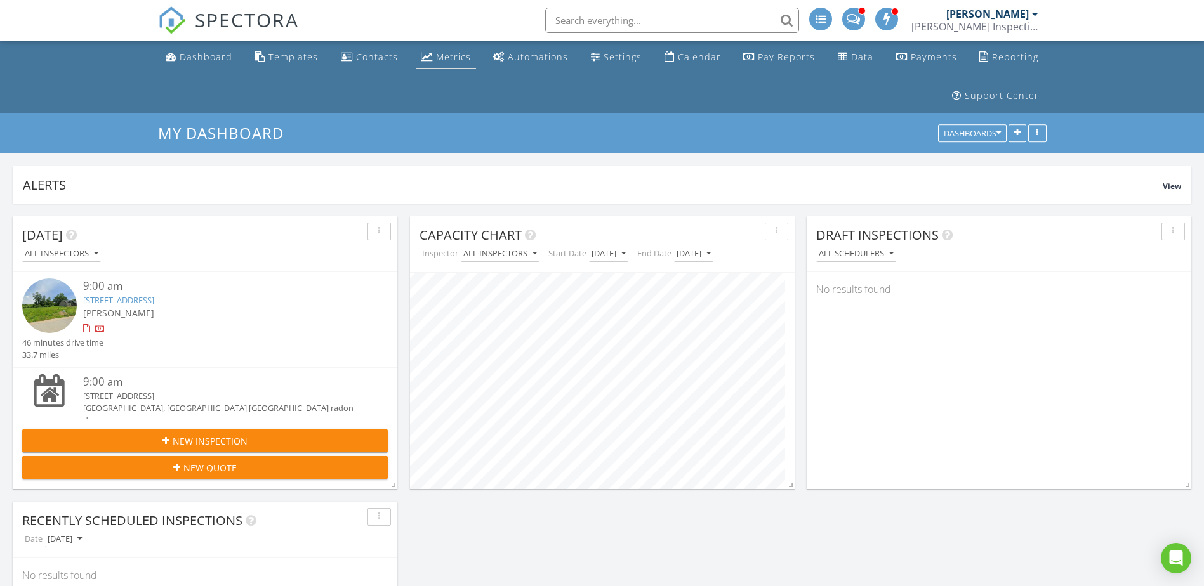
click at [444, 50] on link "Metrics" at bounding box center [446, 57] width 60 height 23
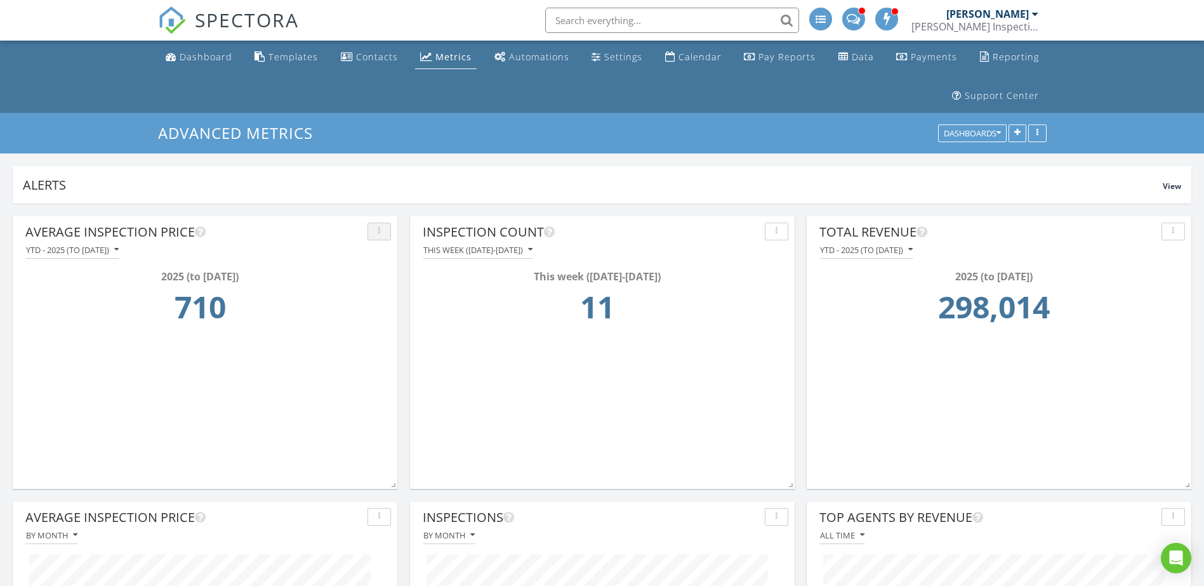
click at [375, 234] on div "button" at bounding box center [379, 231] width 12 height 9
drag, startPoint x: 338, startPoint y: 172, endPoint x: 333, endPoint y: 178, distance: 8.1
click at [338, 173] on div "Alerts View" at bounding box center [602, 184] width 1179 height 37
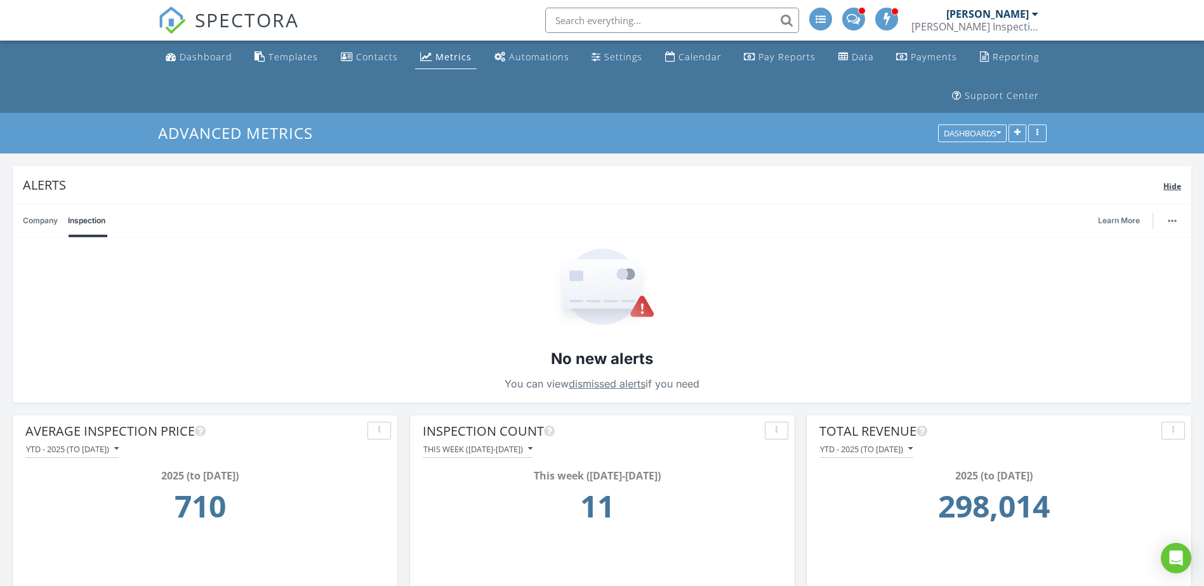
drag, startPoint x: 1174, startPoint y: 188, endPoint x: 1083, endPoint y: 187, distance: 91.4
click at [1173, 188] on span "Hide" at bounding box center [1172, 186] width 18 height 11
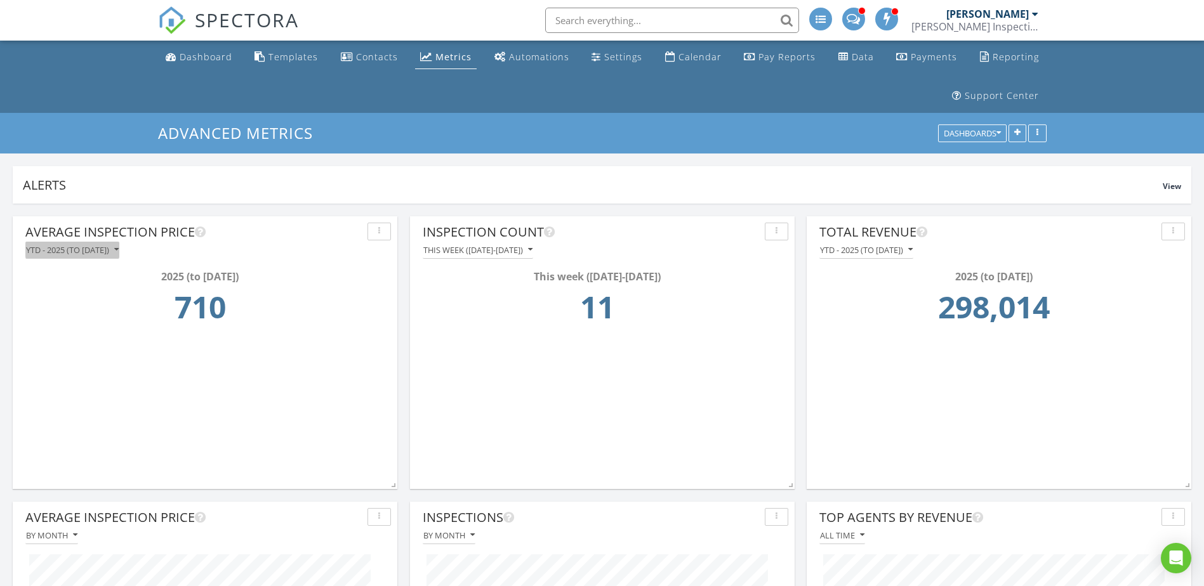
click at [96, 254] on div "YTD - 2025 (to [DATE])" at bounding box center [72, 250] width 93 height 9
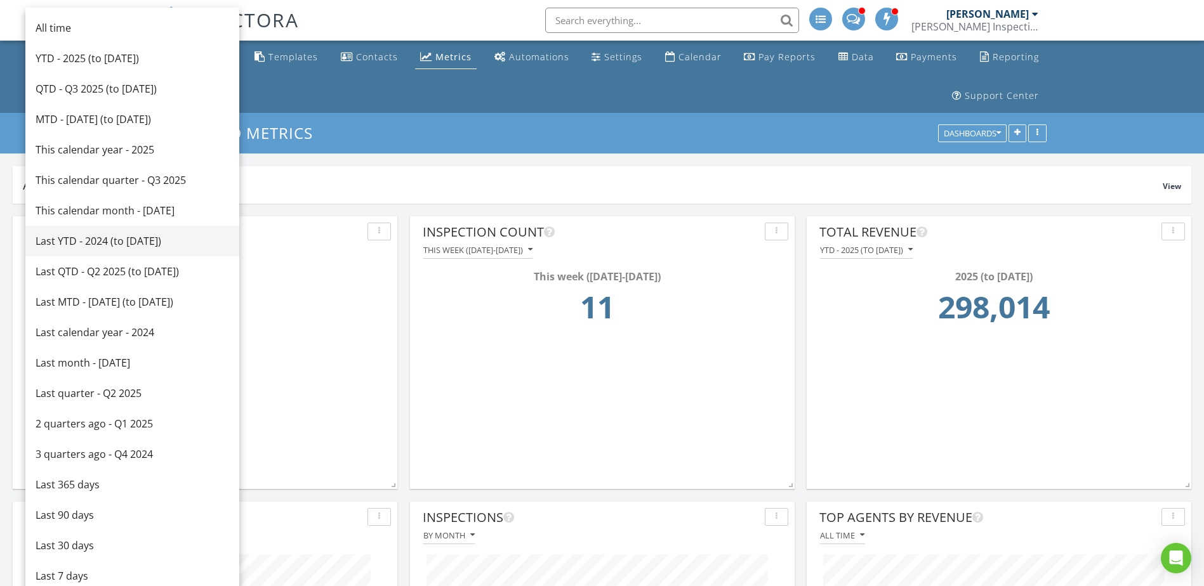
click at [103, 238] on div "Last YTD - 2024 (to [DATE])" at bounding box center [133, 241] width 194 height 15
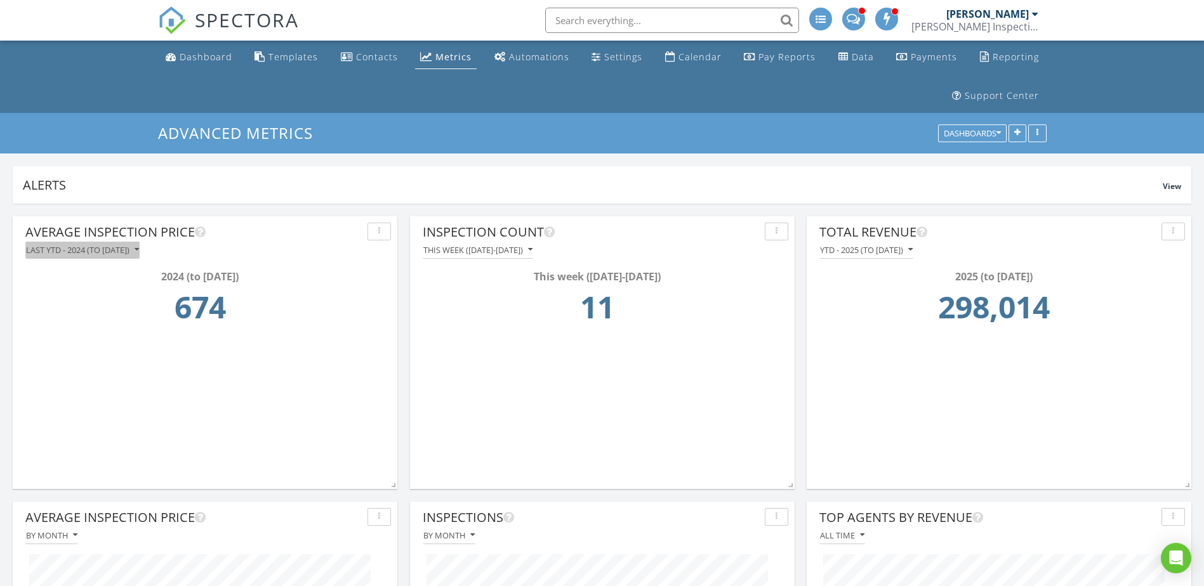
click at [106, 250] on div "Last YTD - 2024 (to [DATE])" at bounding box center [82, 250] width 113 height 9
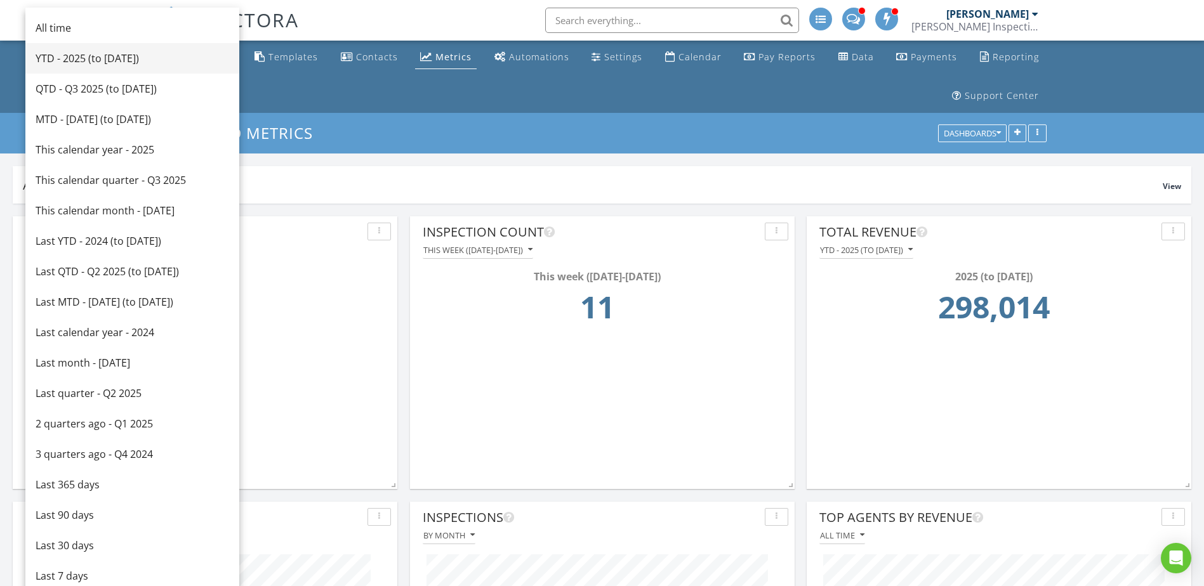
click at [68, 58] on div "YTD - 2025 (to [DATE])" at bounding box center [133, 58] width 194 height 15
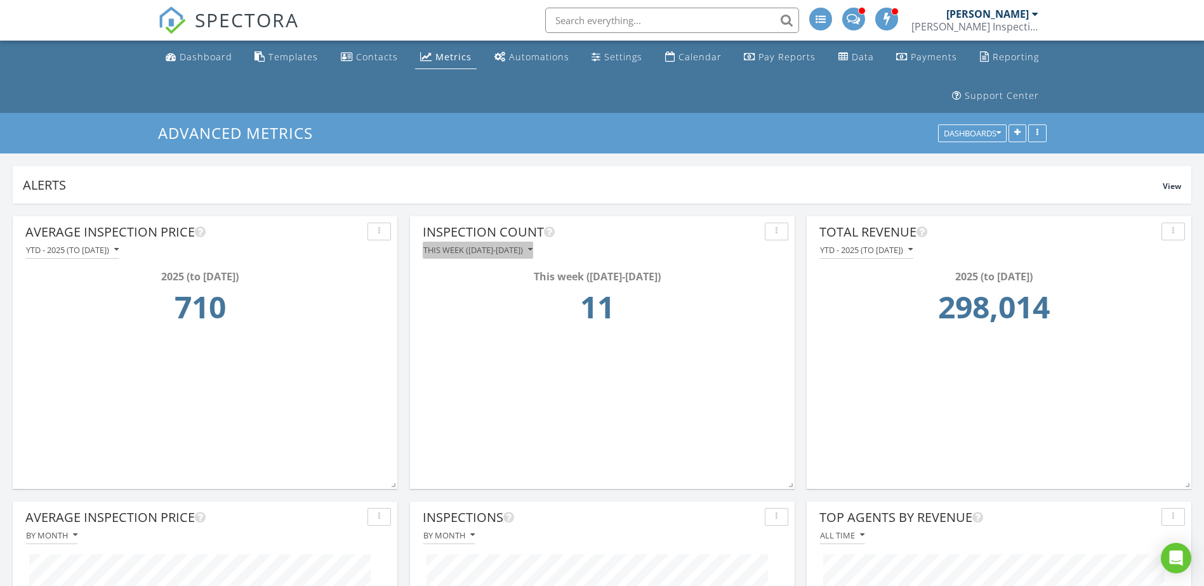
click at [512, 249] on div "This week ([DATE]-[DATE])" at bounding box center [477, 250] width 109 height 9
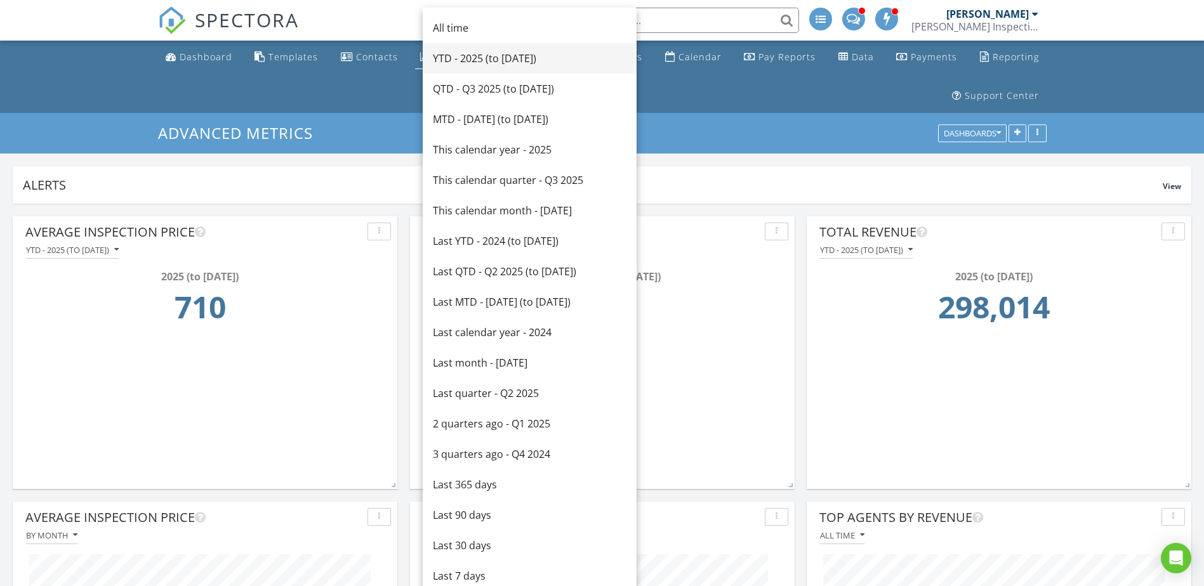
click at [493, 59] on div "YTD - 2025 (to [DATE])" at bounding box center [530, 58] width 194 height 15
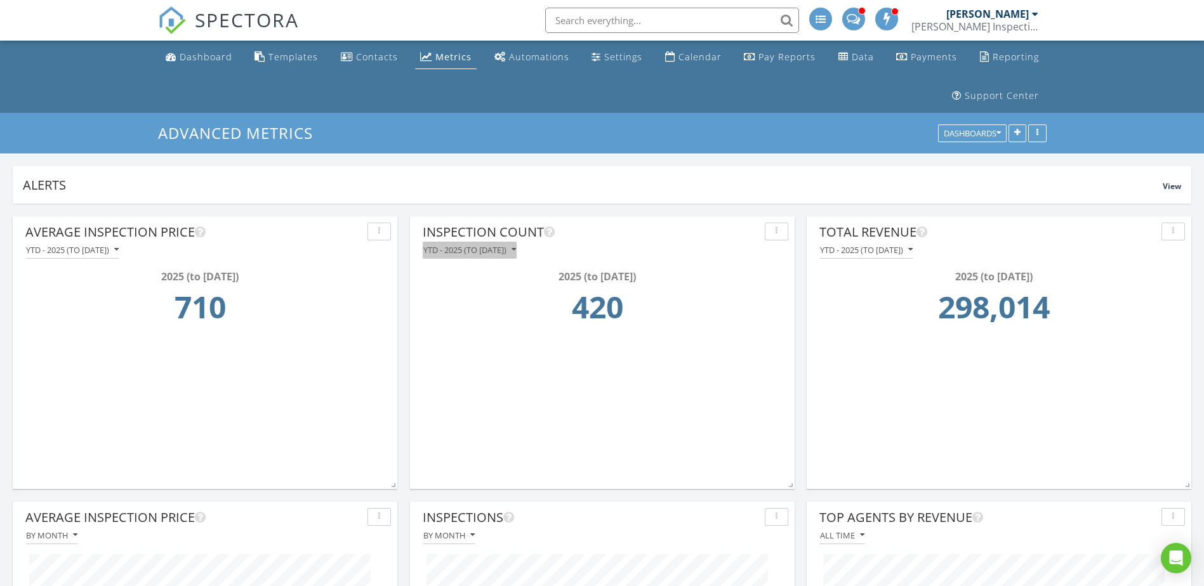
click at [475, 256] on button "YTD - 2025 (to [DATE])" at bounding box center [470, 250] width 94 height 17
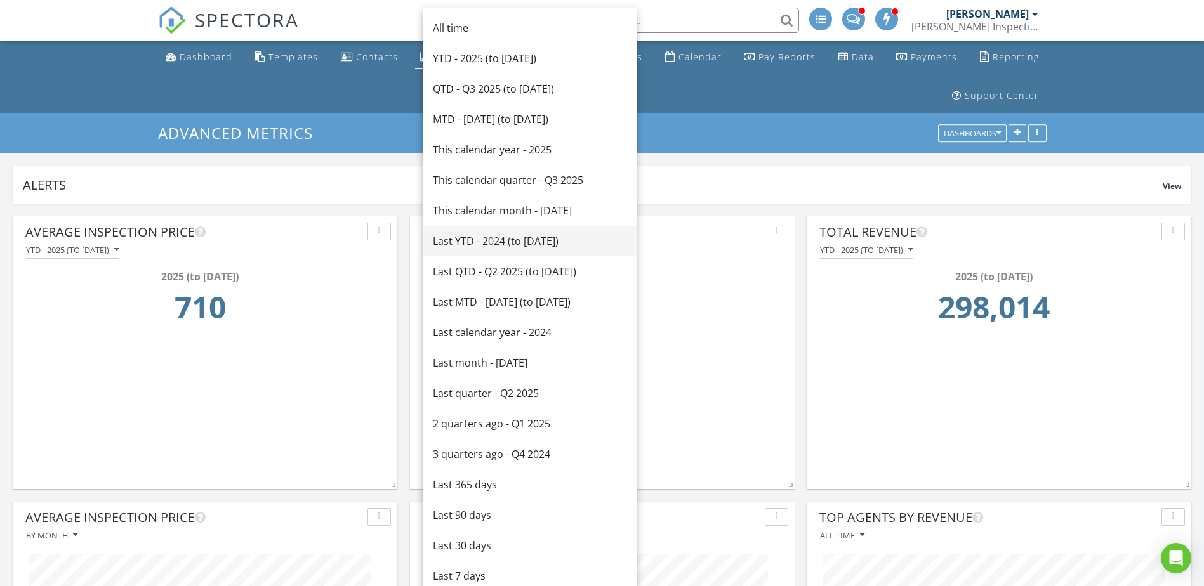
click at [470, 241] on div "Last YTD - 2024 (to [DATE])" at bounding box center [530, 241] width 194 height 15
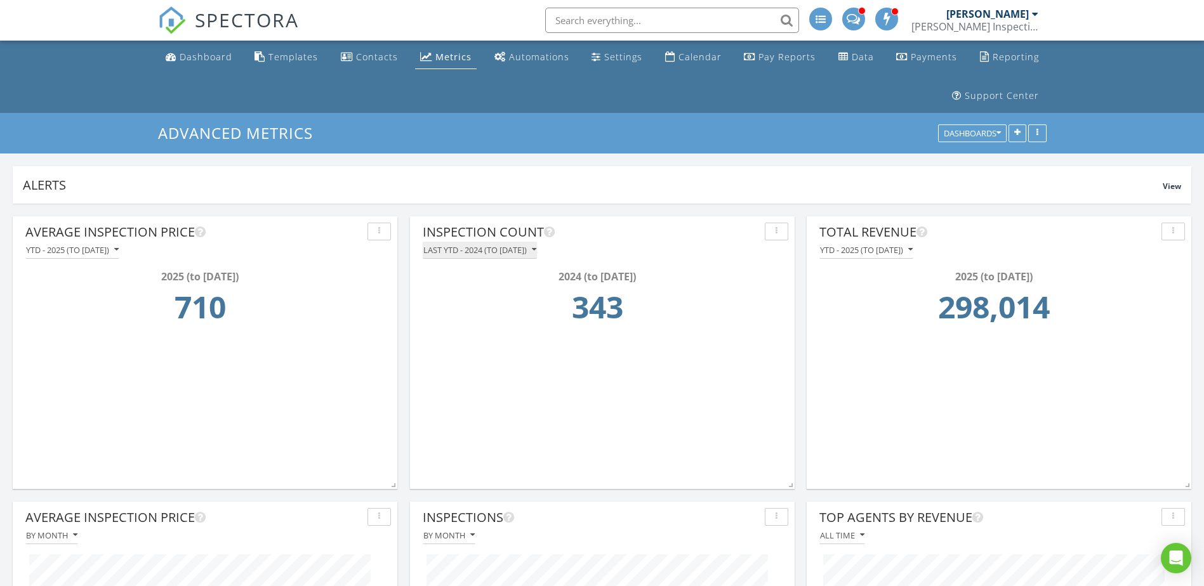
click at [499, 250] on div "Last YTD - 2024 (to [DATE])" at bounding box center [479, 250] width 113 height 9
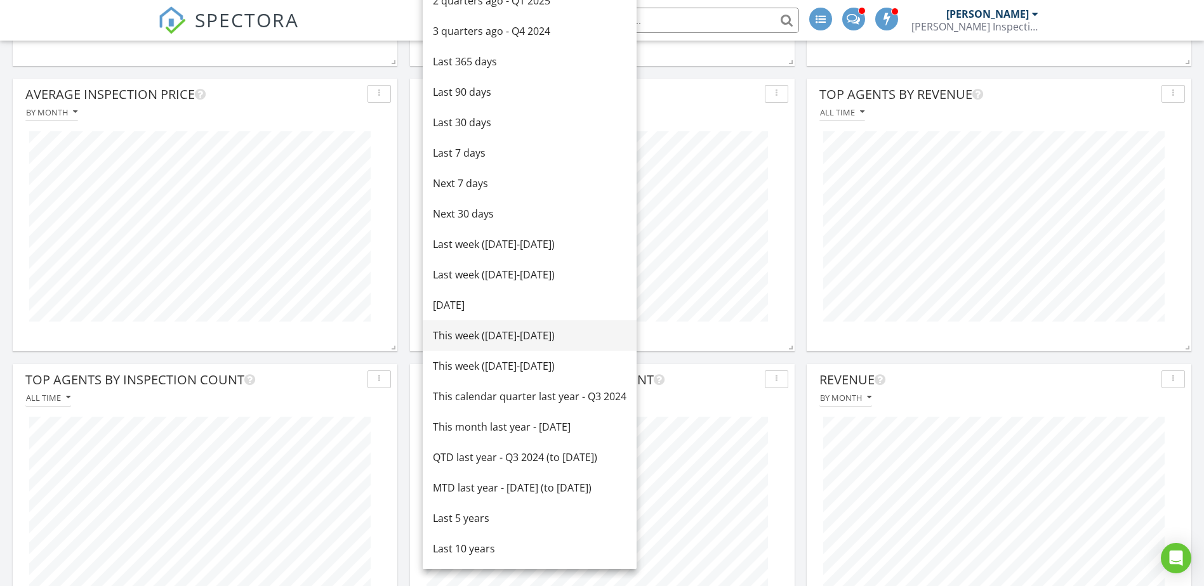
click at [478, 335] on div "This week ([DATE]-[DATE])" at bounding box center [530, 335] width 194 height 15
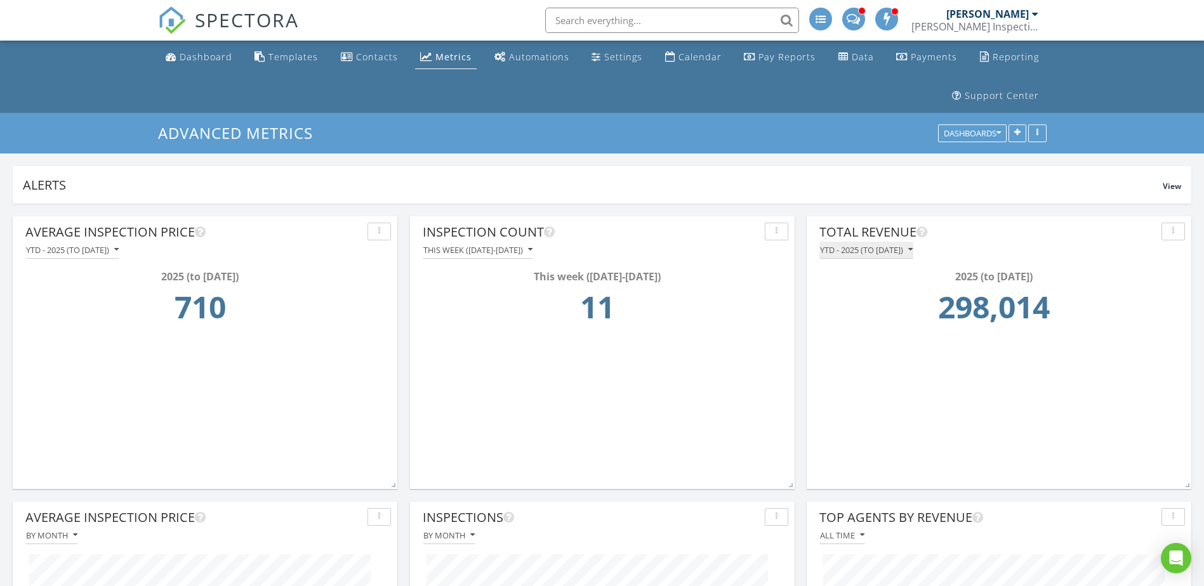
click at [864, 256] on button "YTD - 2025 (to [DATE])" at bounding box center [866, 250] width 94 height 17
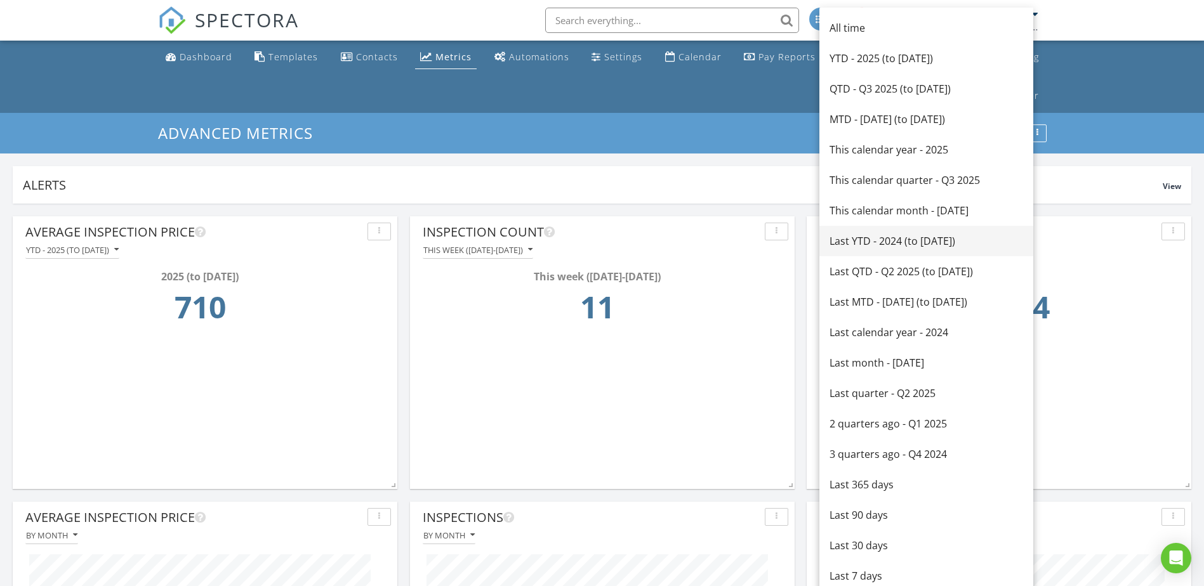
click at [859, 235] on div "Last YTD - 2024 (to [DATE])" at bounding box center [926, 241] width 194 height 15
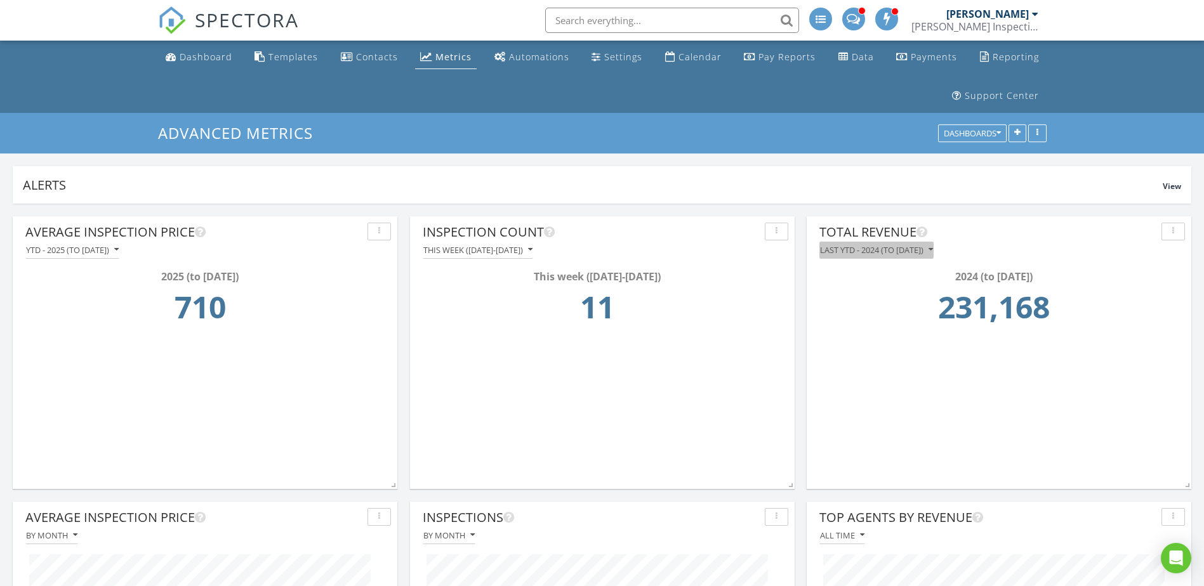
click at [873, 249] on div "Last YTD - 2024 (to [DATE])" at bounding box center [876, 250] width 113 height 9
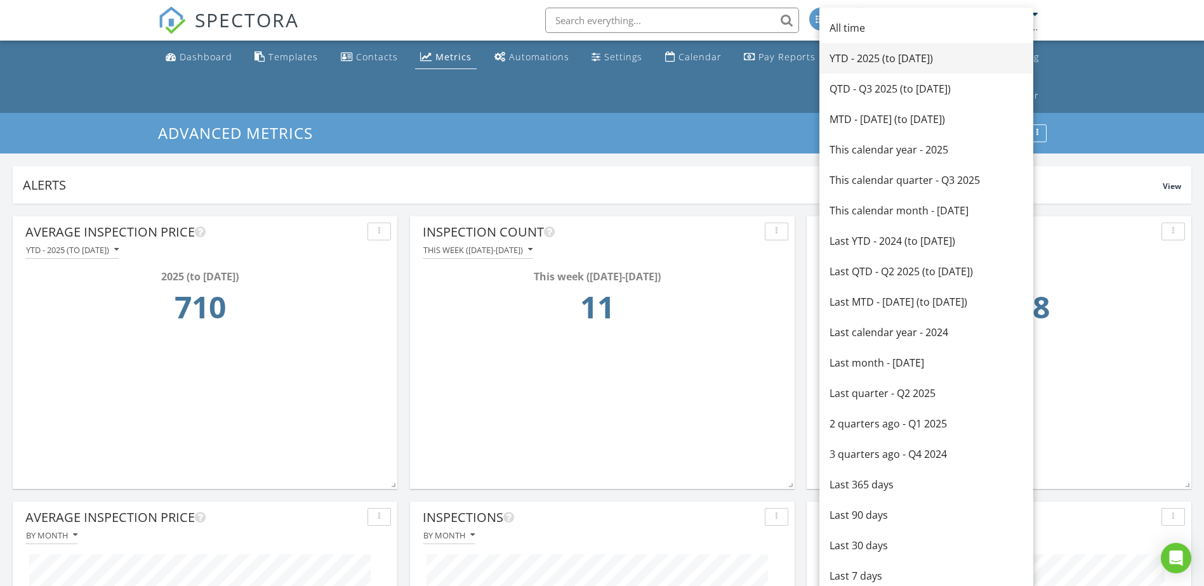
click at [864, 63] on div "YTD - 2025 (to [DATE])" at bounding box center [926, 58] width 194 height 15
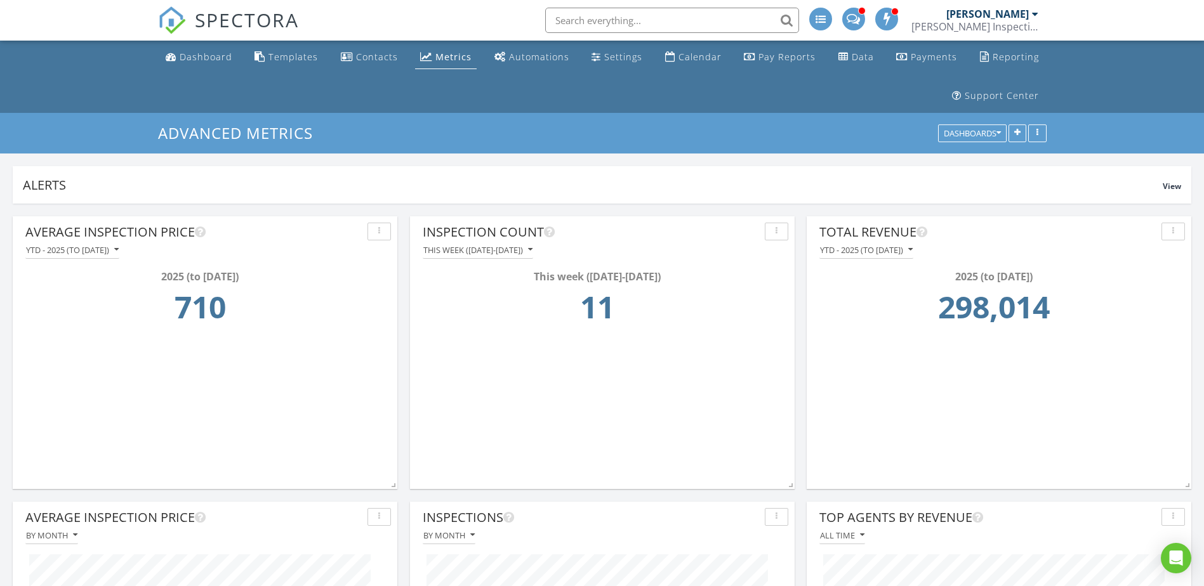
scroll to position [211, 0]
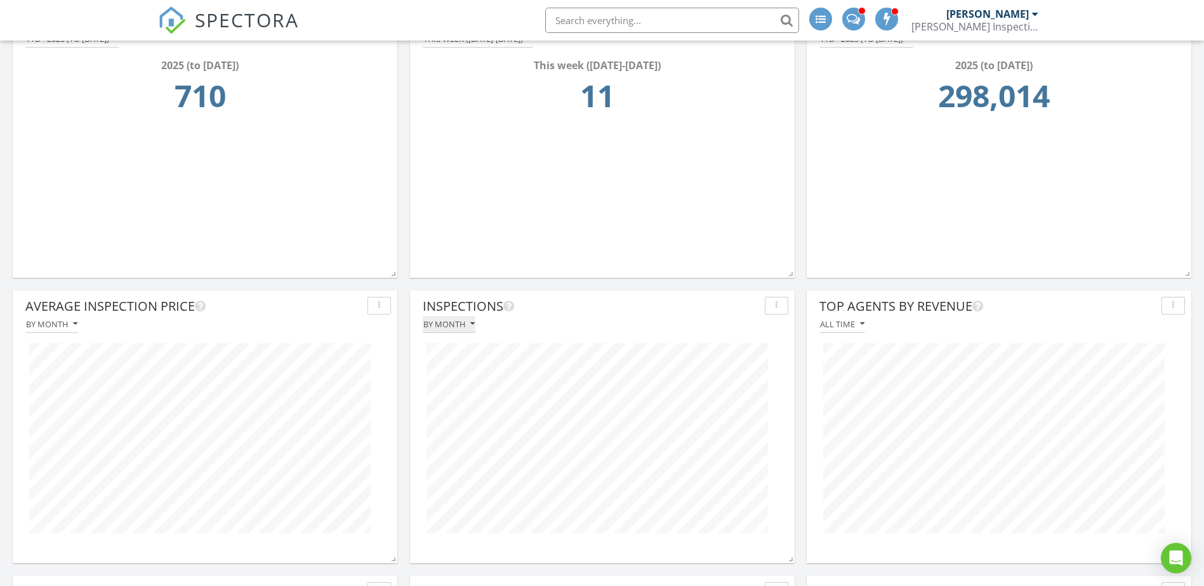
click at [472, 321] on icon "button" at bounding box center [472, 324] width 4 height 9
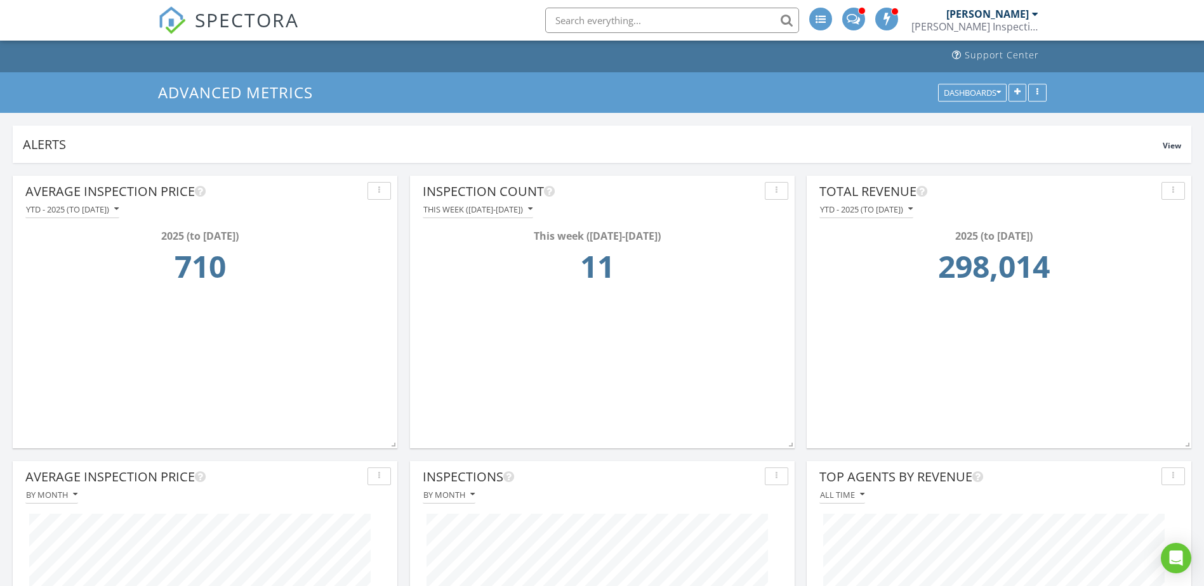
scroll to position [0, 0]
